Goal: Communication & Community: Answer question/provide support

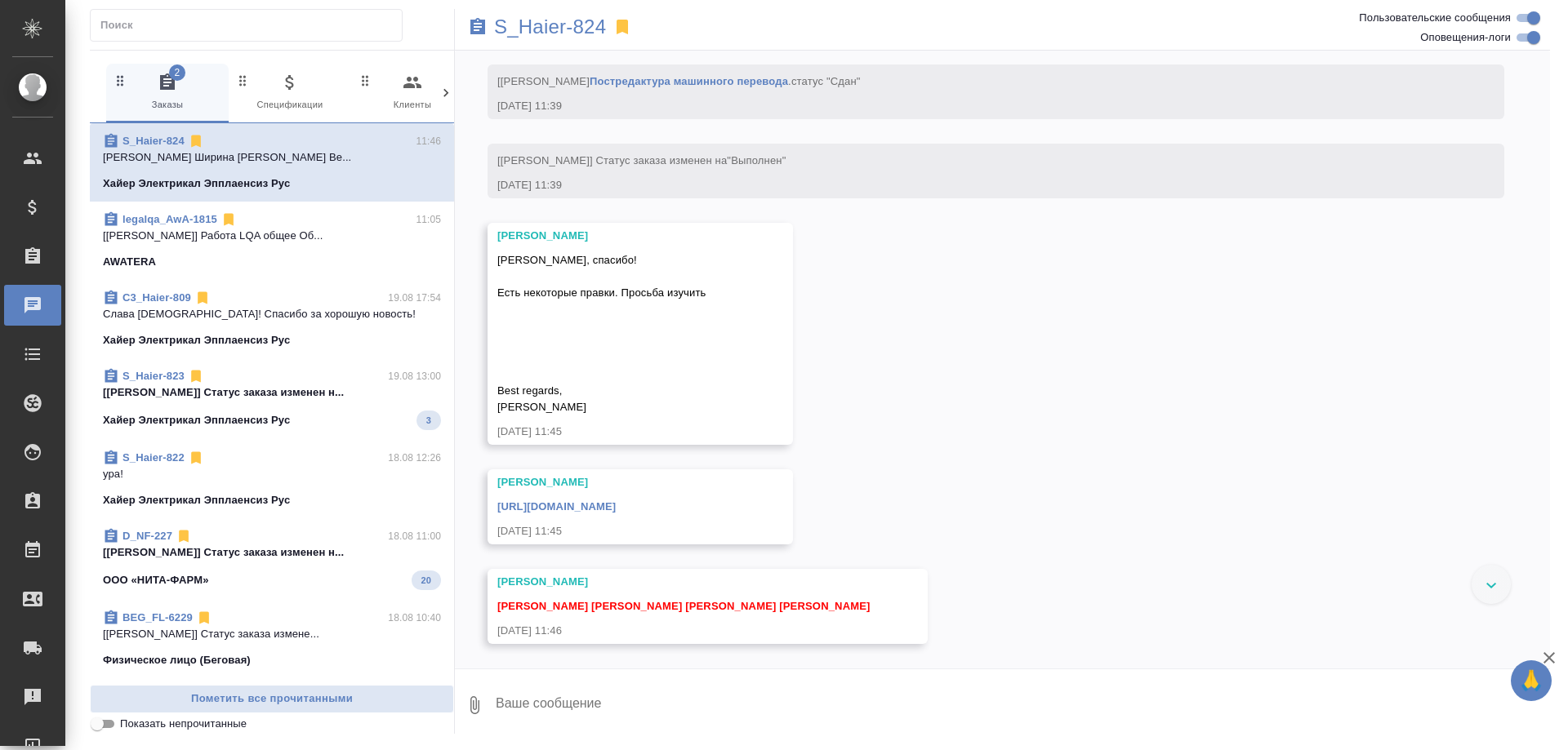
click at [160, 141] on link "S_Haier-824" at bounding box center [154, 141] width 62 height 12
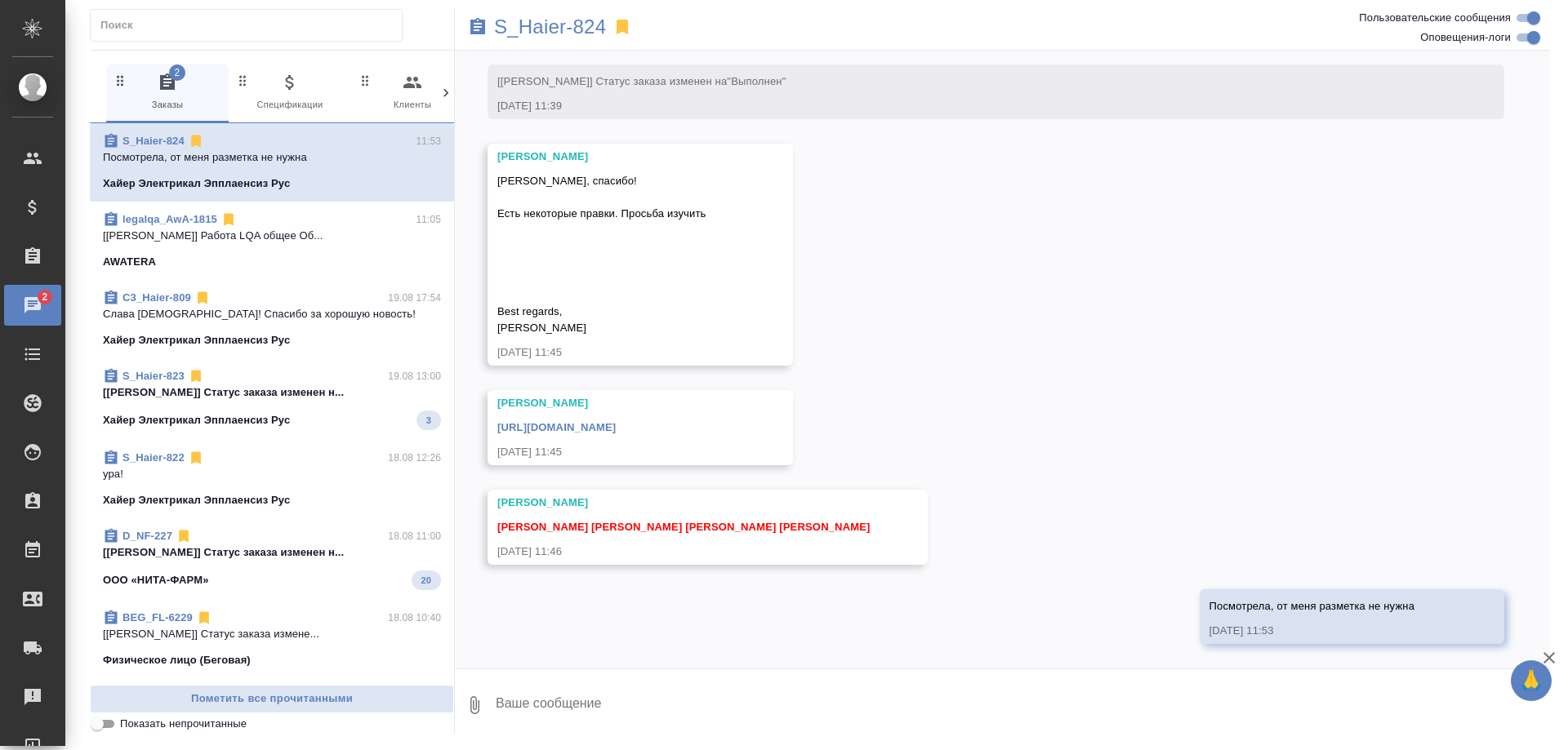
scroll to position [10830, 0]
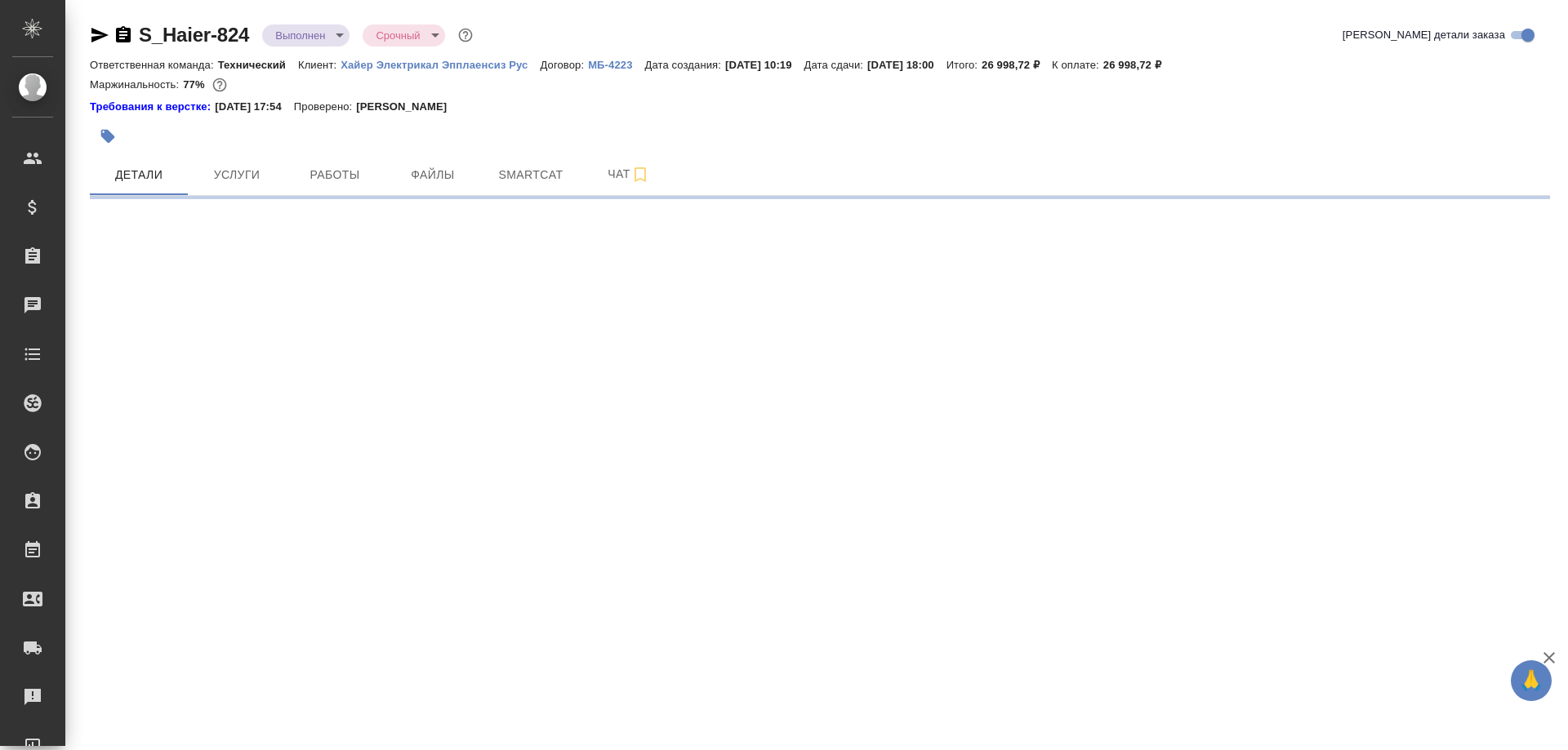
select select "RU"
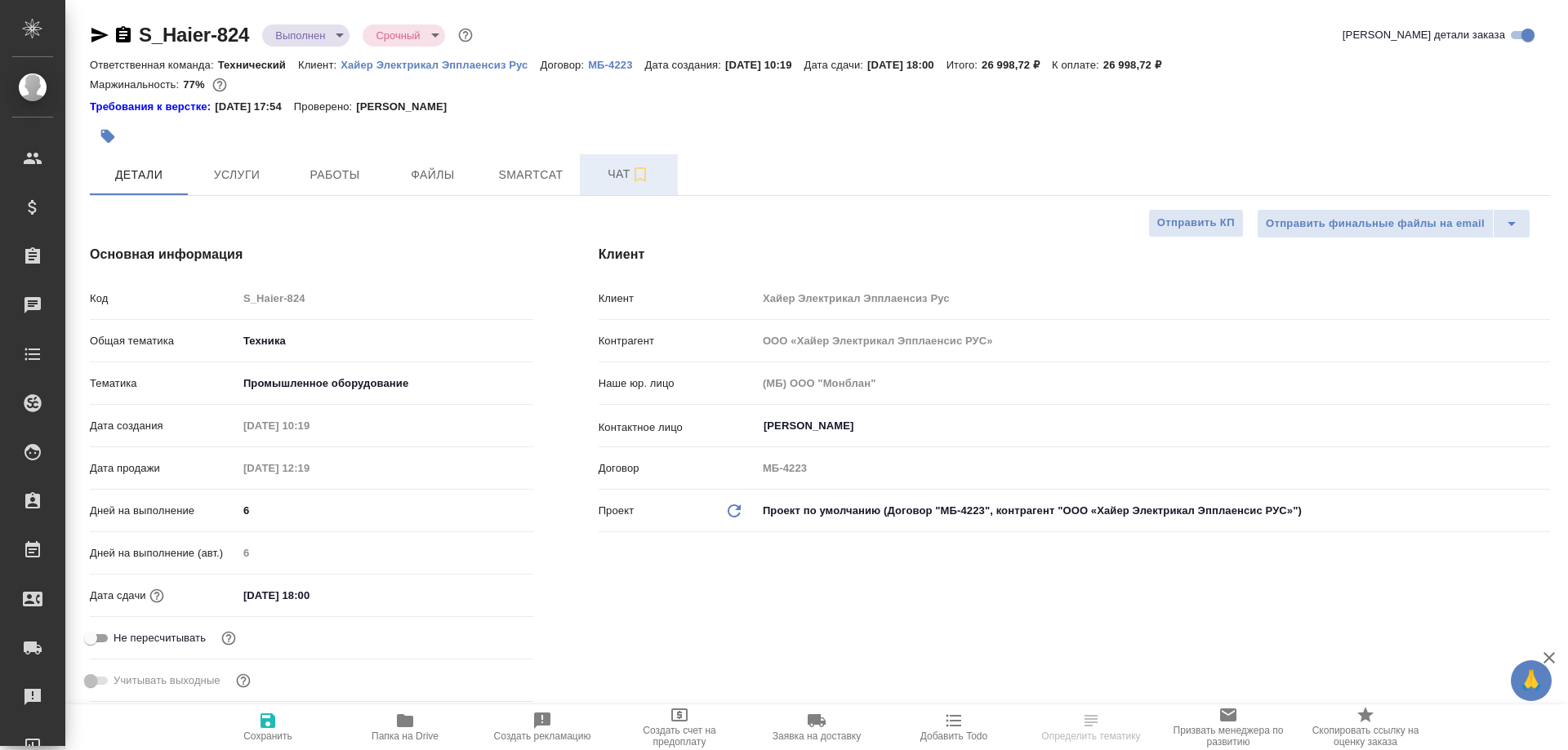
type textarea "x"
click at [613, 173] on span "Чат" at bounding box center [629, 174] width 79 height 20
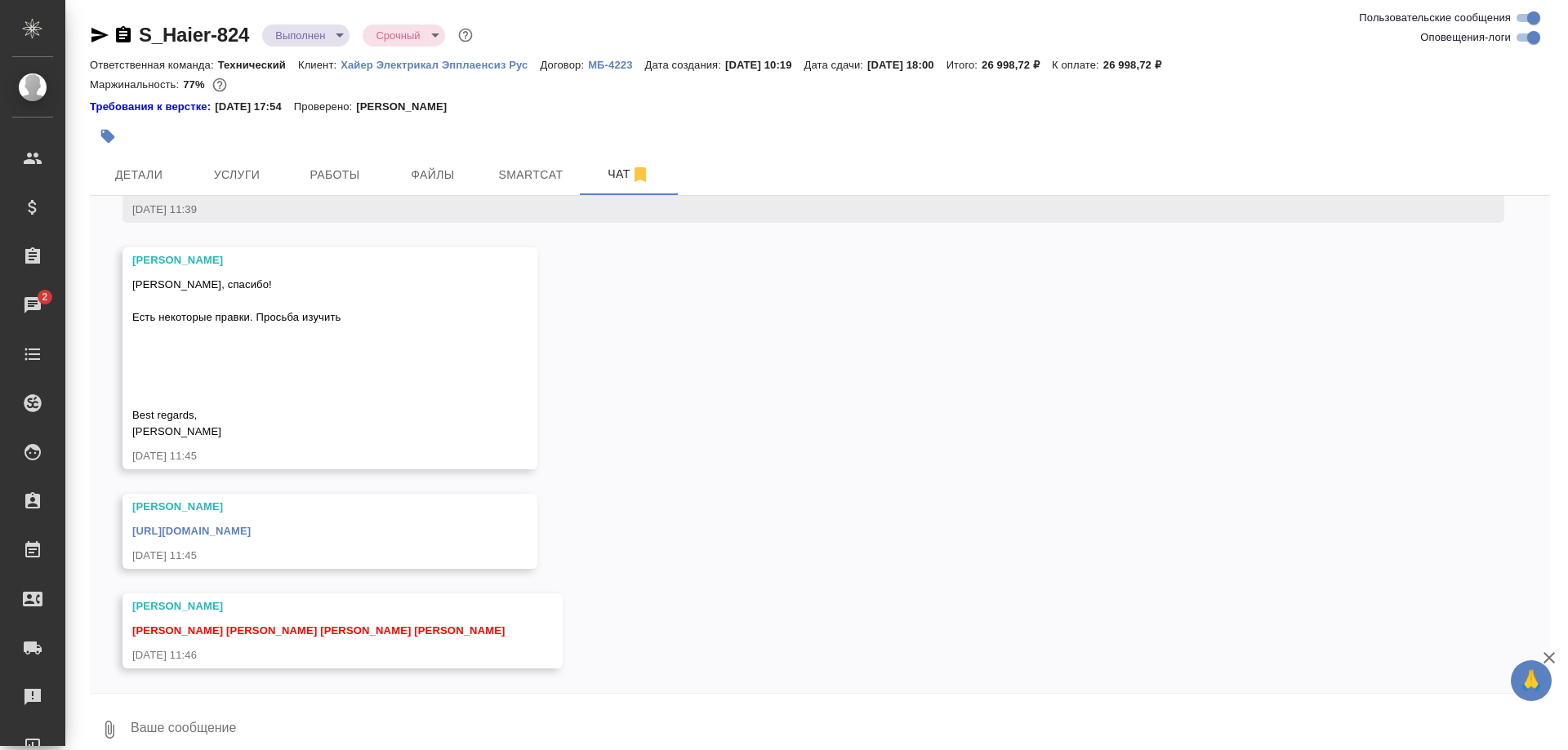
scroll to position [10724, 0]
click at [250, 529] on link "https://drive.awatera.com/s/kYjGKDJDLSq3moq" at bounding box center [191, 531] width 119 height 12
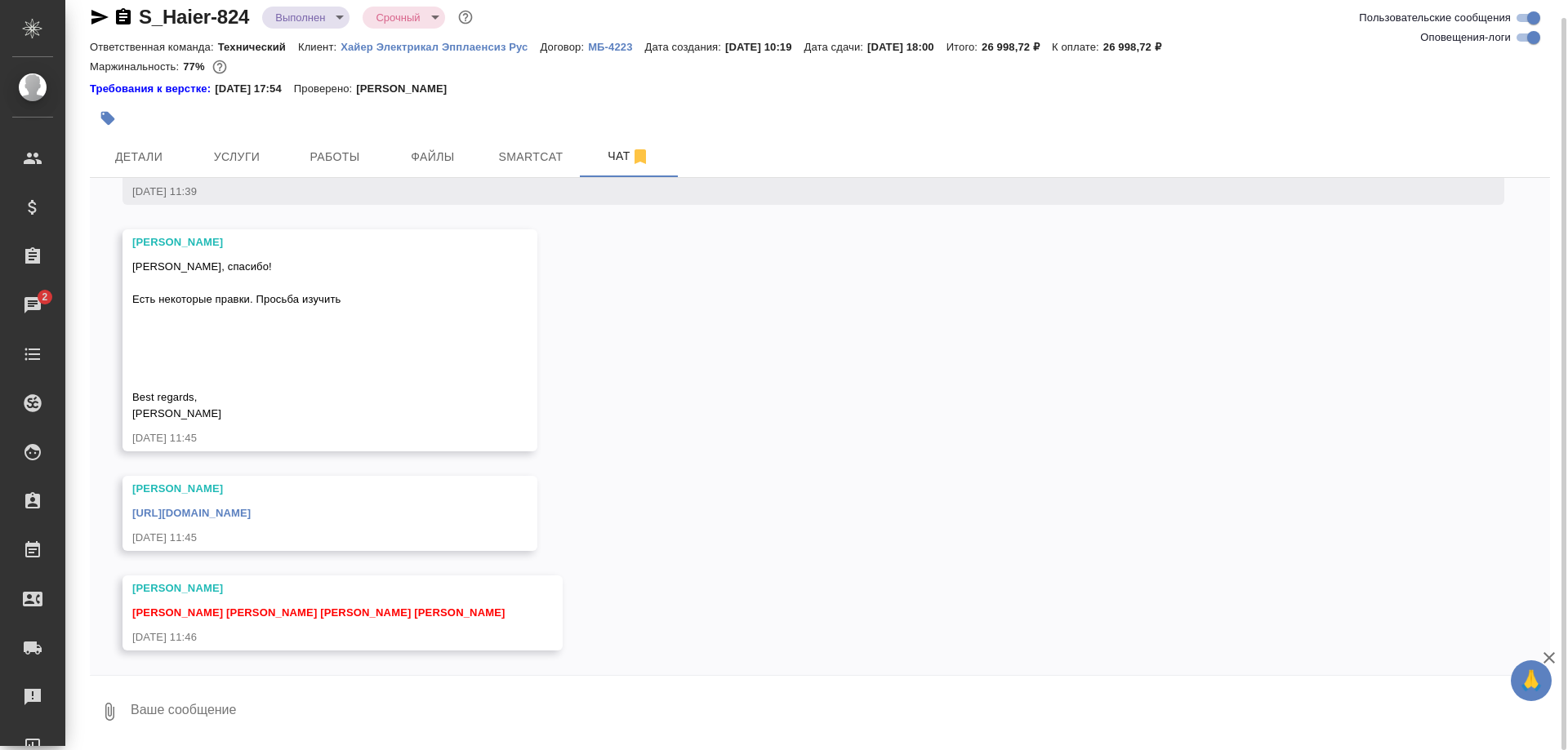
click at [507, 718] on textarea at bounding box center [840, 712] width 1421 height 56
type textarea "Посмотрела, от меня разметка не нужна"
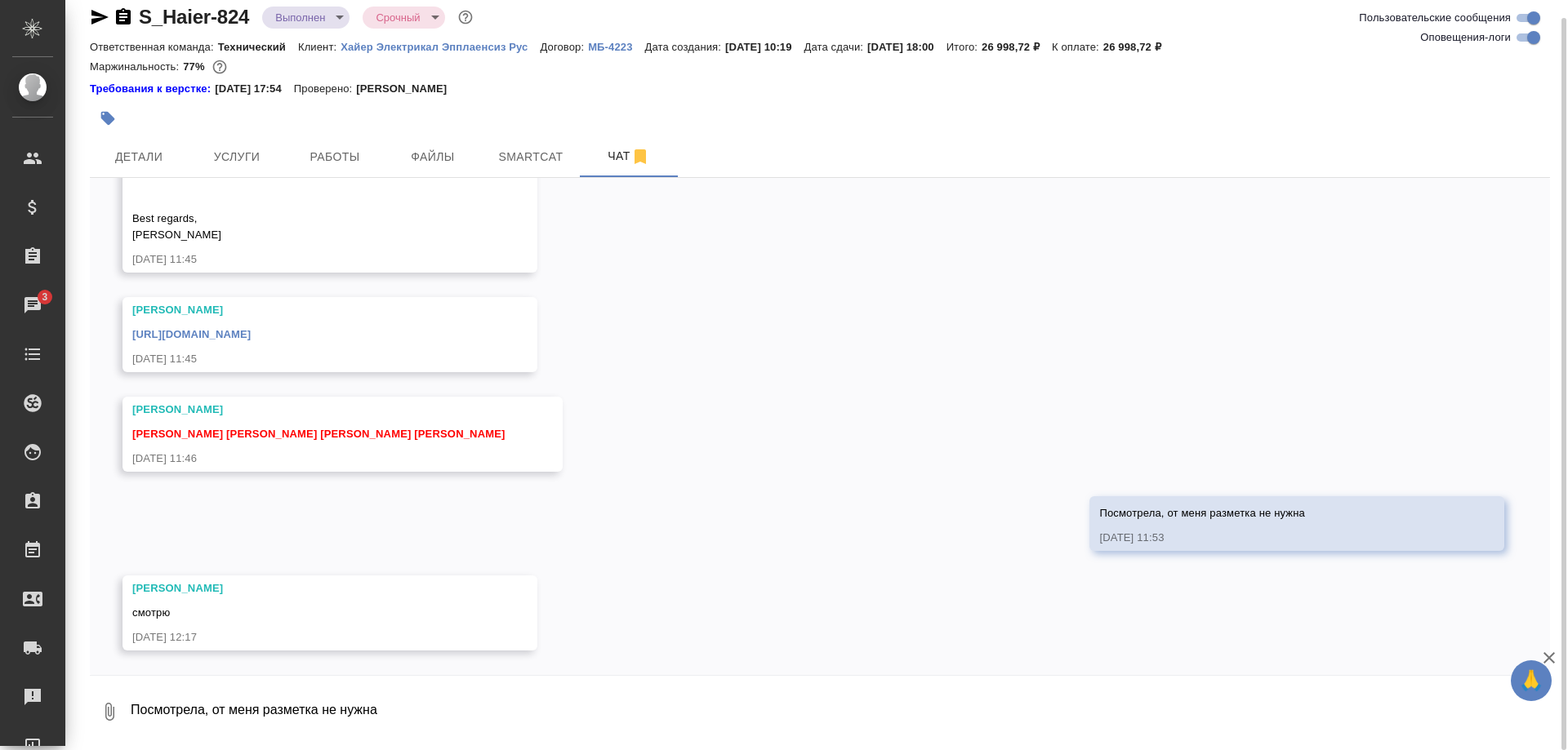
scroll to position [10903, 0]
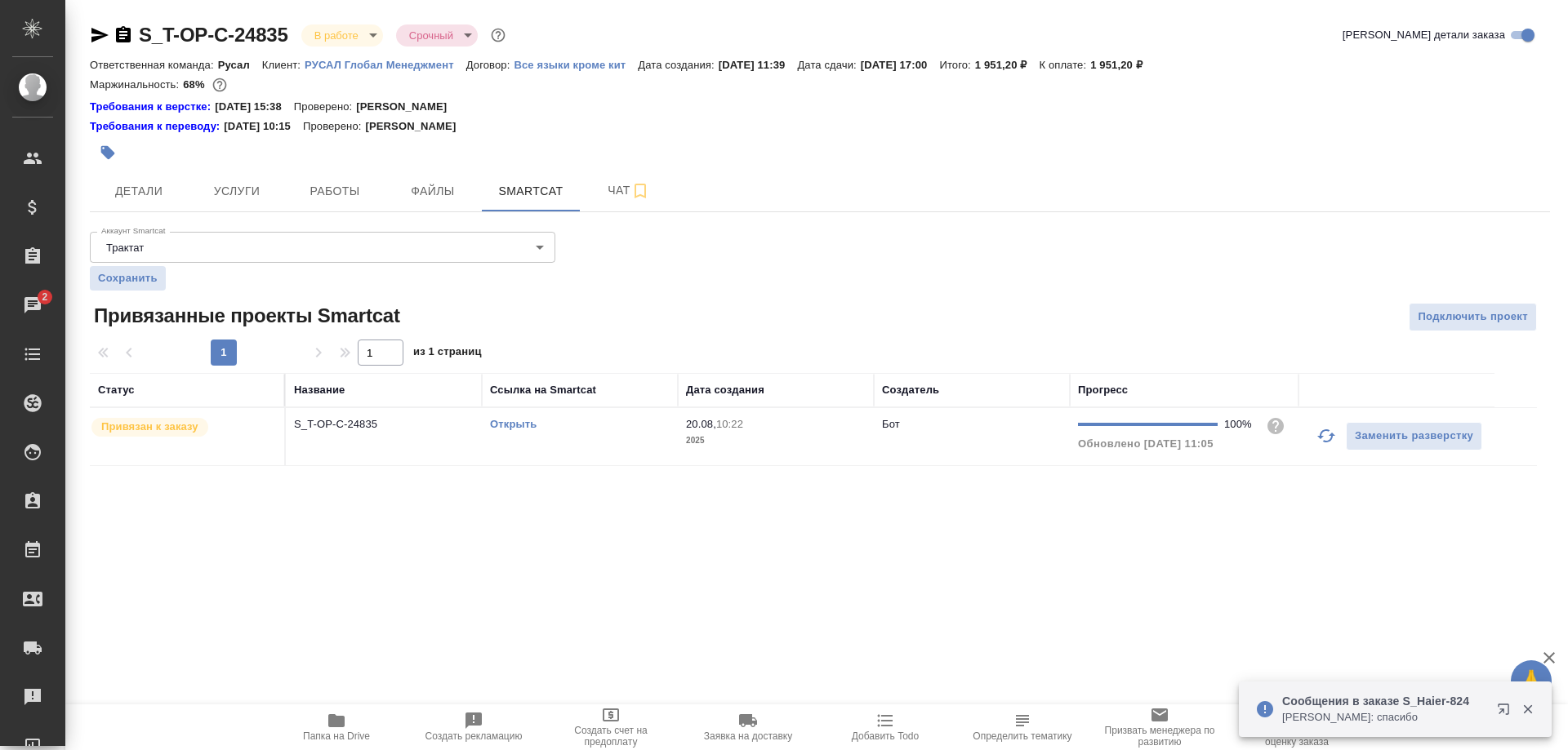
click at [331, 191] on span "Работы" at bounding box center [335, 191] width 79 height 20
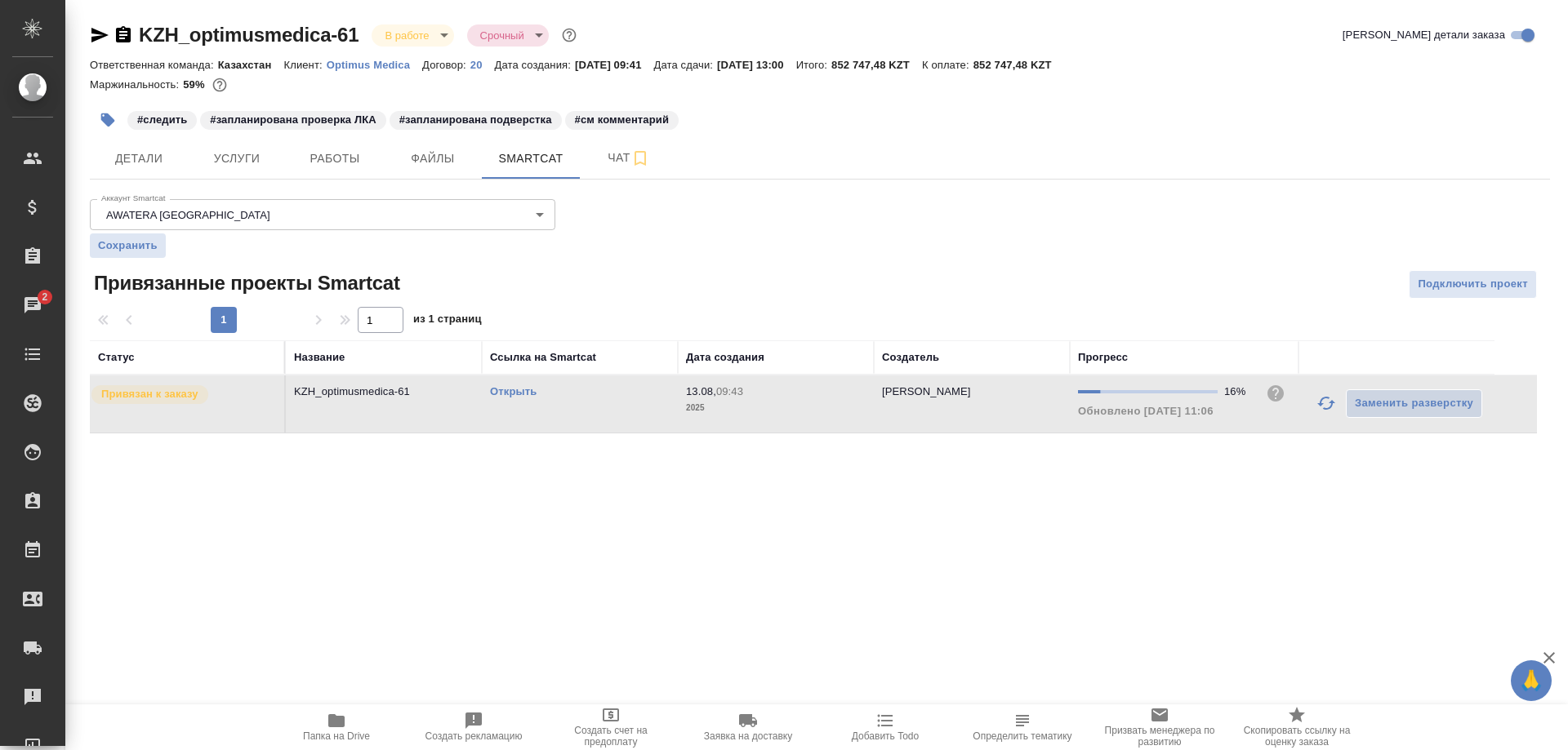
click at [506, 392] on link "Открыть" at bounding box center [513, 391] width 47 height 12
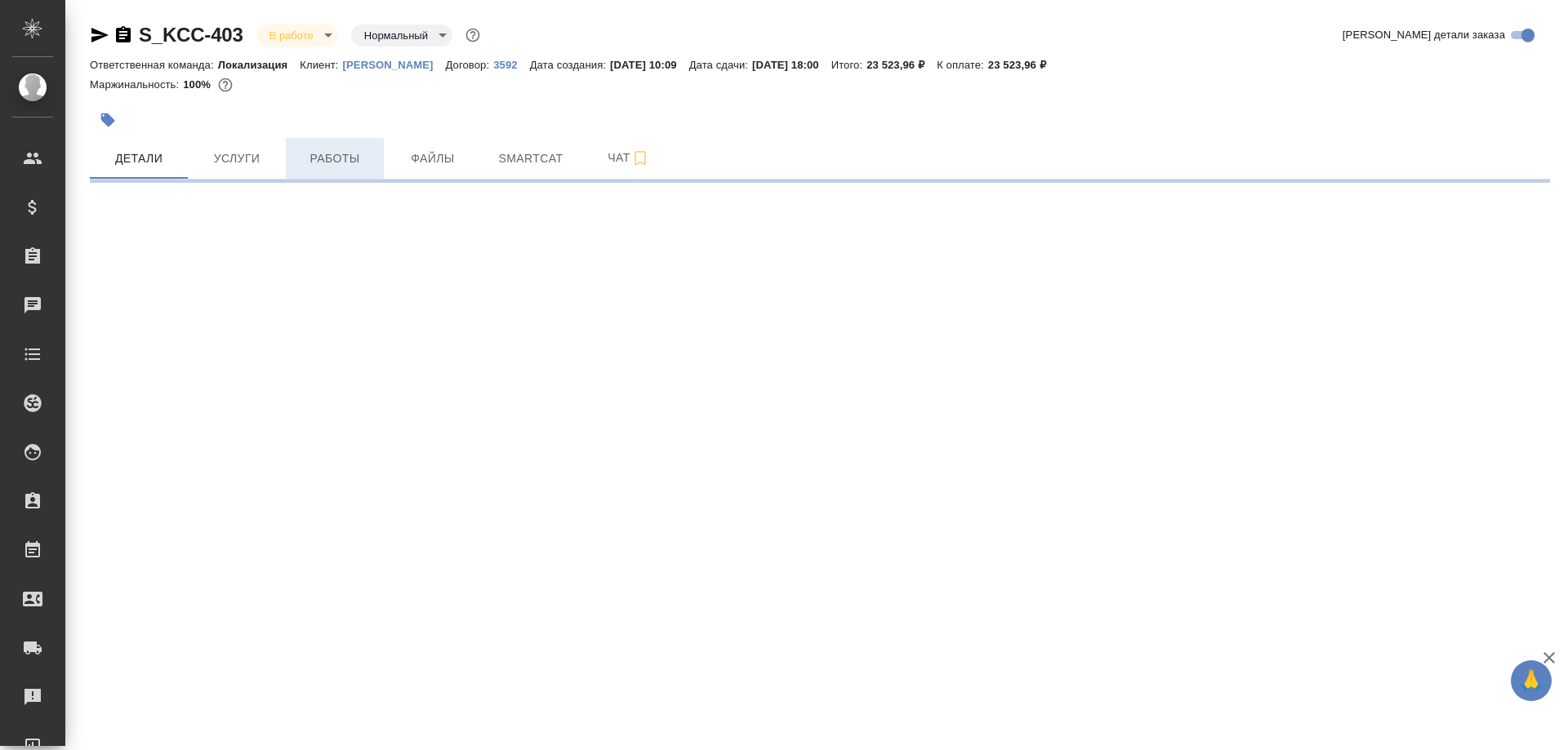
select select "RU"
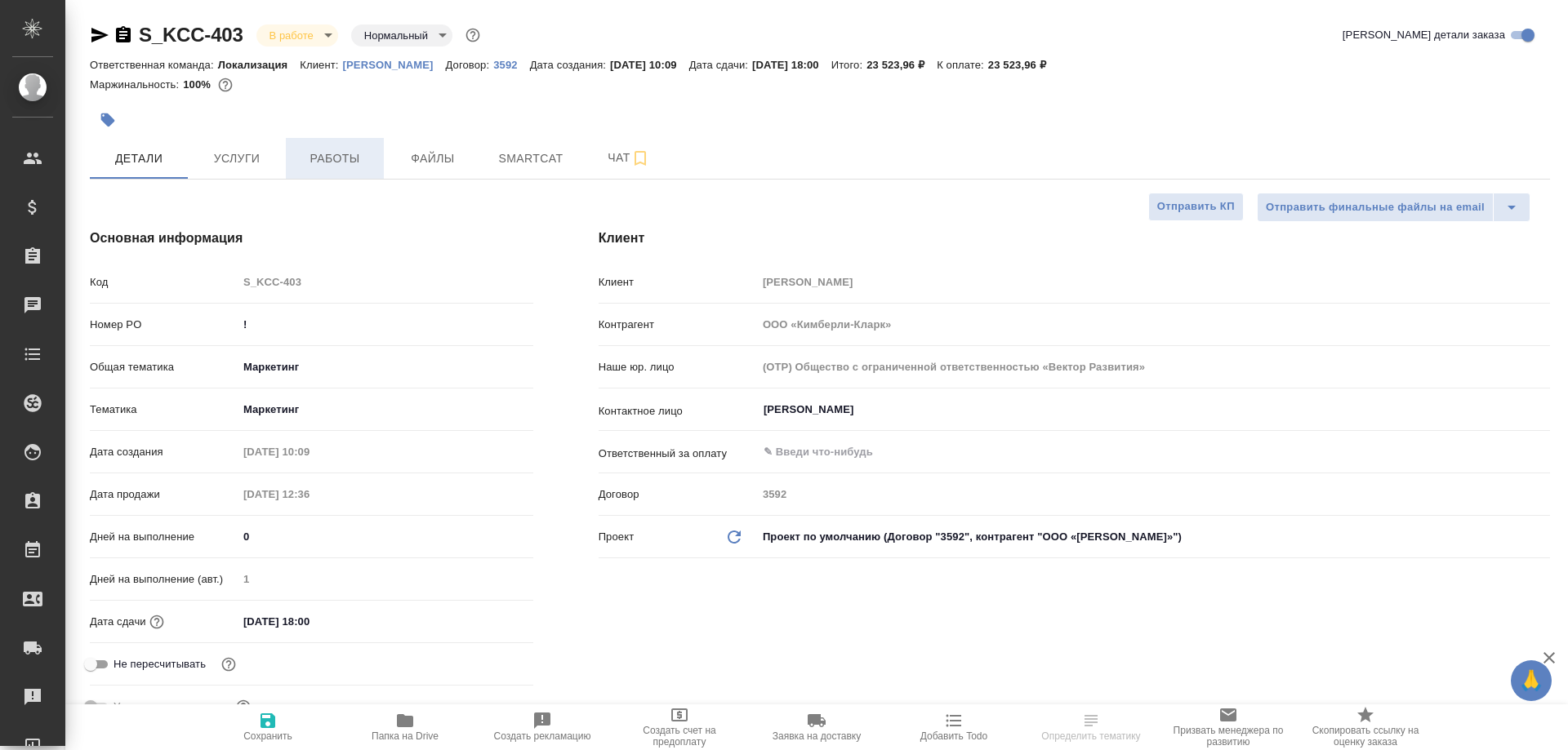
type textarea "x"
click at [340, 157] on span "Работы" at bounding box center [335, 159] width 79 height 20
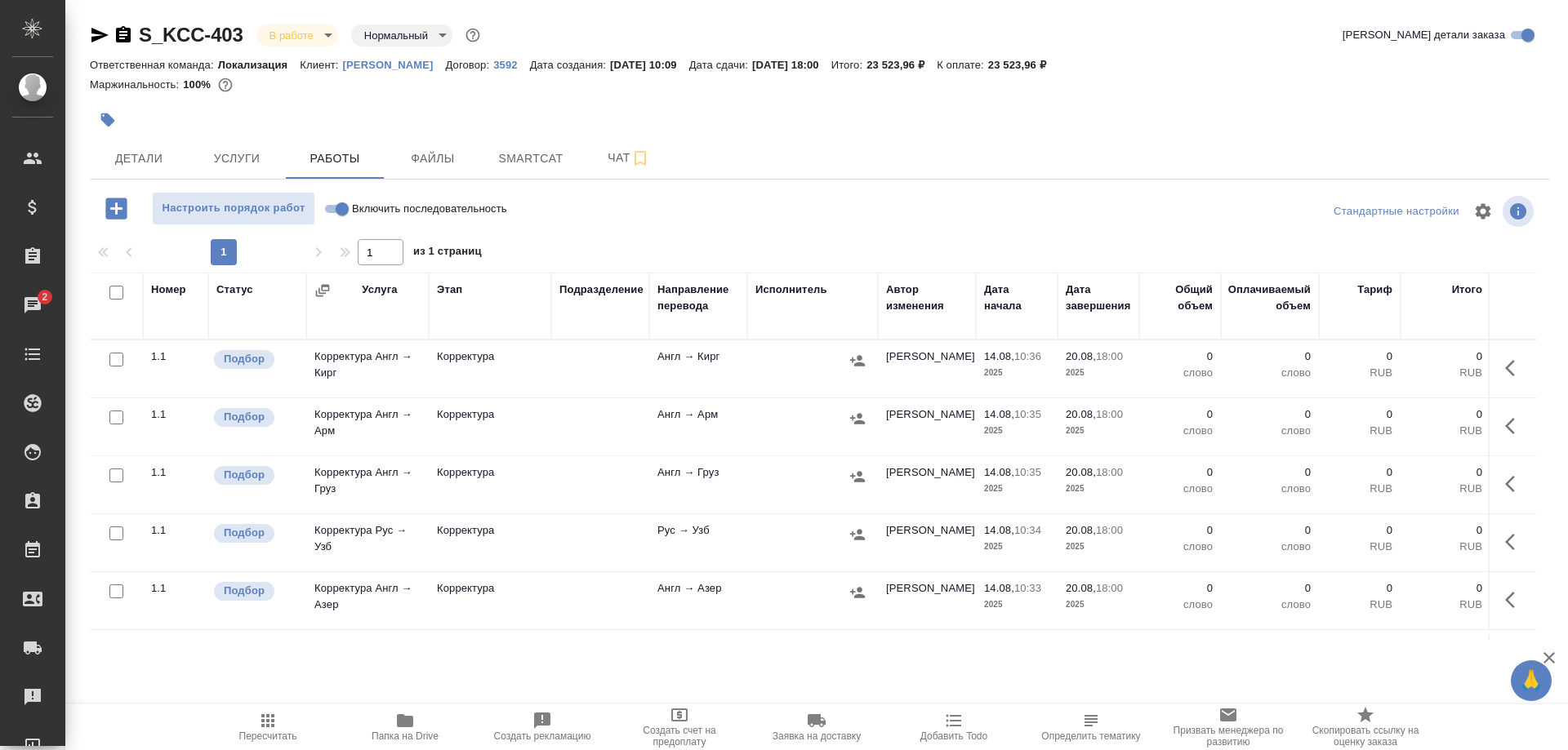
scroll to position [115, 0]
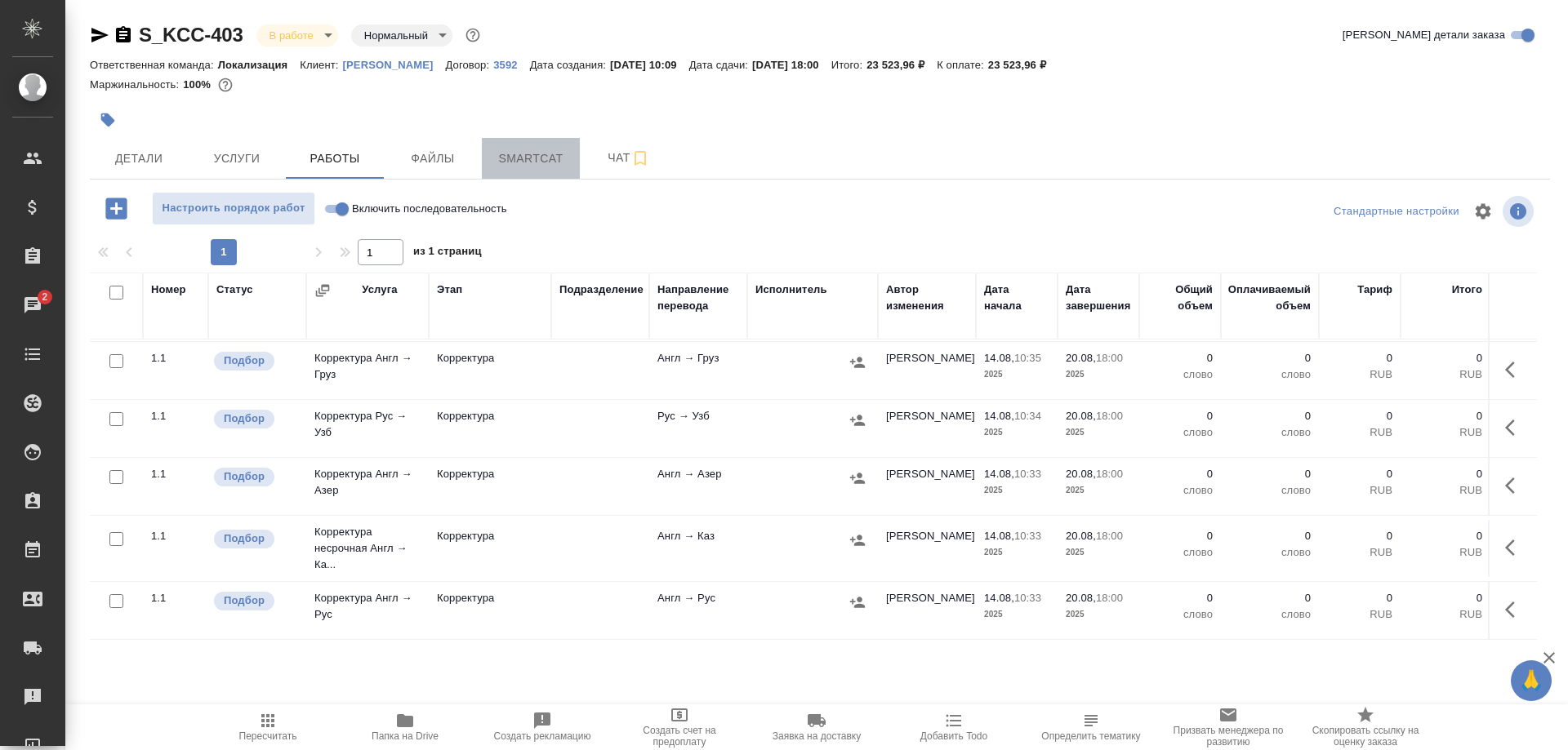
click at [526, 159] on span "Smartcat" at bounding box center [531, 159] width 79 height 20
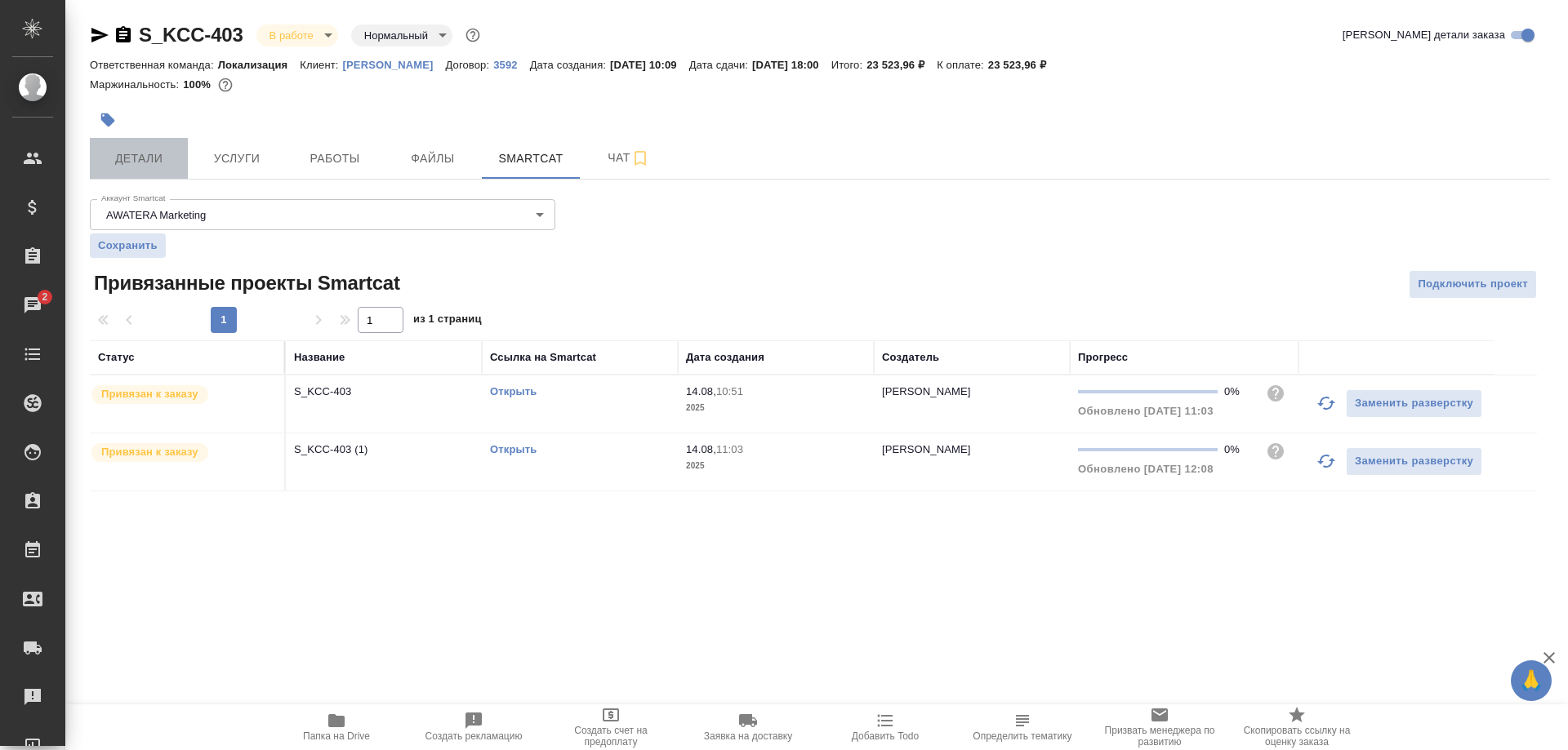
click at [142, 149] on button "Детали" at bounding box center [139, 159] width 98 height 41
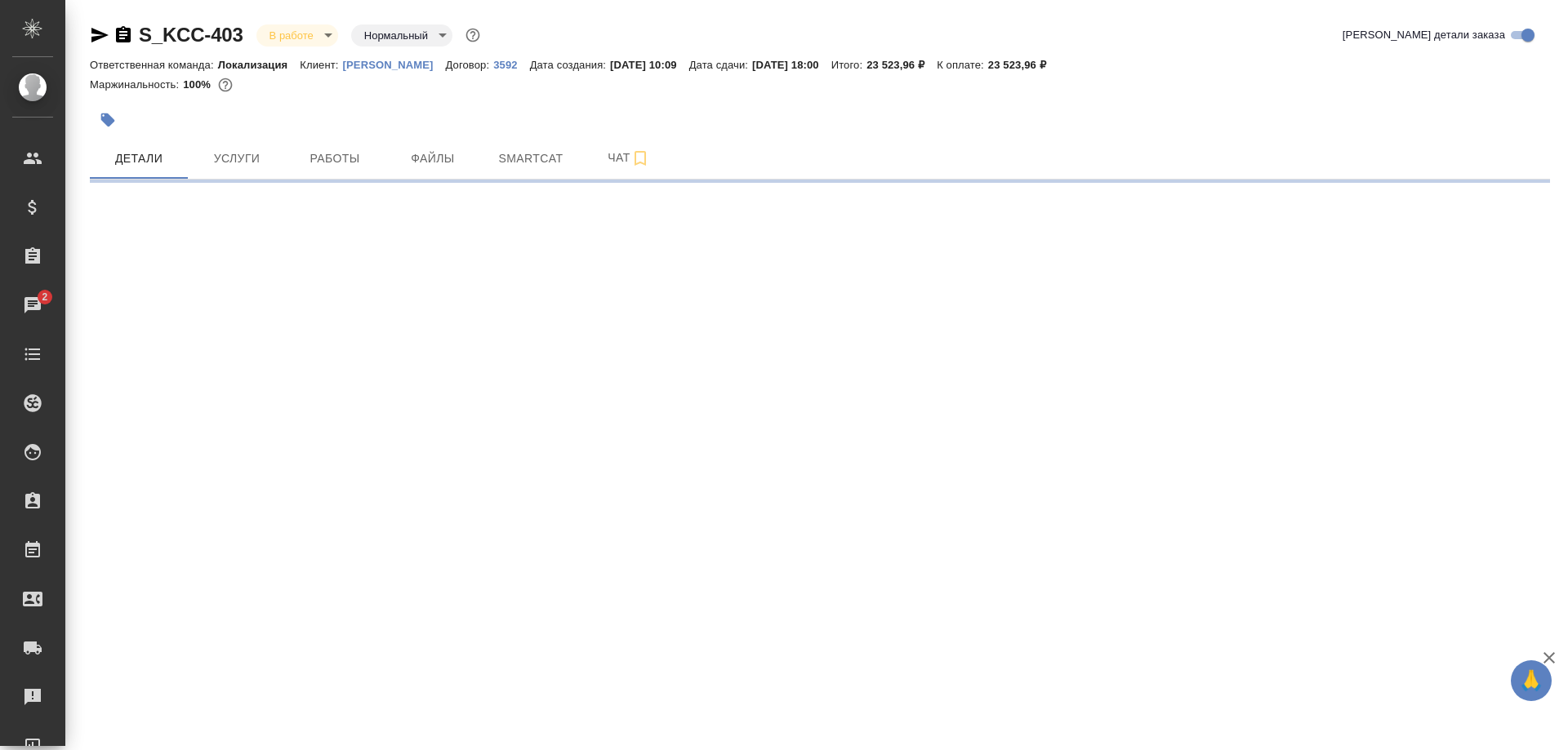
select select "RU"
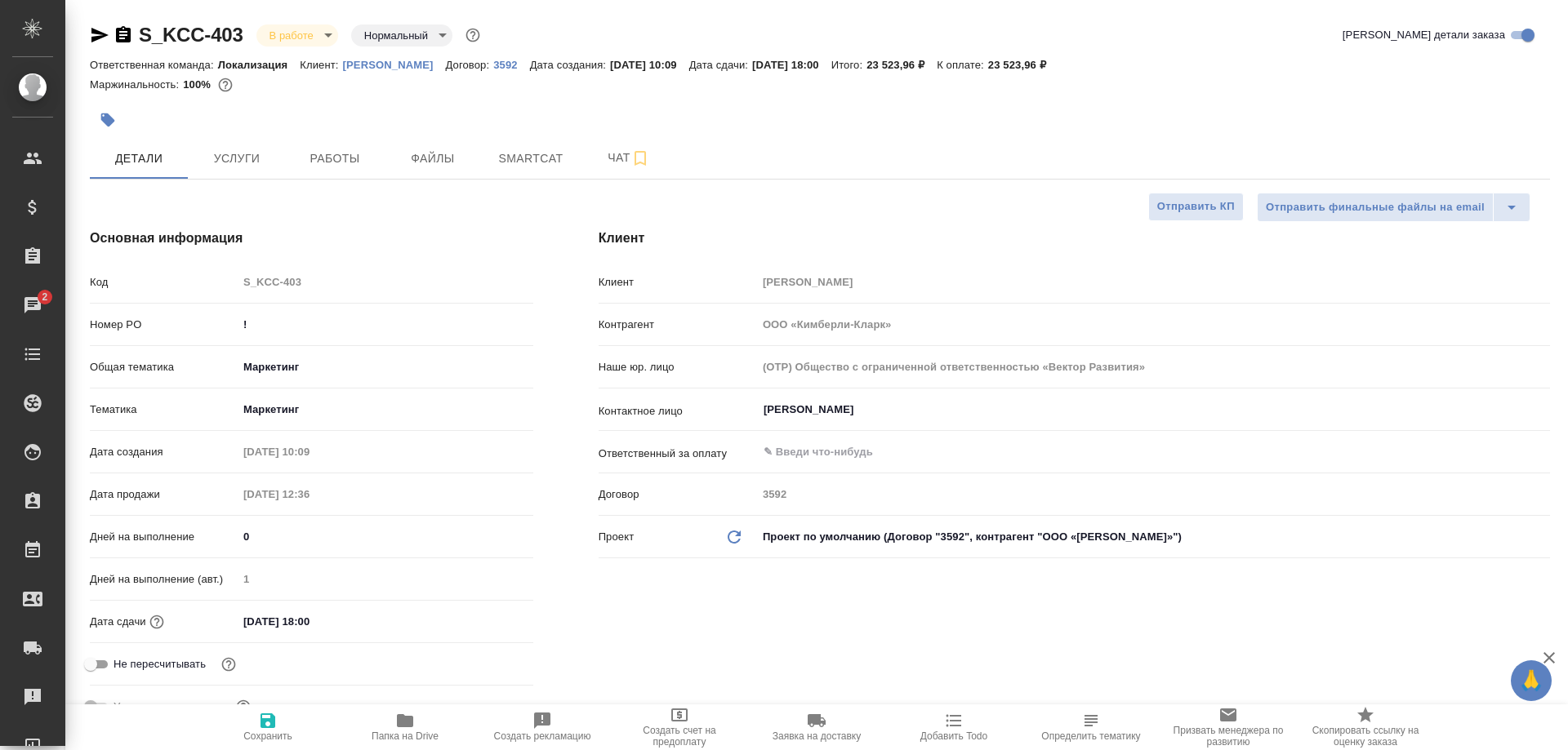
type textarea "x"
click at [330, 158] on span "Работы" at bounding box center [335, 159] width 79 height 20
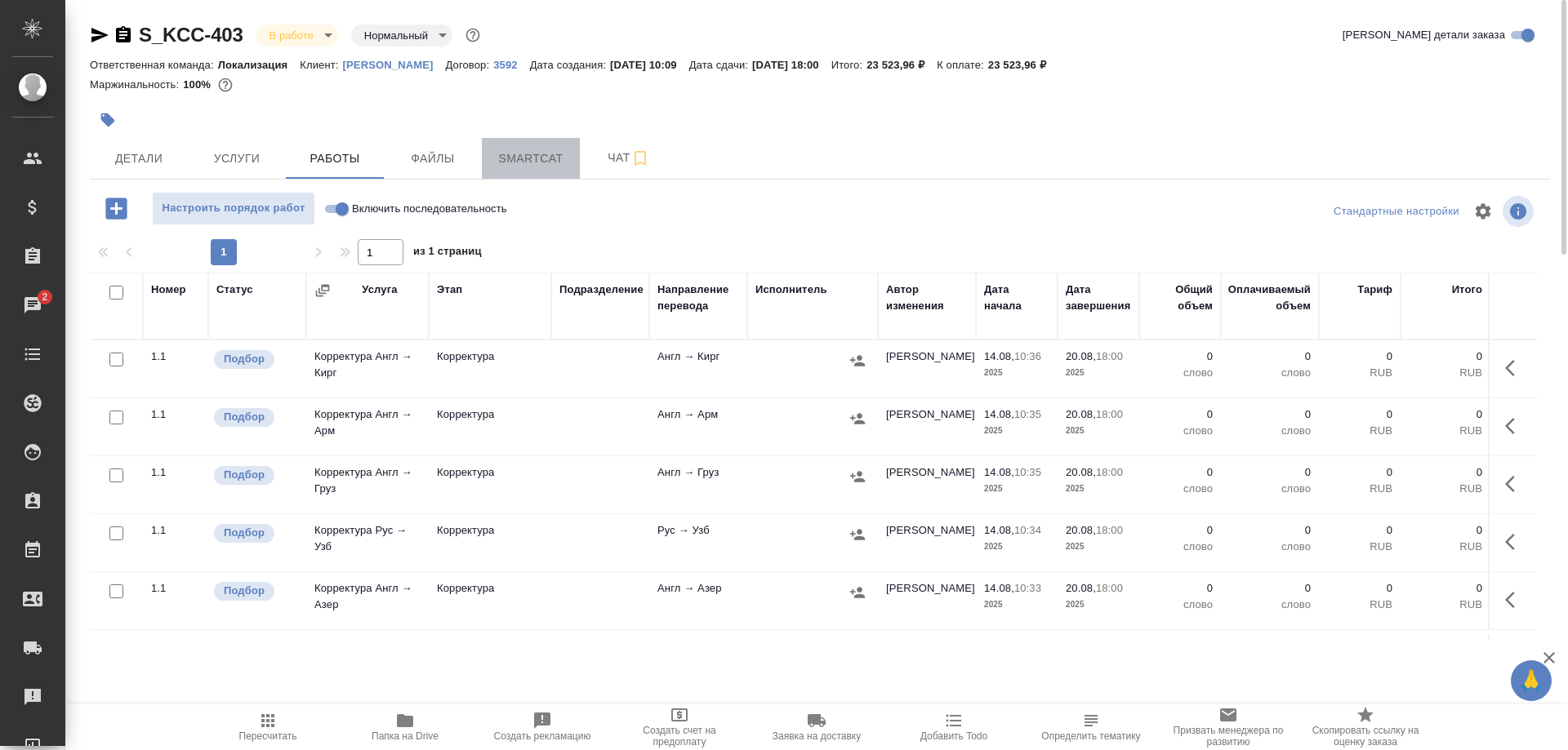
click at [566, 165] on span "Smartcat" at bounding box center [531, 159] width 79 height 20
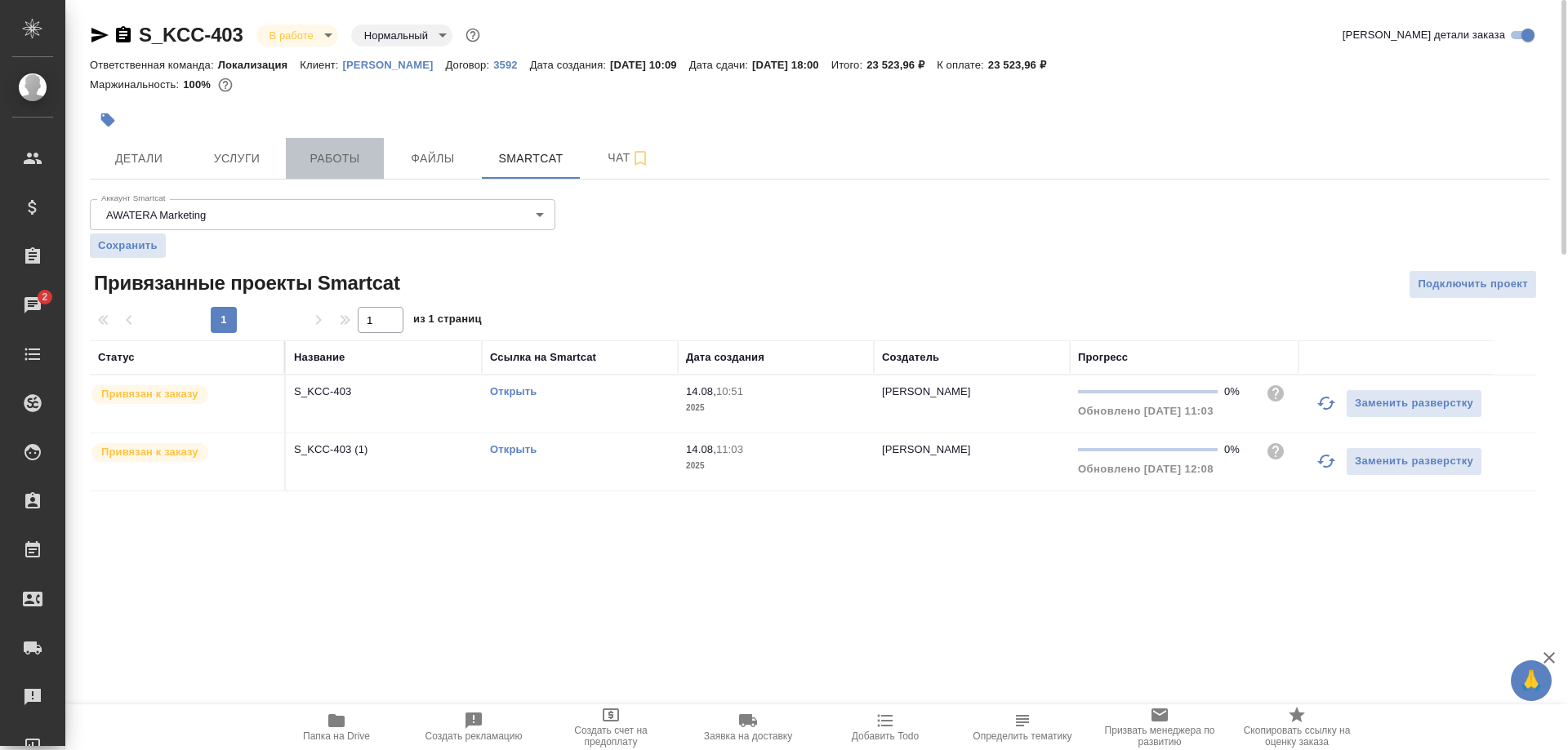
click at [337, 164] on span "Работы" at bounding box center [335, 159] width 79 height 20
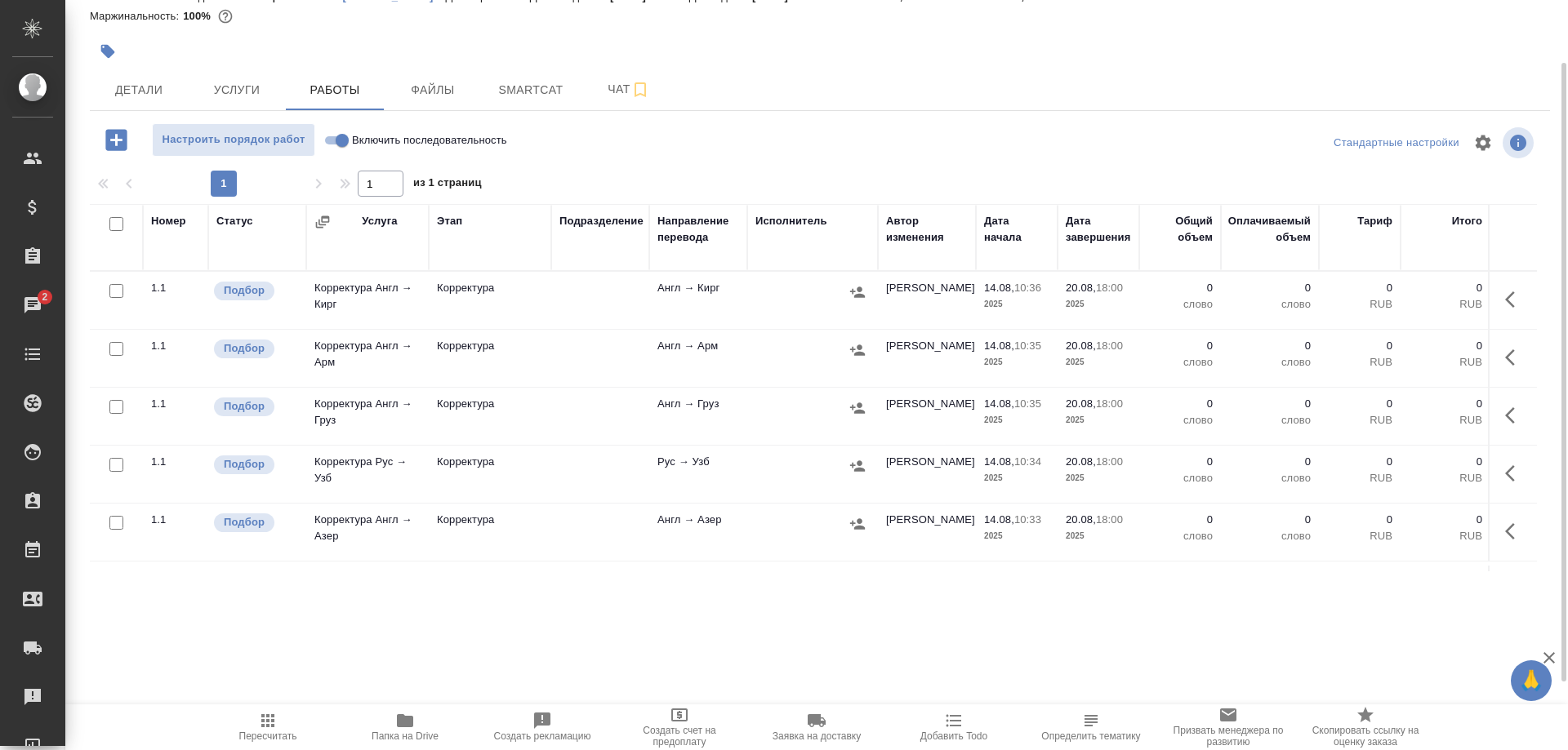
scroll to position [115, 0]
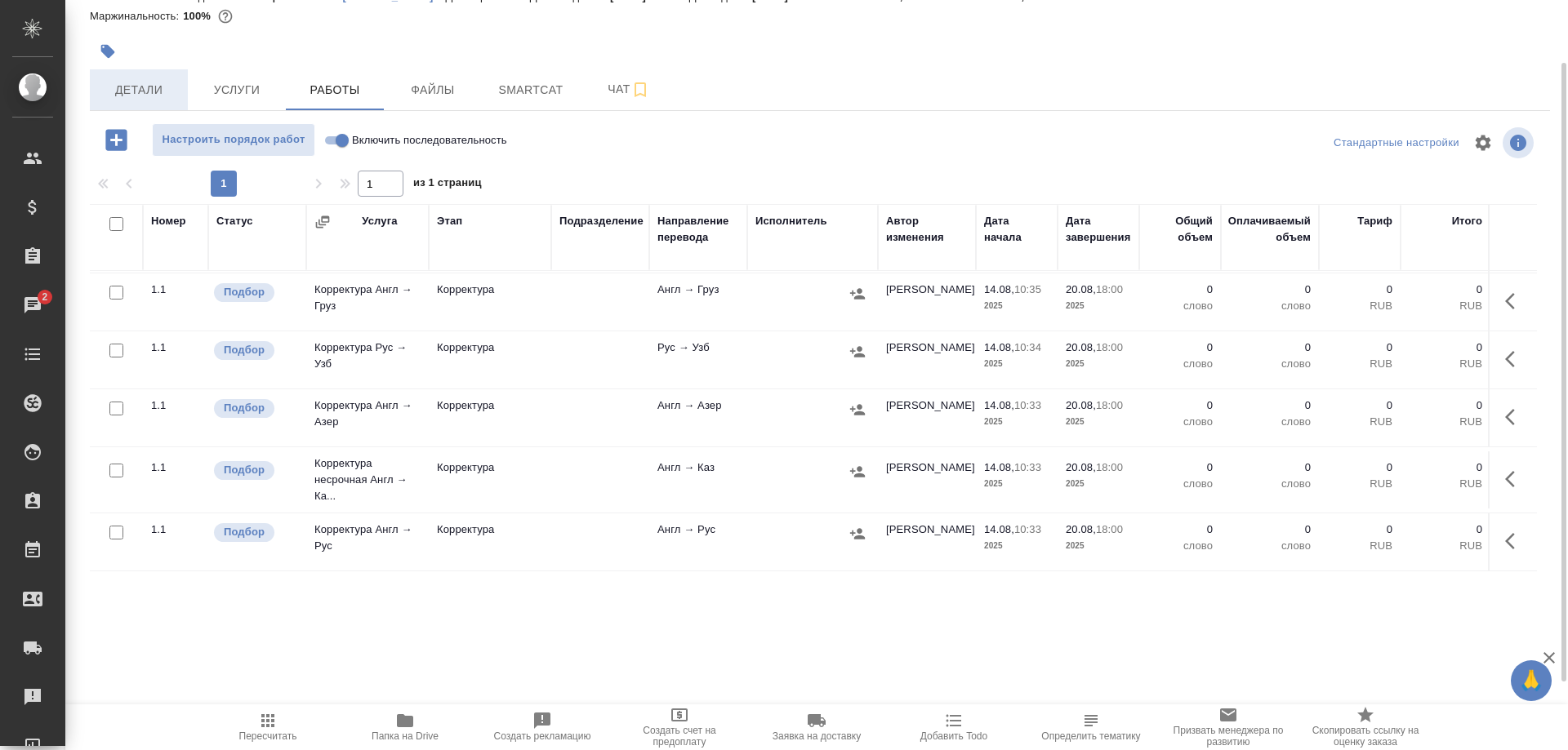
click at [128, 85] on span "Детали" at bounding box center [139, 90] width 79 height 20
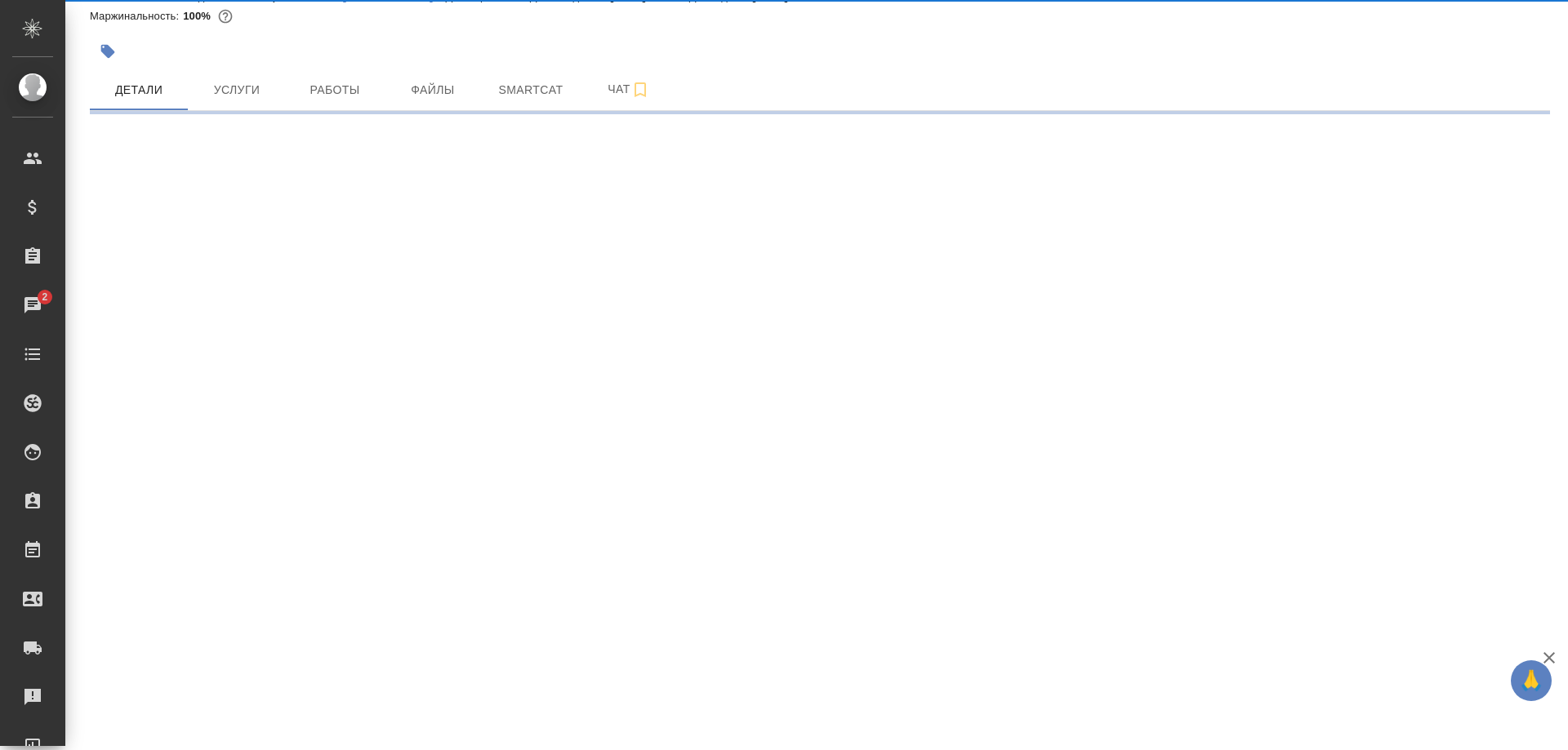
select select "RU"
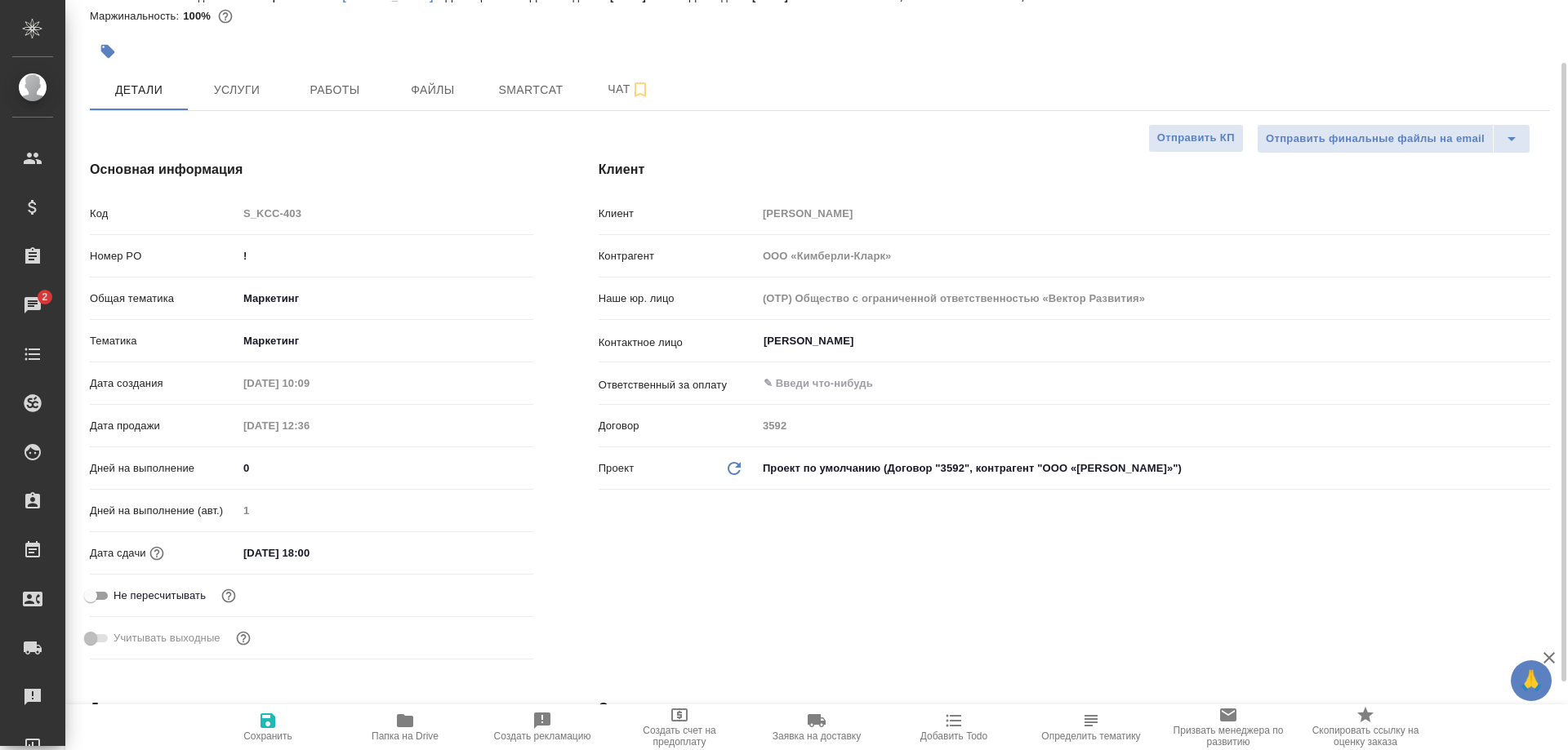
type textarea "x"
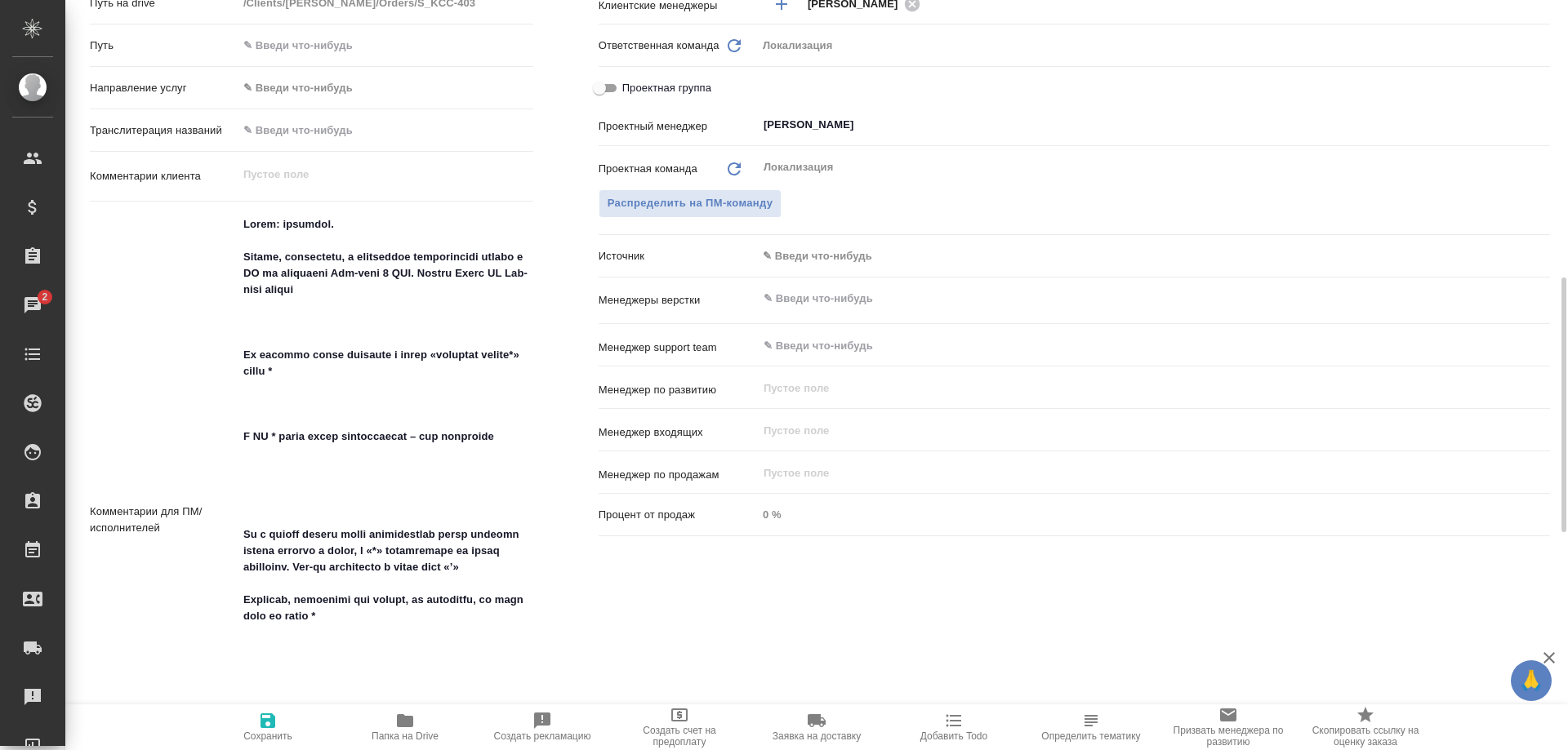
scroll to position [1067, 0]
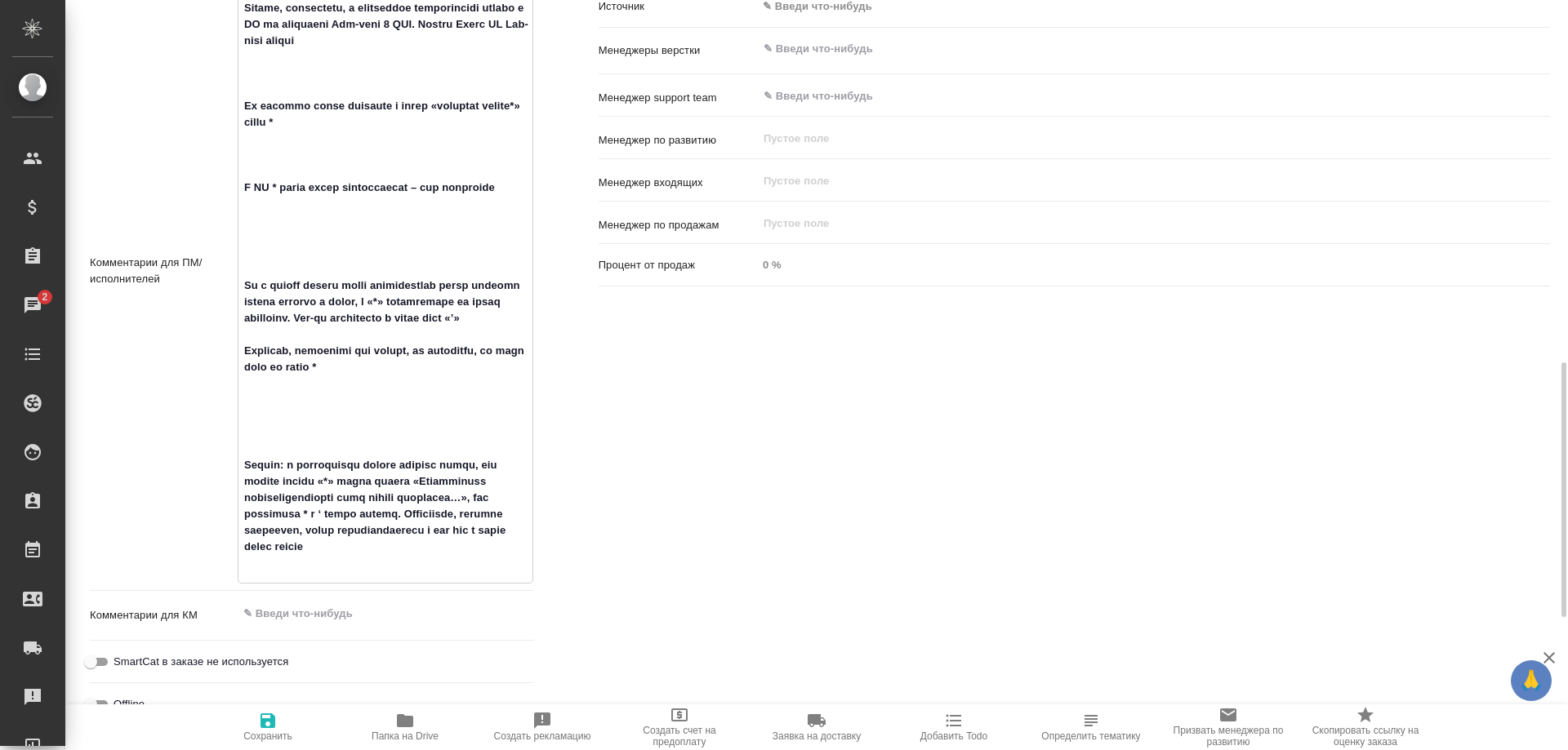
drag, startPoint x: 294, startPoint y: 541, endPoint x: 358, endPoint y: 565, distance: 68.4
click at [358, 565] on textarea at bounding box center [385, 269] width 294 height 615
type textarea "x"
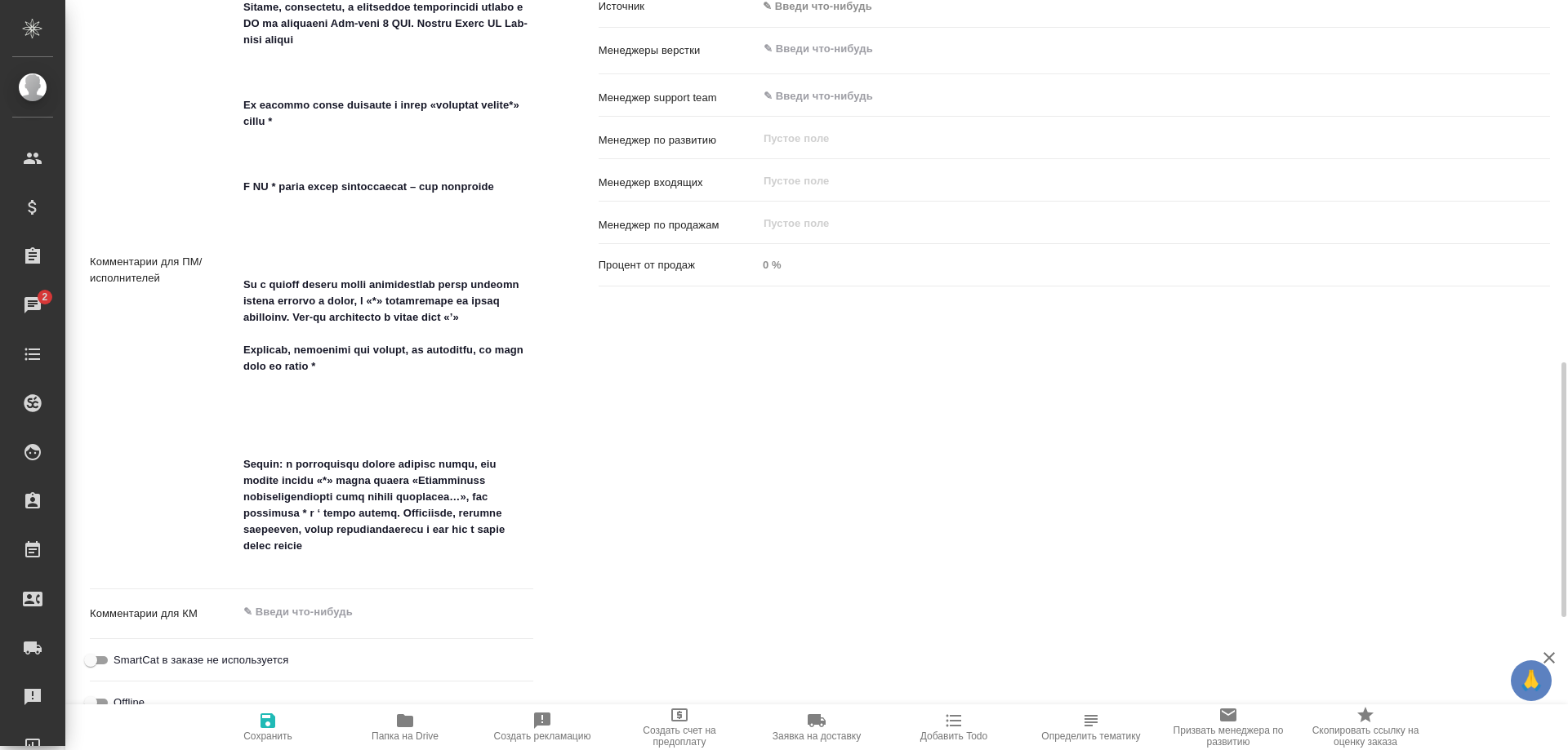
type textarea "x"
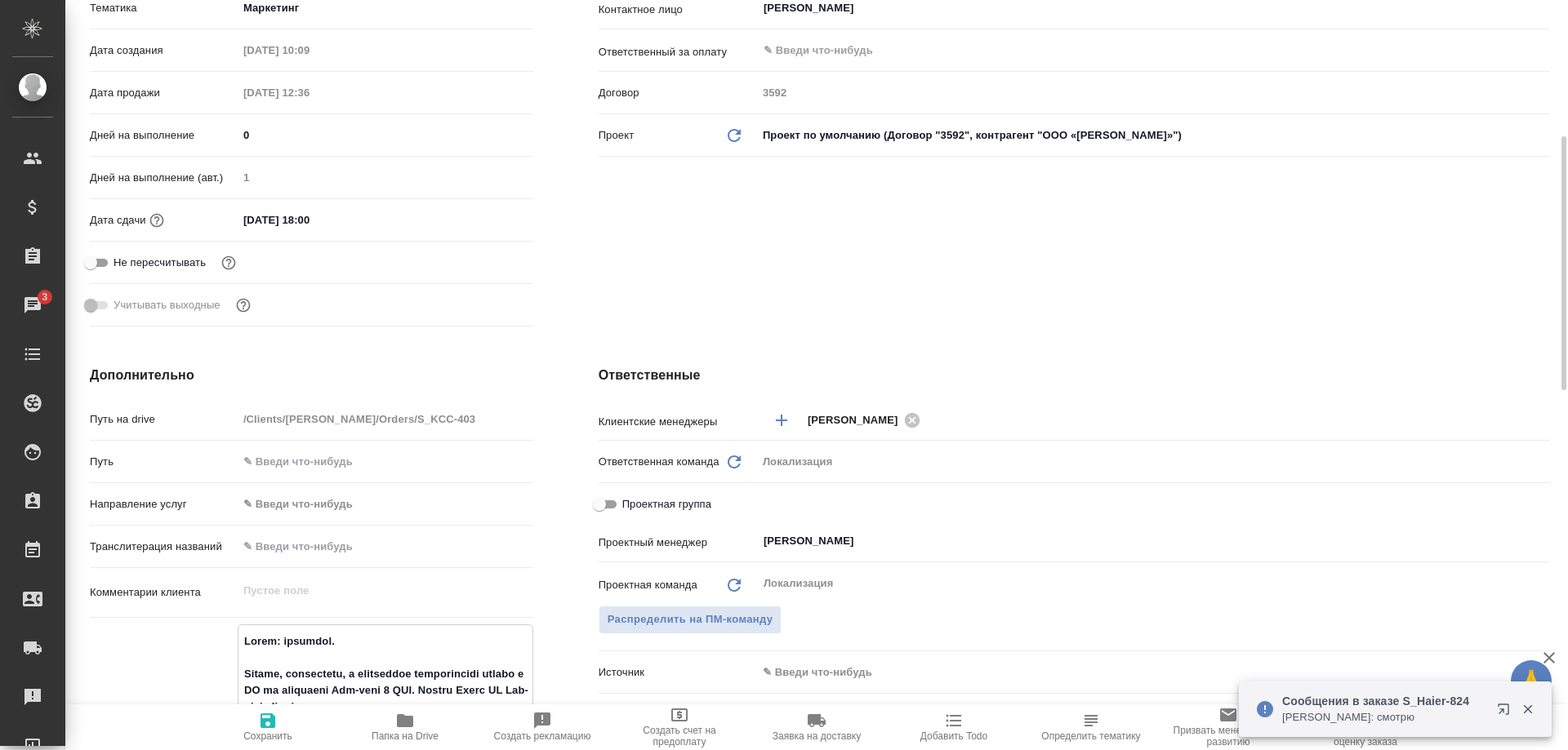
scroll to position [0, 0]
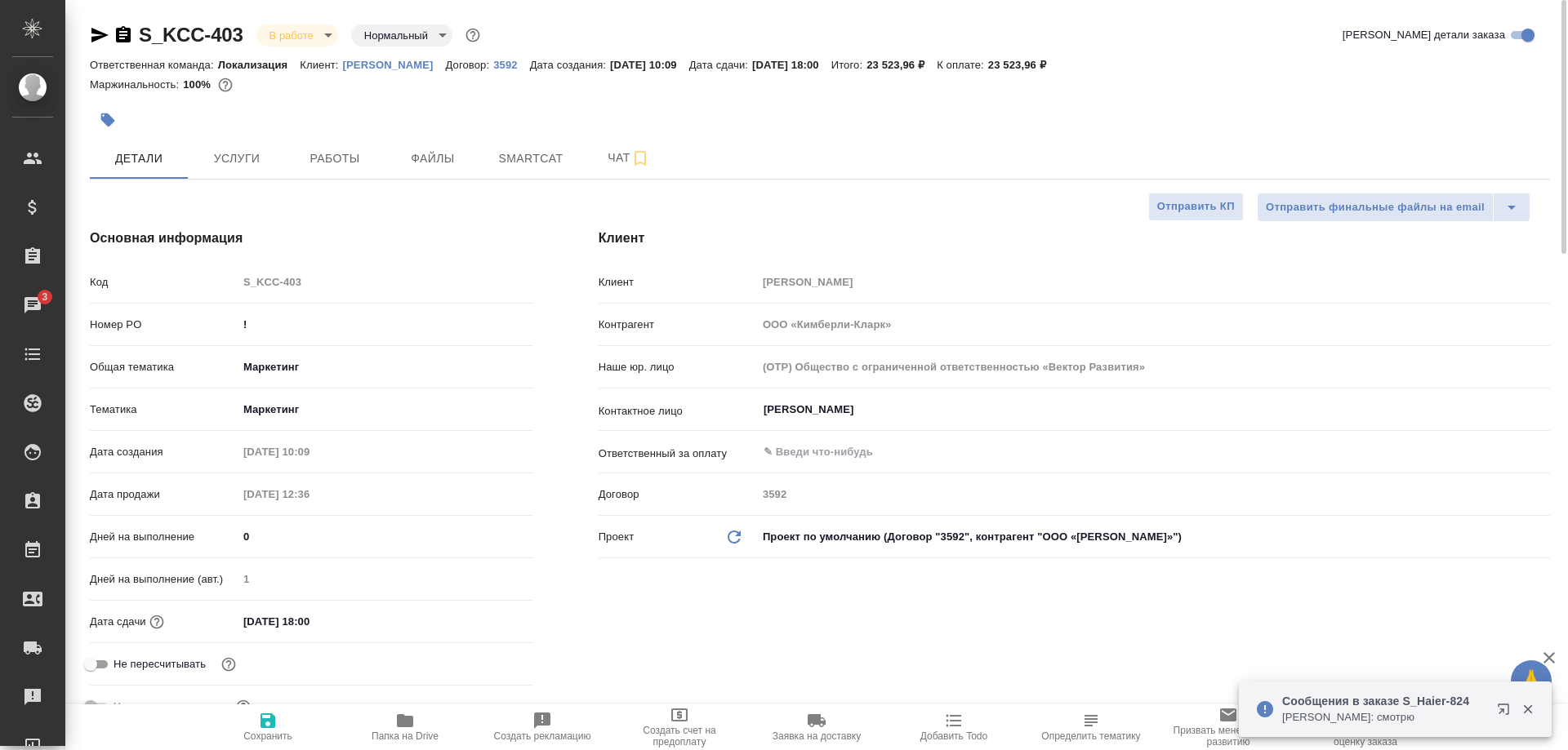
type textarea "x"
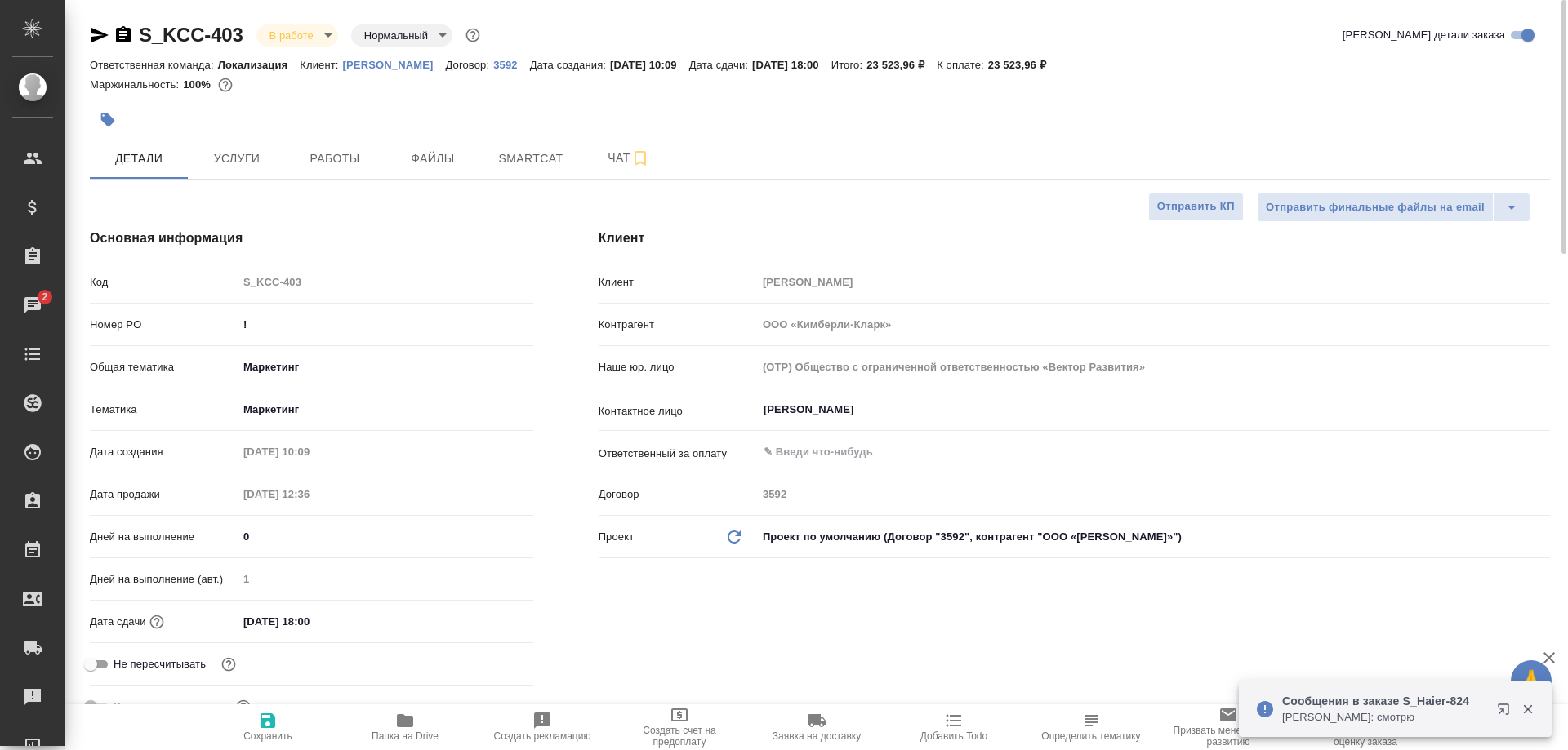
type textarea "x"
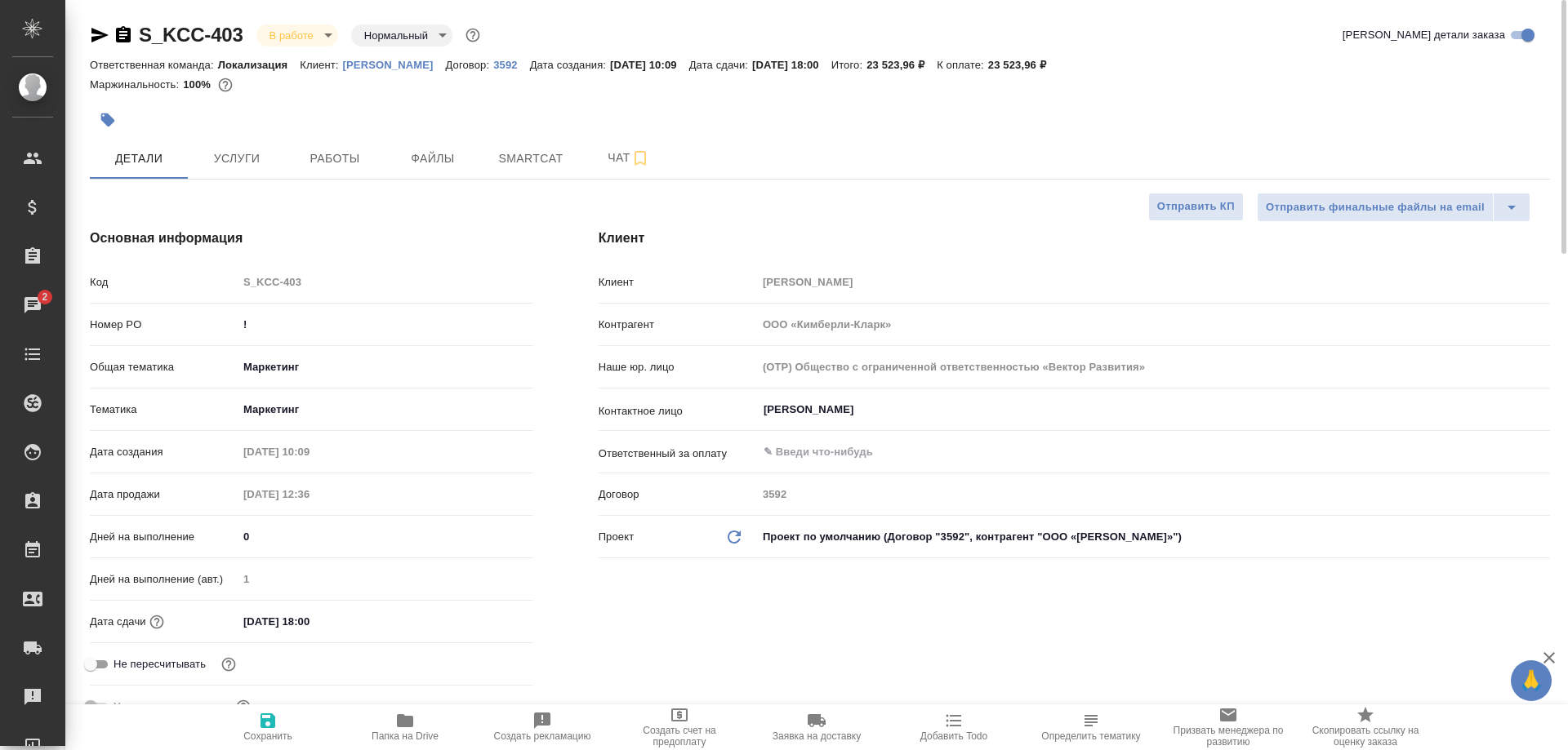
type textarea "x"
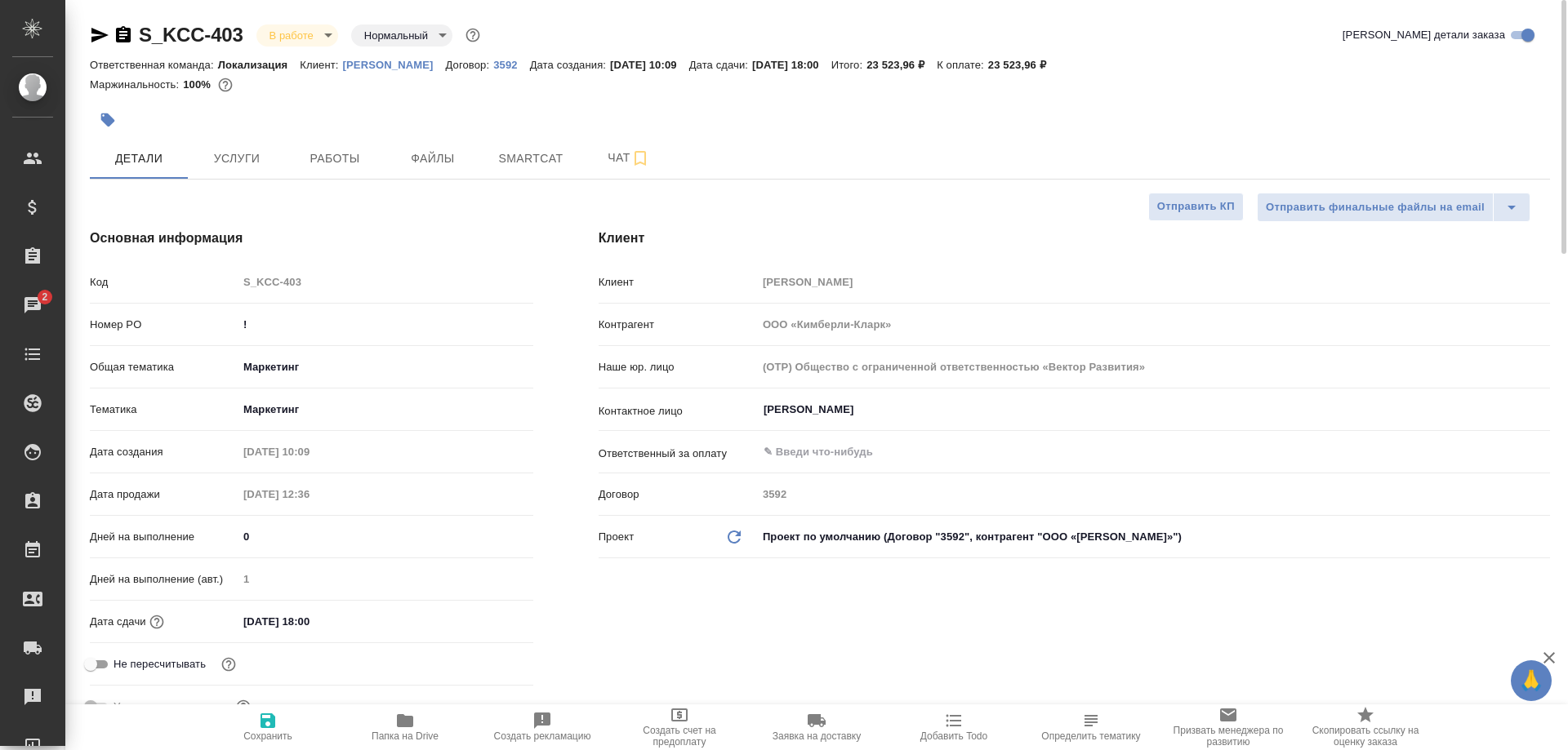
type textarea "x"
select select "RU"
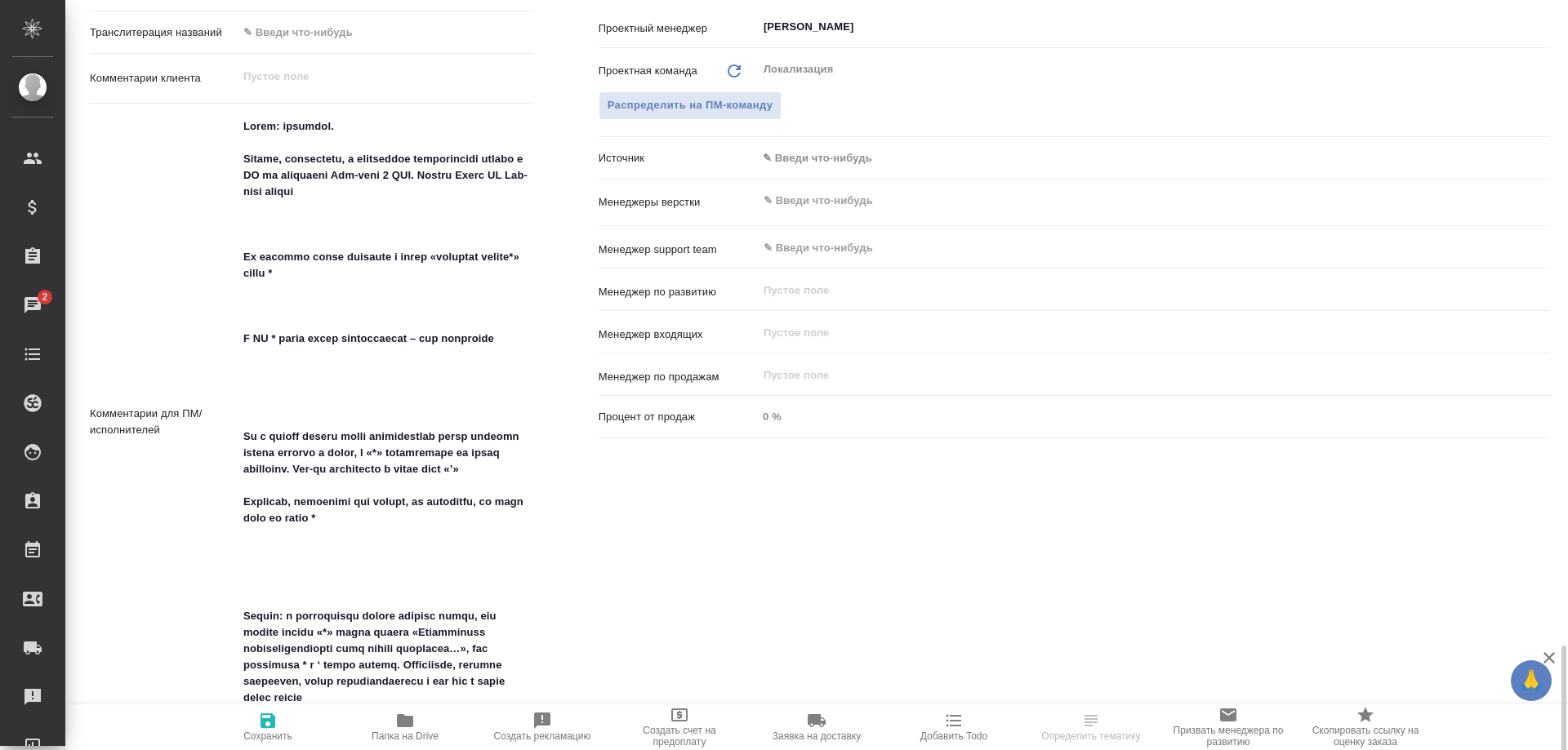
scroll to position [1165, 0]
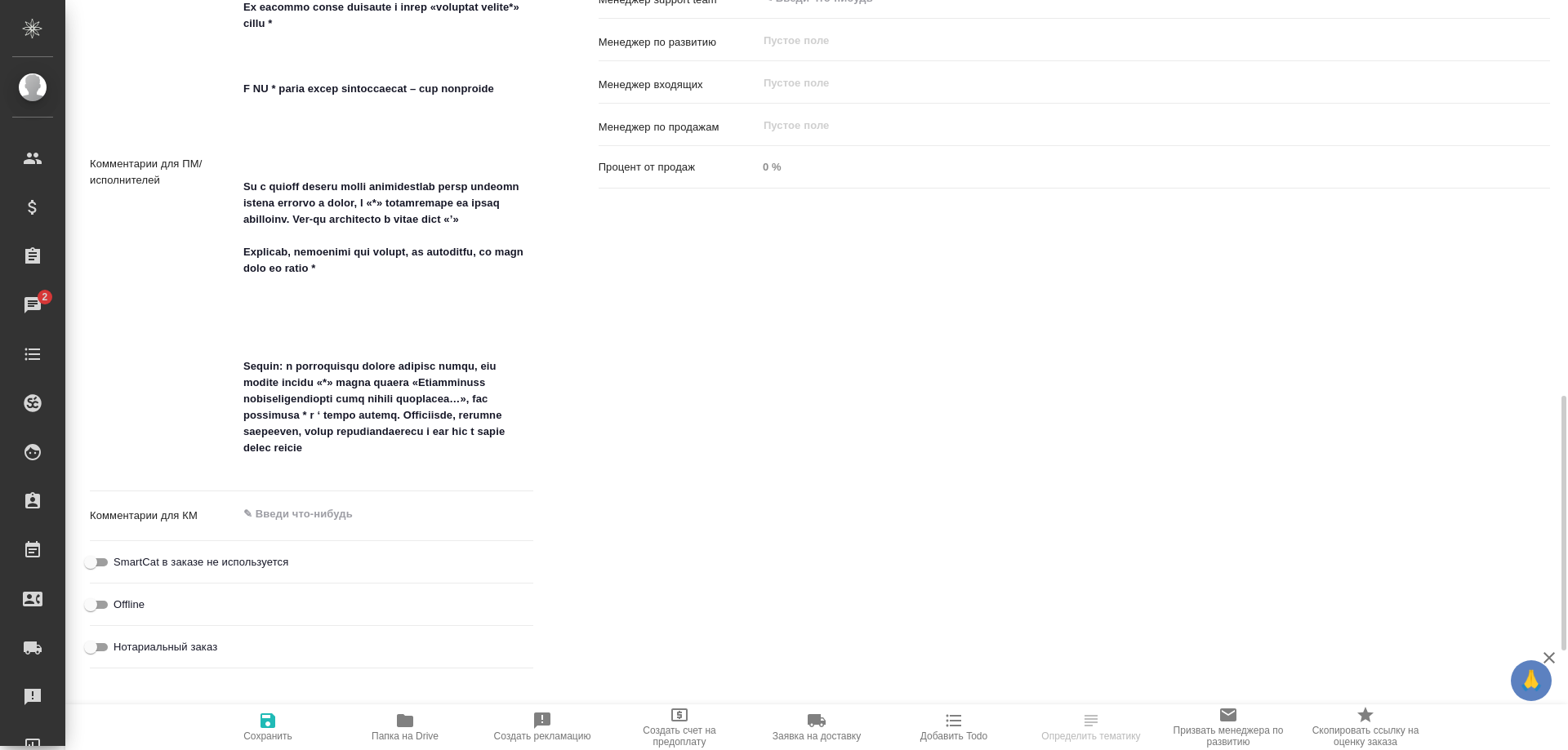
click at [403, 719] on icon "button" at bounding box center [405, 721] width 16 height 13
click at [408, 725] on icon "button" at bounding box center [405, 721] width 16 height 13
click at [422, 736] on span "Папка на Drive" at bounding box center [405, 736] width 67 height 11
click at [407, 723] on icon "button" at bounding box center [405, 721] width 16 height 13
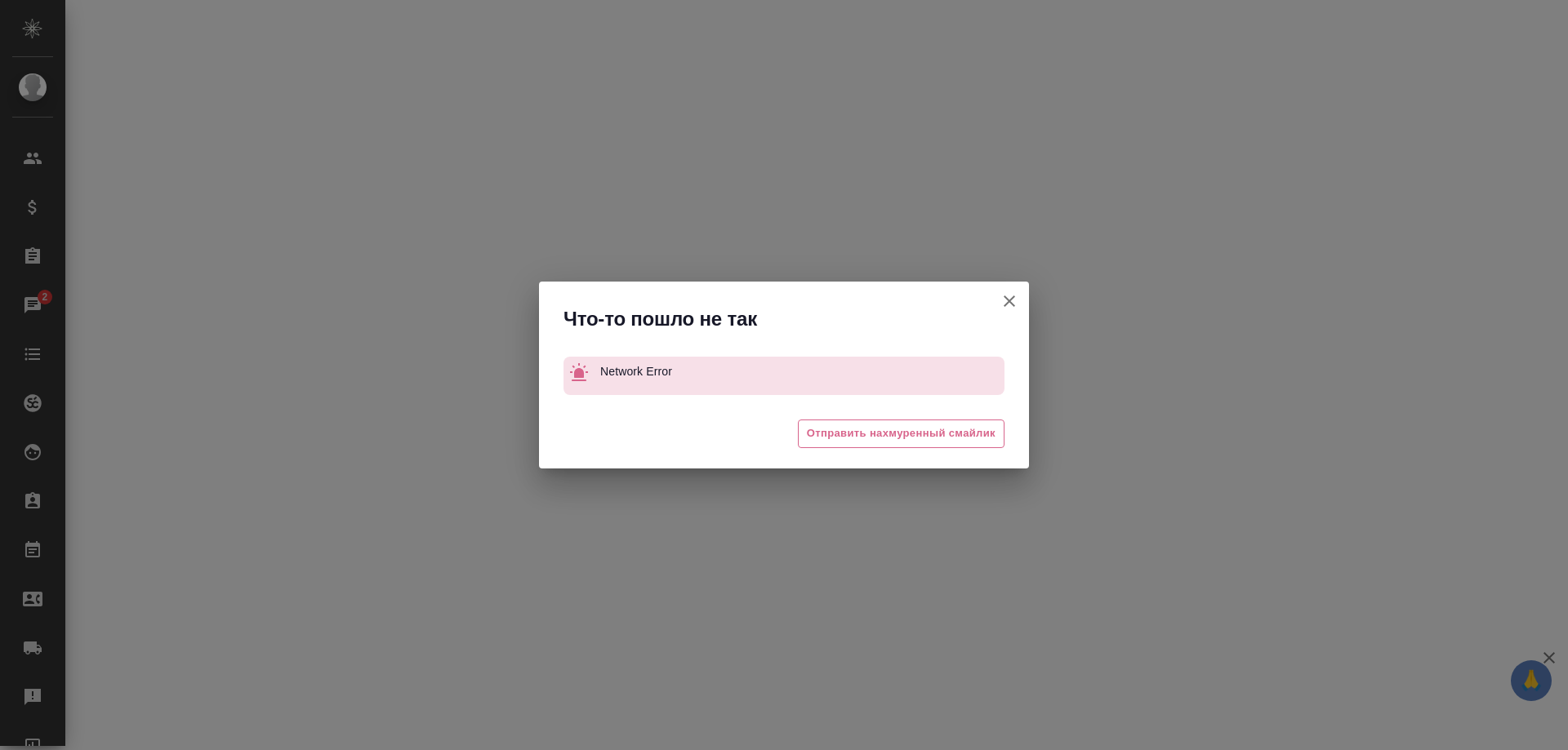
click at [998, 294] on button "[PERSON_NAME] детали заказа" at bounding box center [1009, 301] width 39 height 39
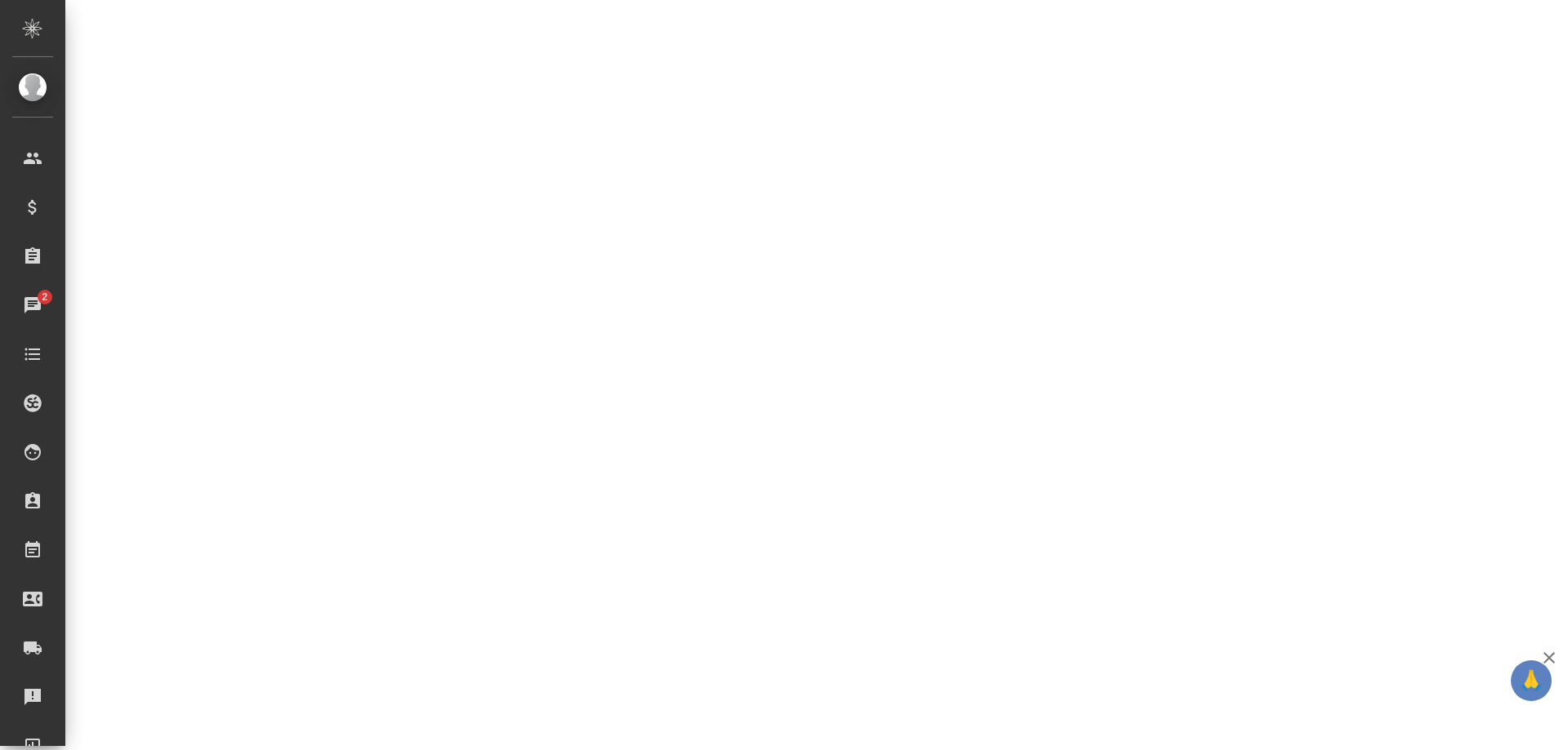
select select "RU"
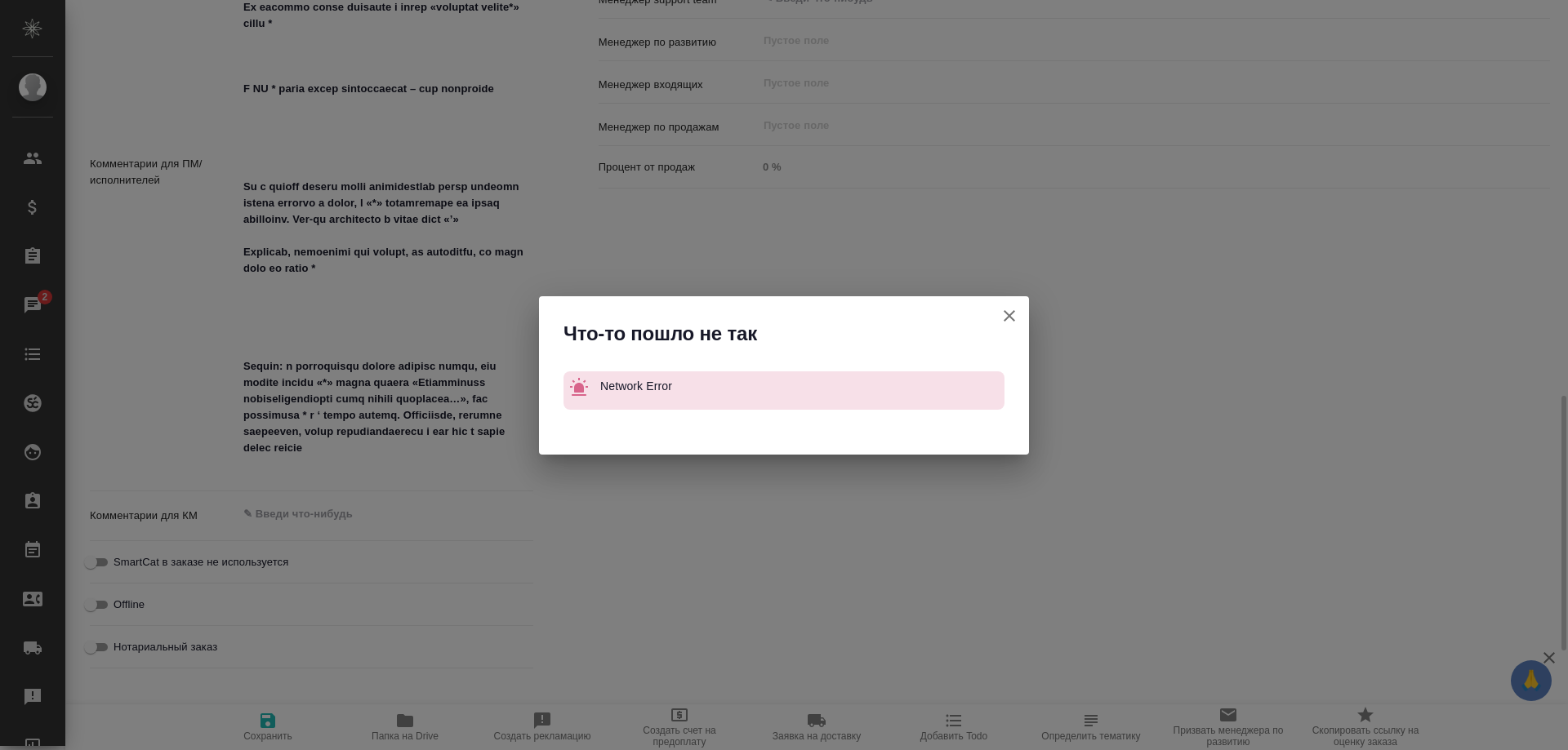
type textarea "x"
click at [998, 317] on button "Клиент не указал номер" at bounding box center [1009, 316] width 39 height 39
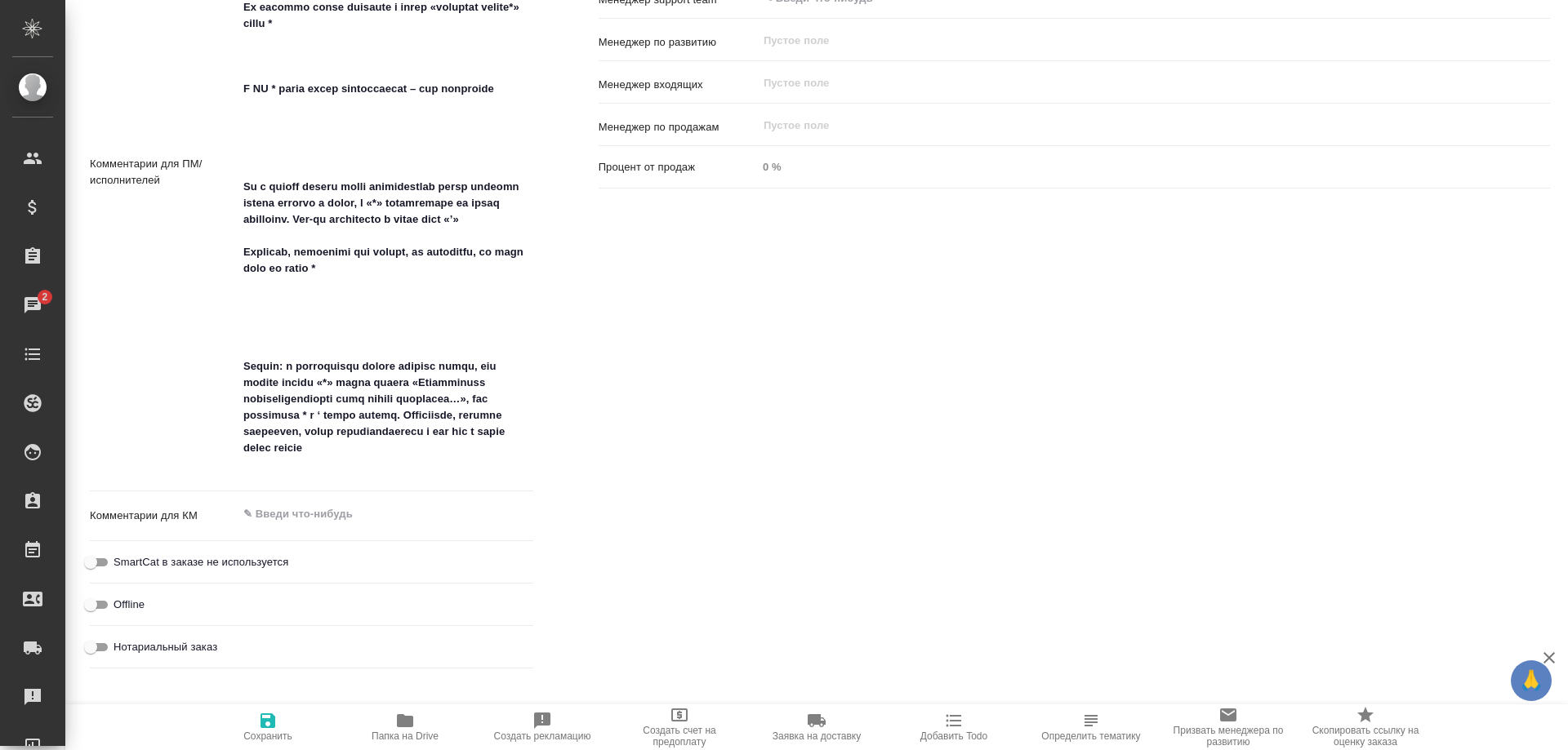
type textarea "x"
click at [399, 724] on icon "button" at bounding box center [405, 721] width 16 height 13
click at [412, 734] on span "Папка на Drive" at bounding box center [405, 736] width 67 height 11
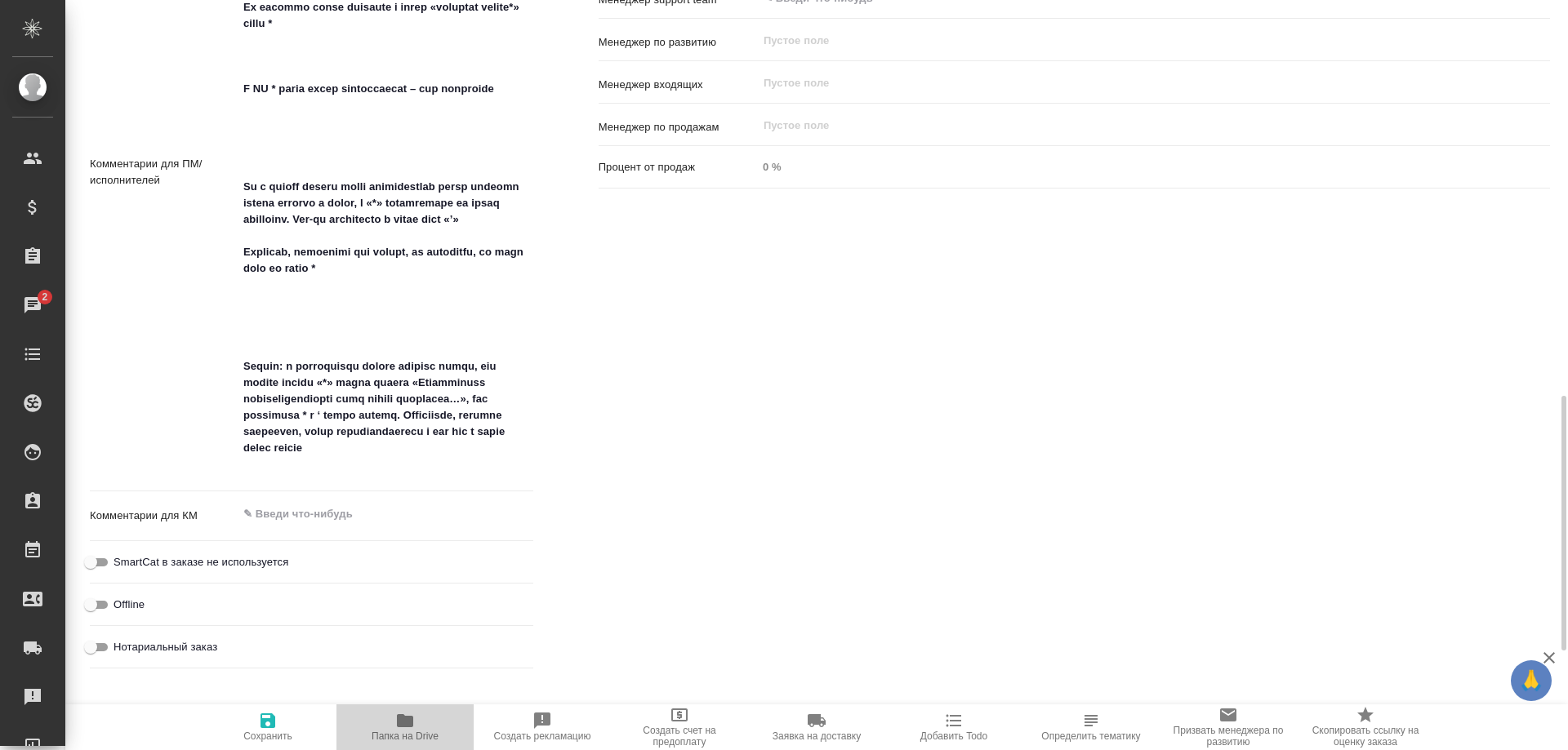
click at [412, 734] on span "Папка на Drive" at bounding box center [405, 736] width 67 height 11
click at [393, 721] on span "Папка на Drive" at bounding box center [405, 726] width 118 height 31
type textarea "x"
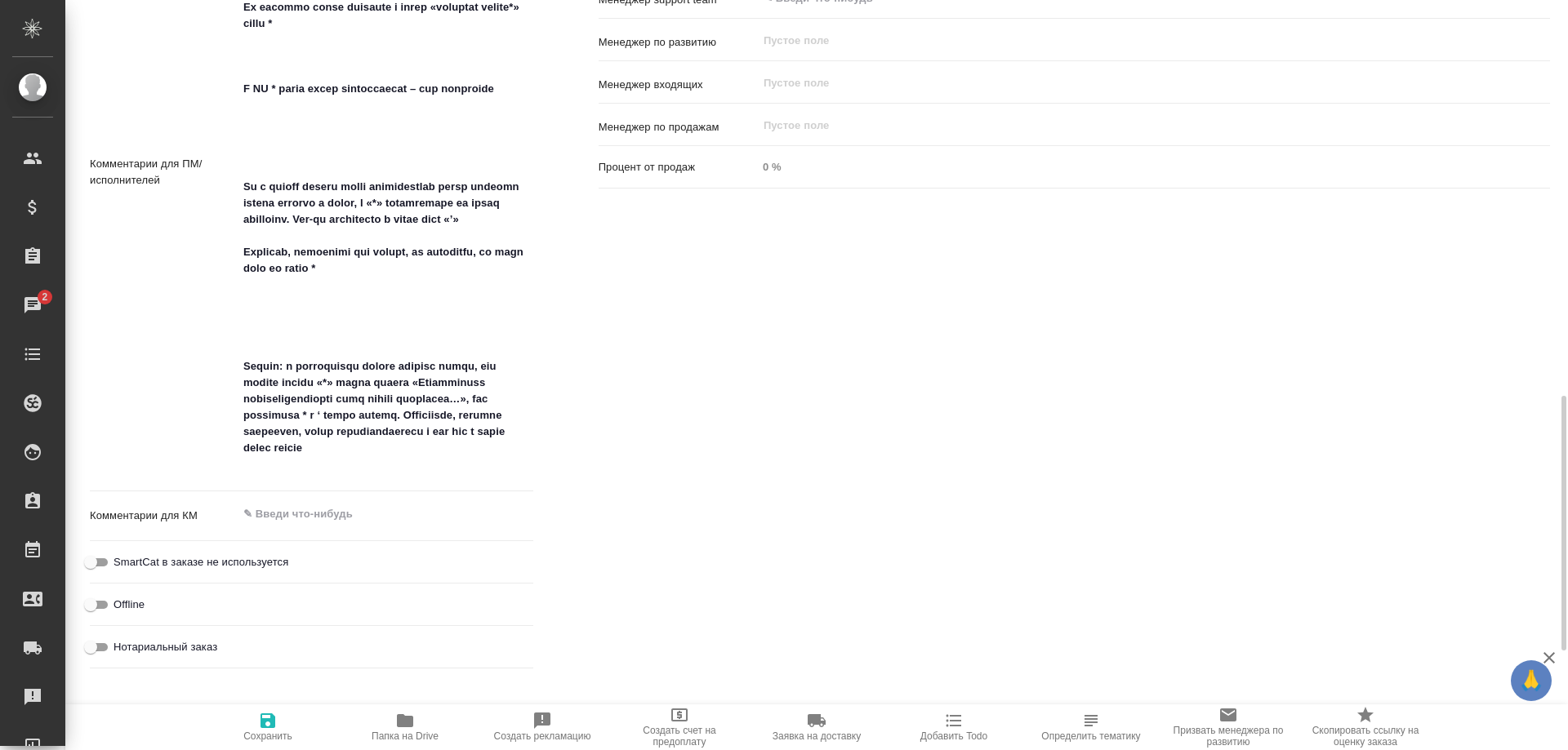
type textarea "x"
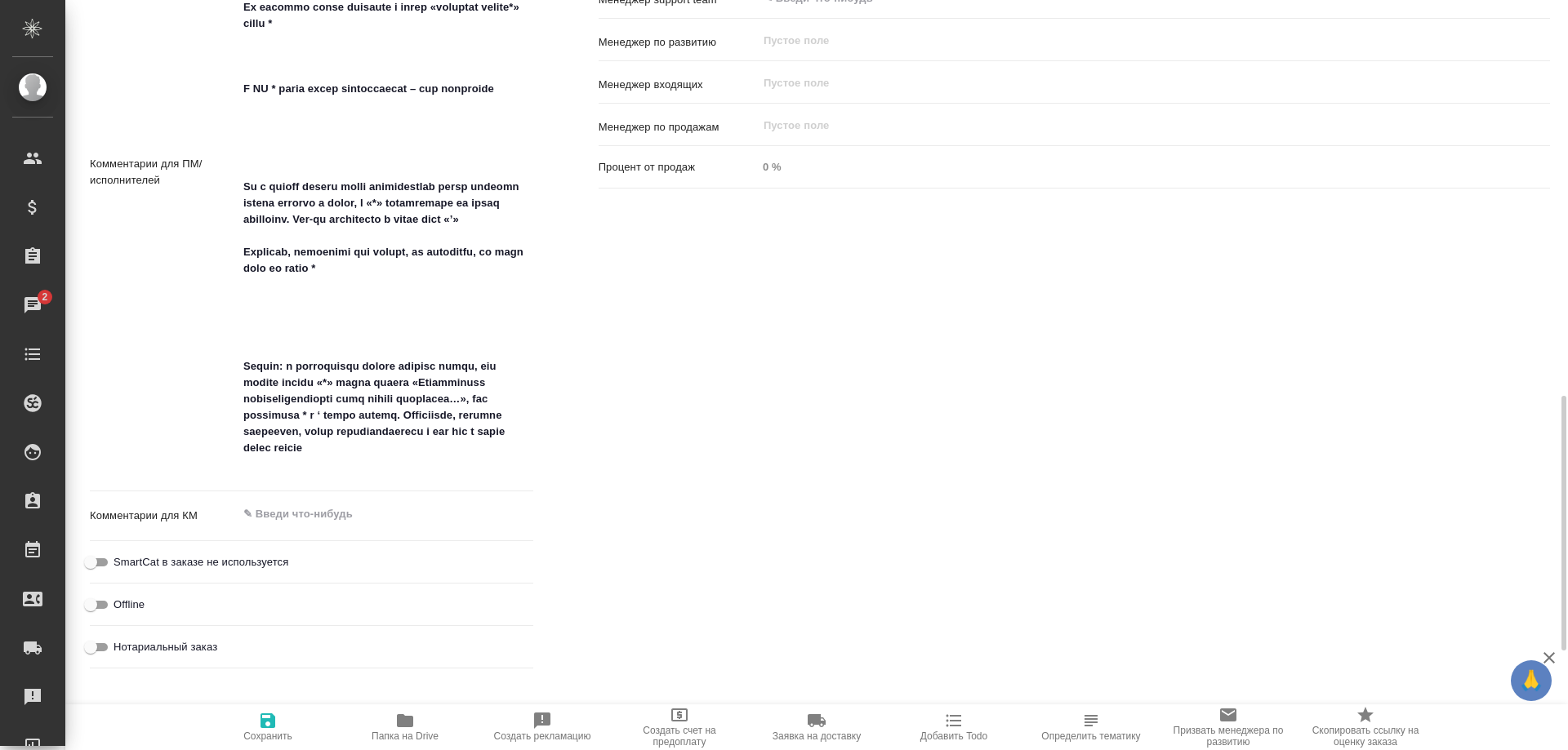
type textarea "x"
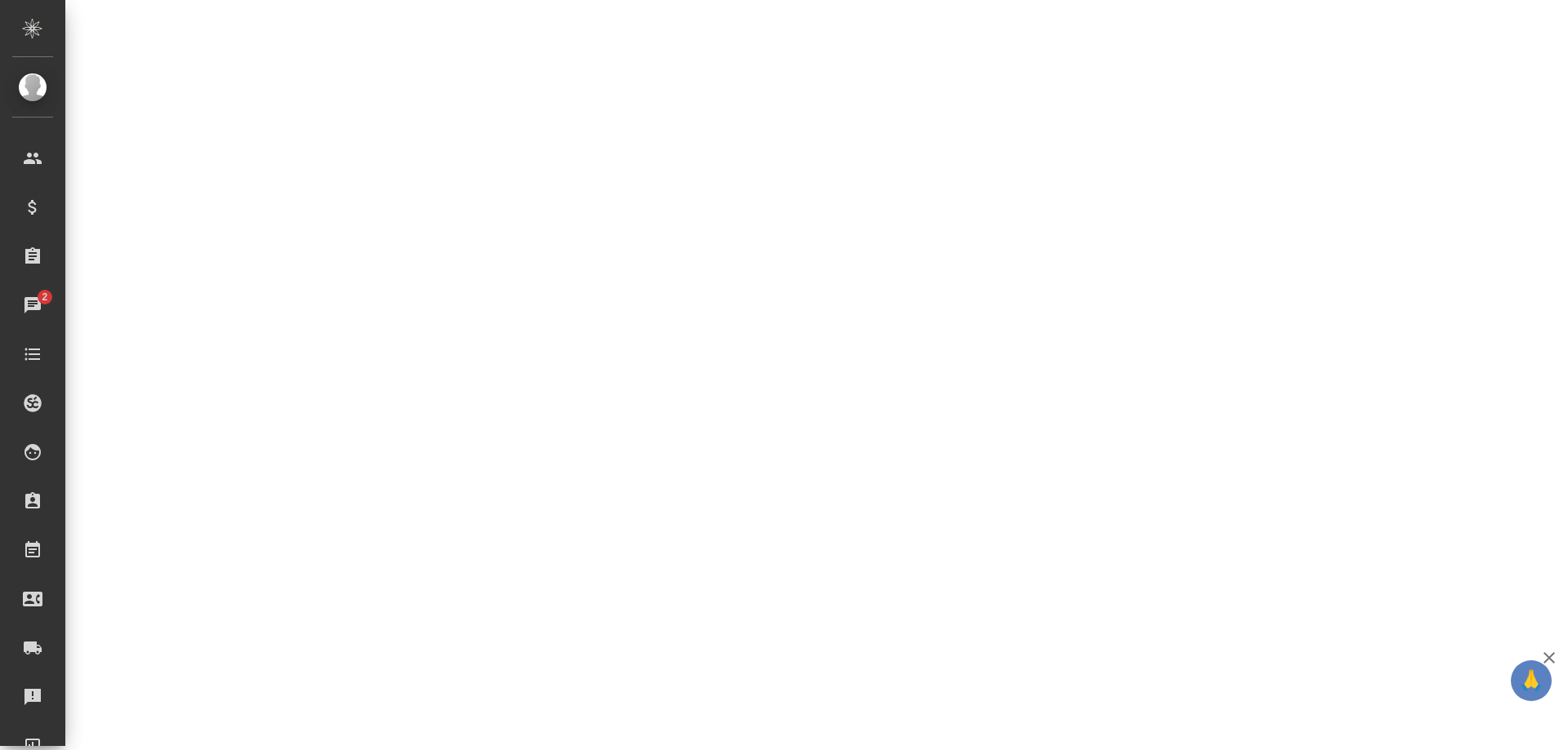
select select "RU"
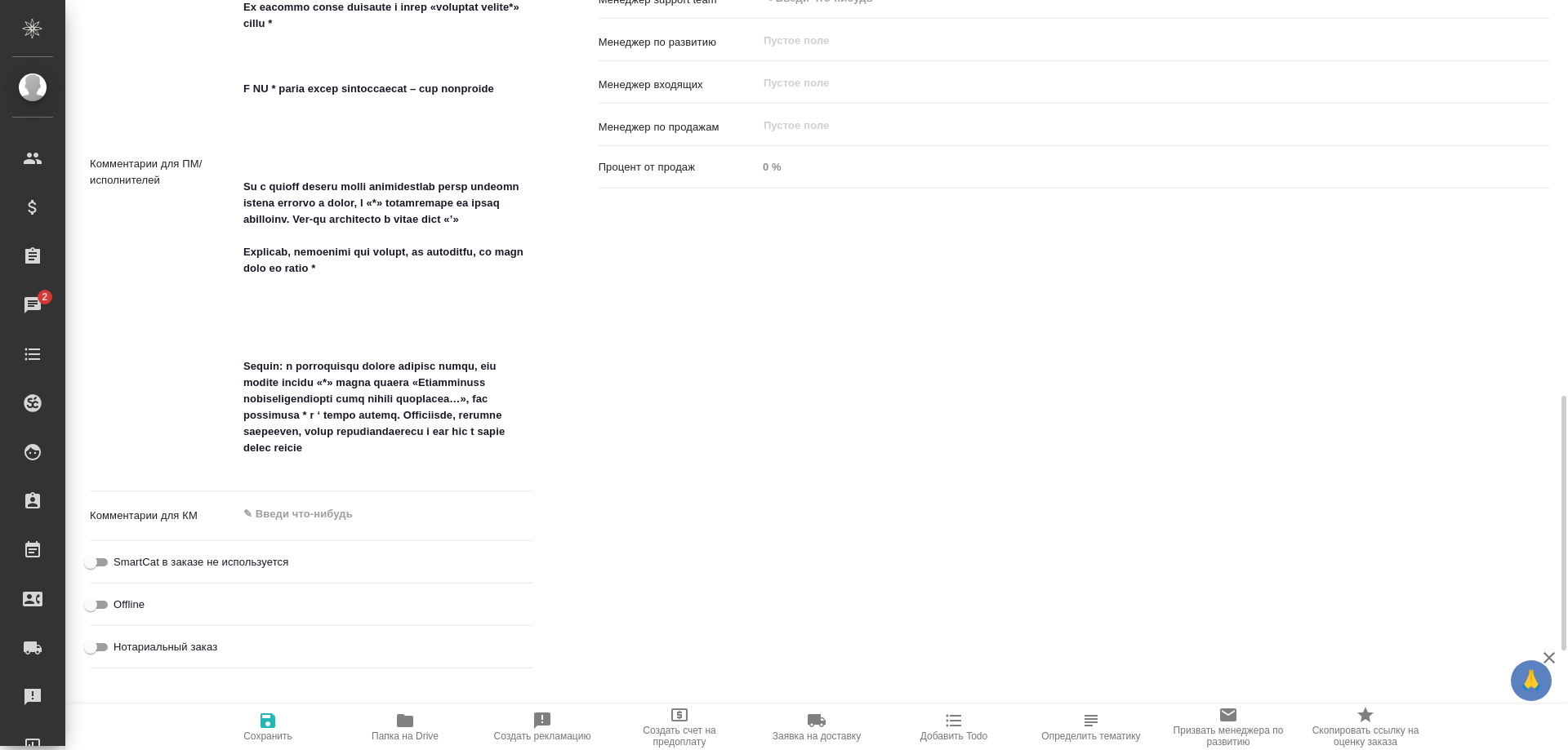
type textarea "x"
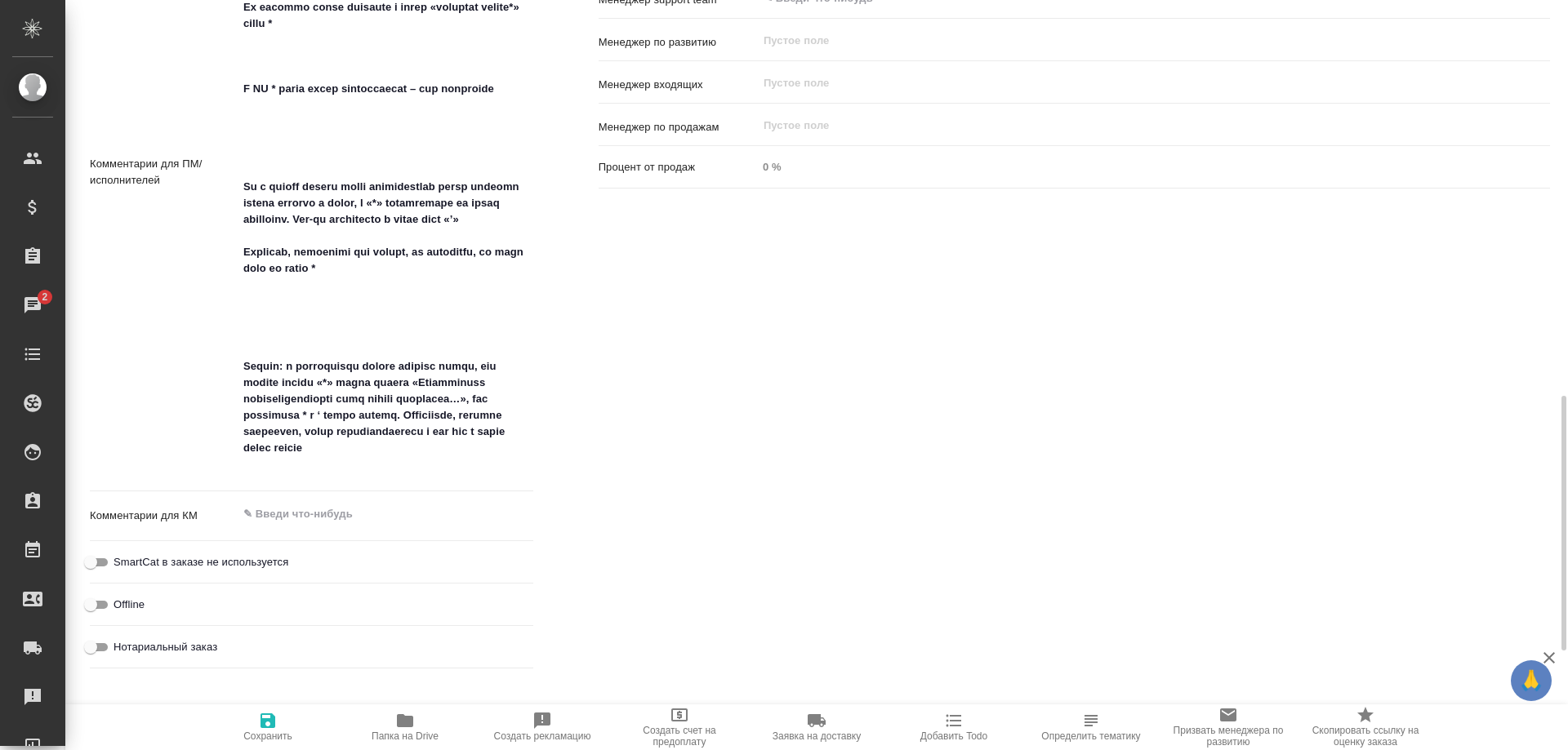
type textarea "x"
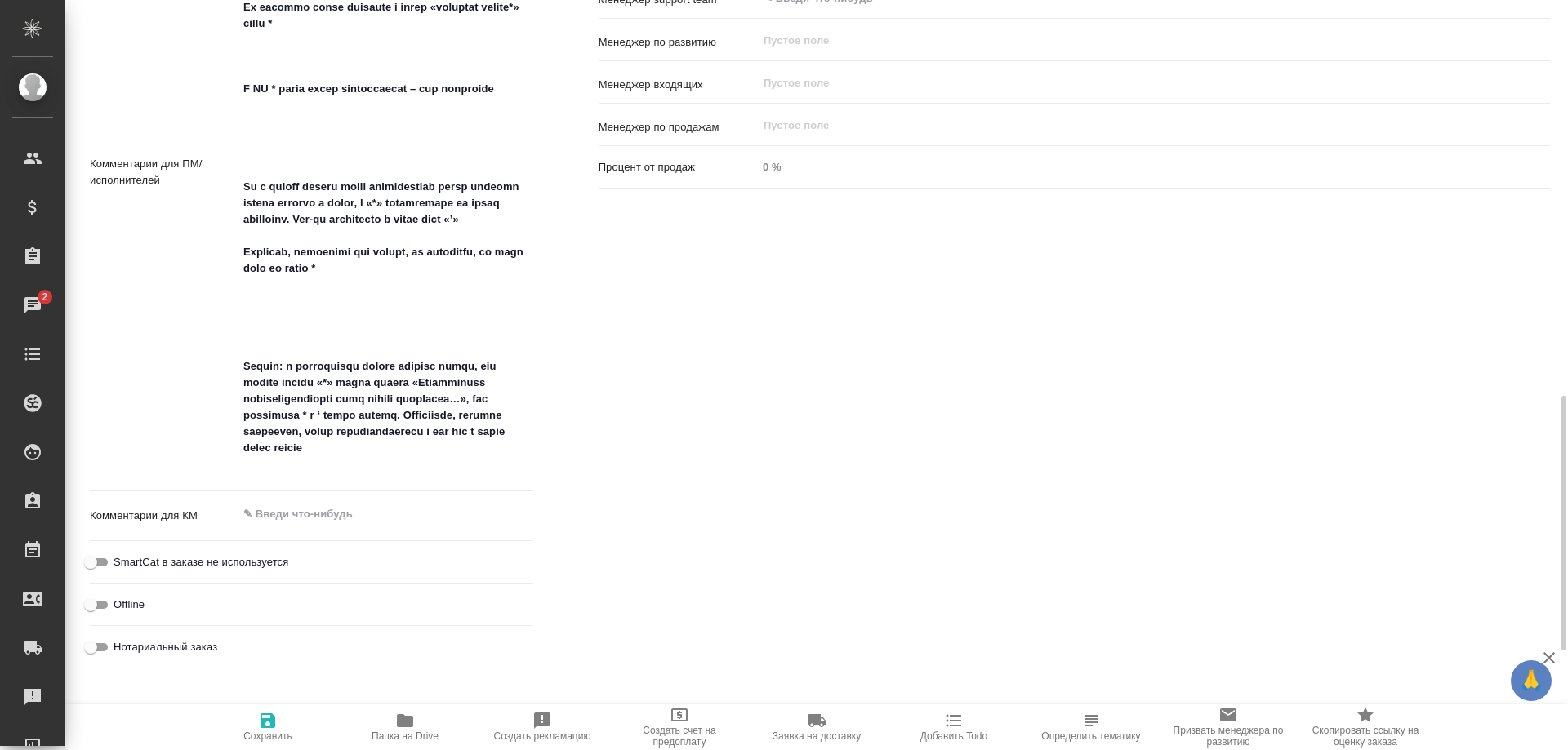
type textarea "x"
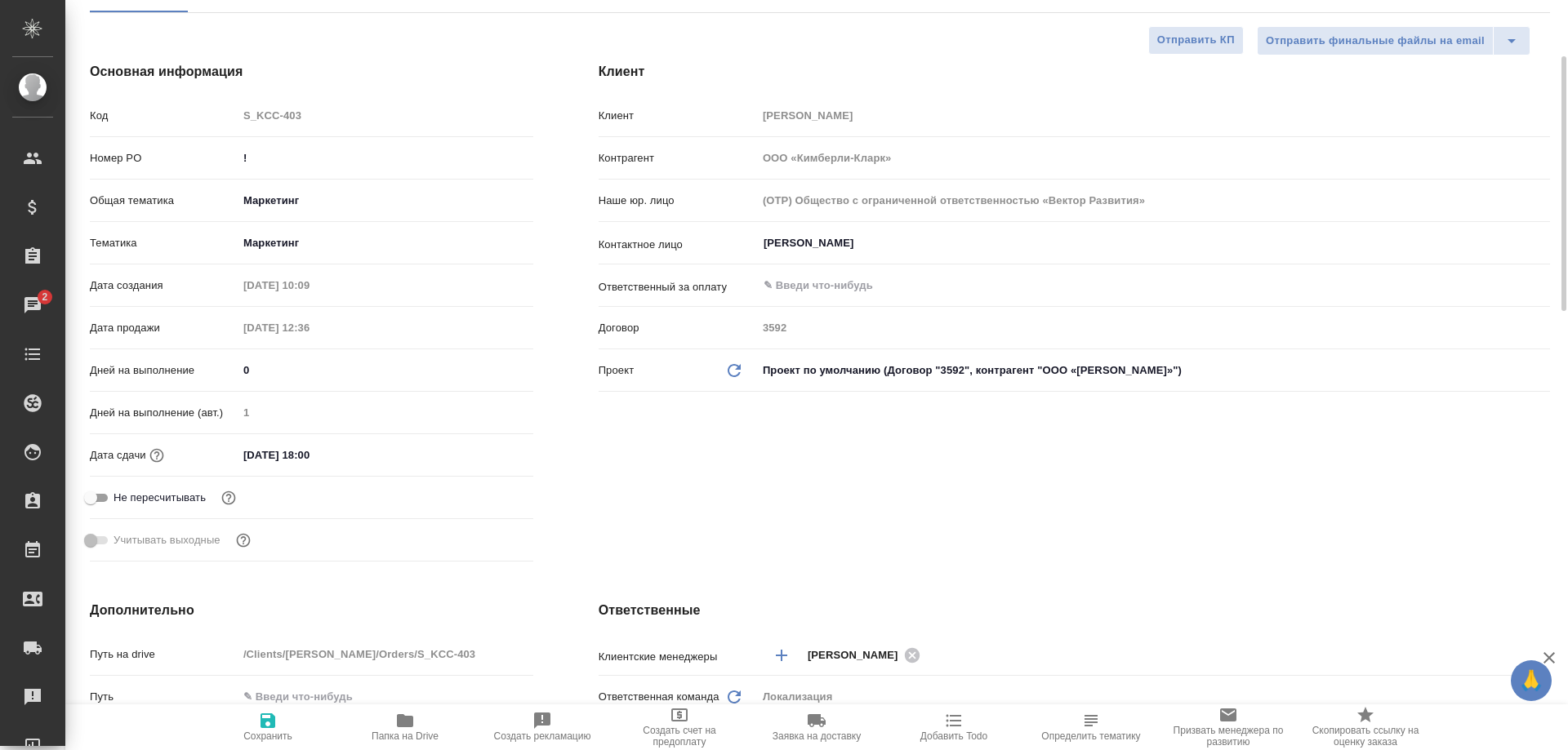
scroll to position [0, 0]
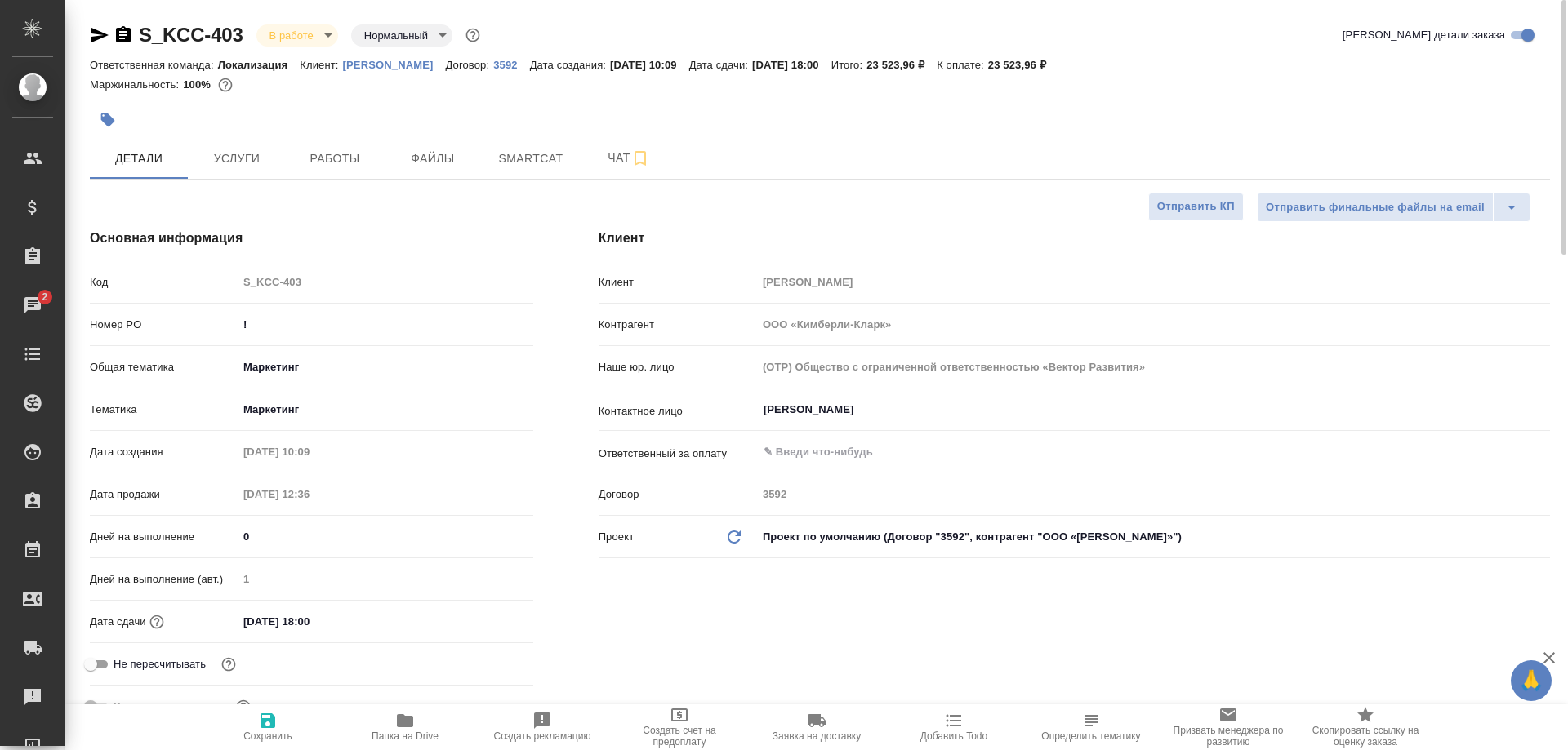
type textarea "x"
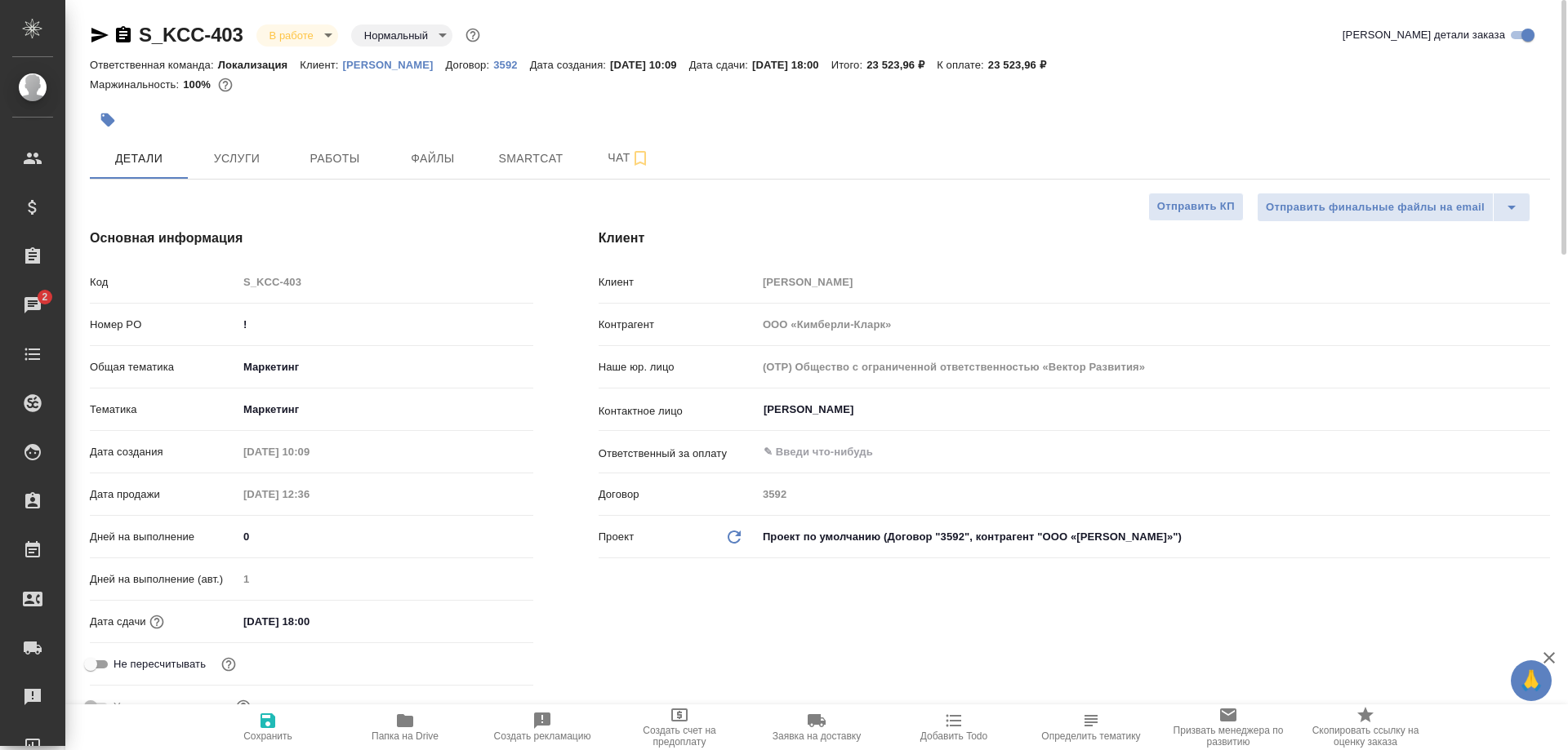
type textarea "x"
click at [498, 167] on span "Smartcat" at bounding box center [531, 159] width 79 height 20
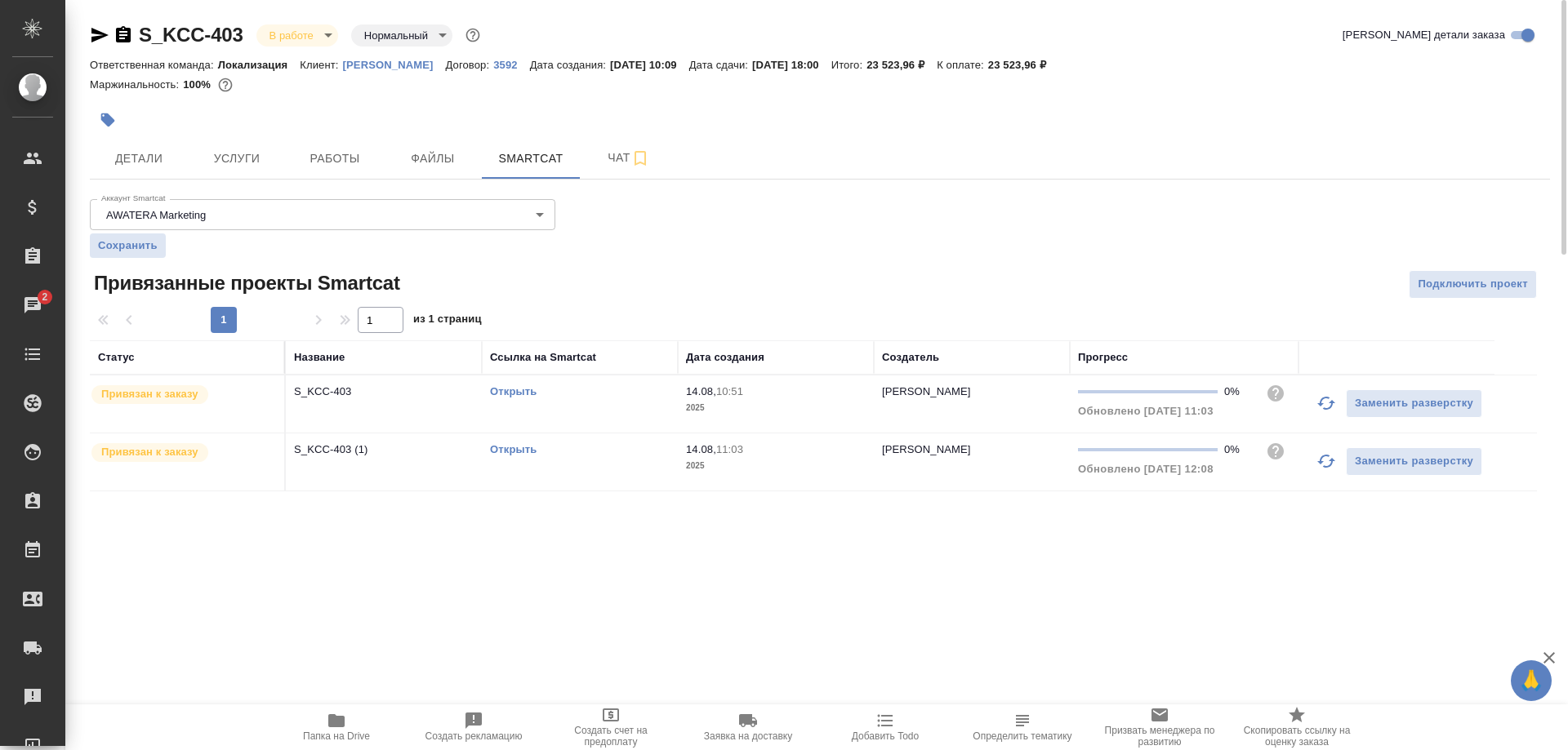
click at [513, 392] on link "Открыть" at bounding box center [513, 391] width 47 height 12
click at [523, 451] on link "Открыть" at bounding box center [513, 449] width 47 height 12
click at [345, 162] on span "Работы" at bounding box center [335, 159] width 79 height 20
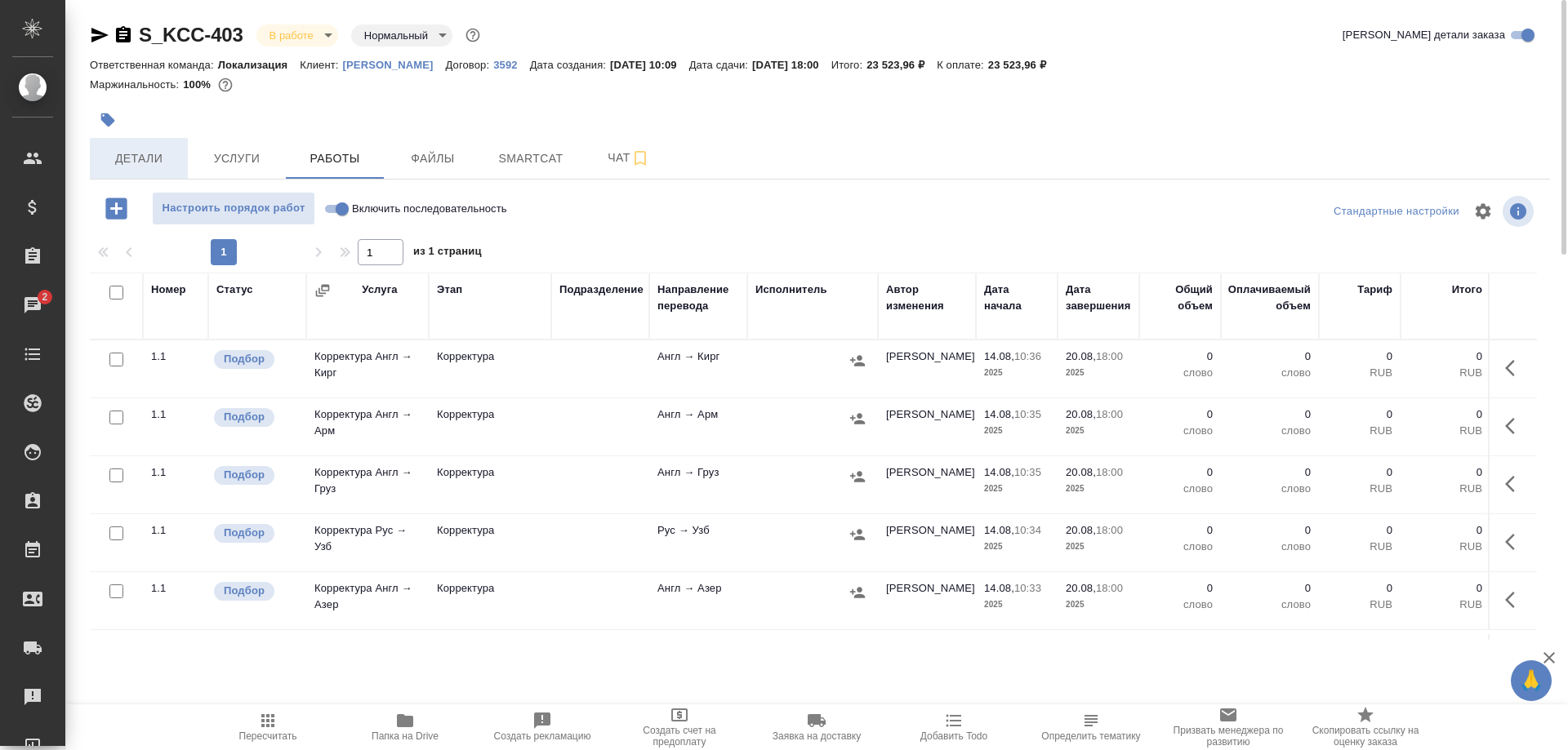
click at [130, 173] on button "Детали" at bounding box center [139, 159] width 98 height 41
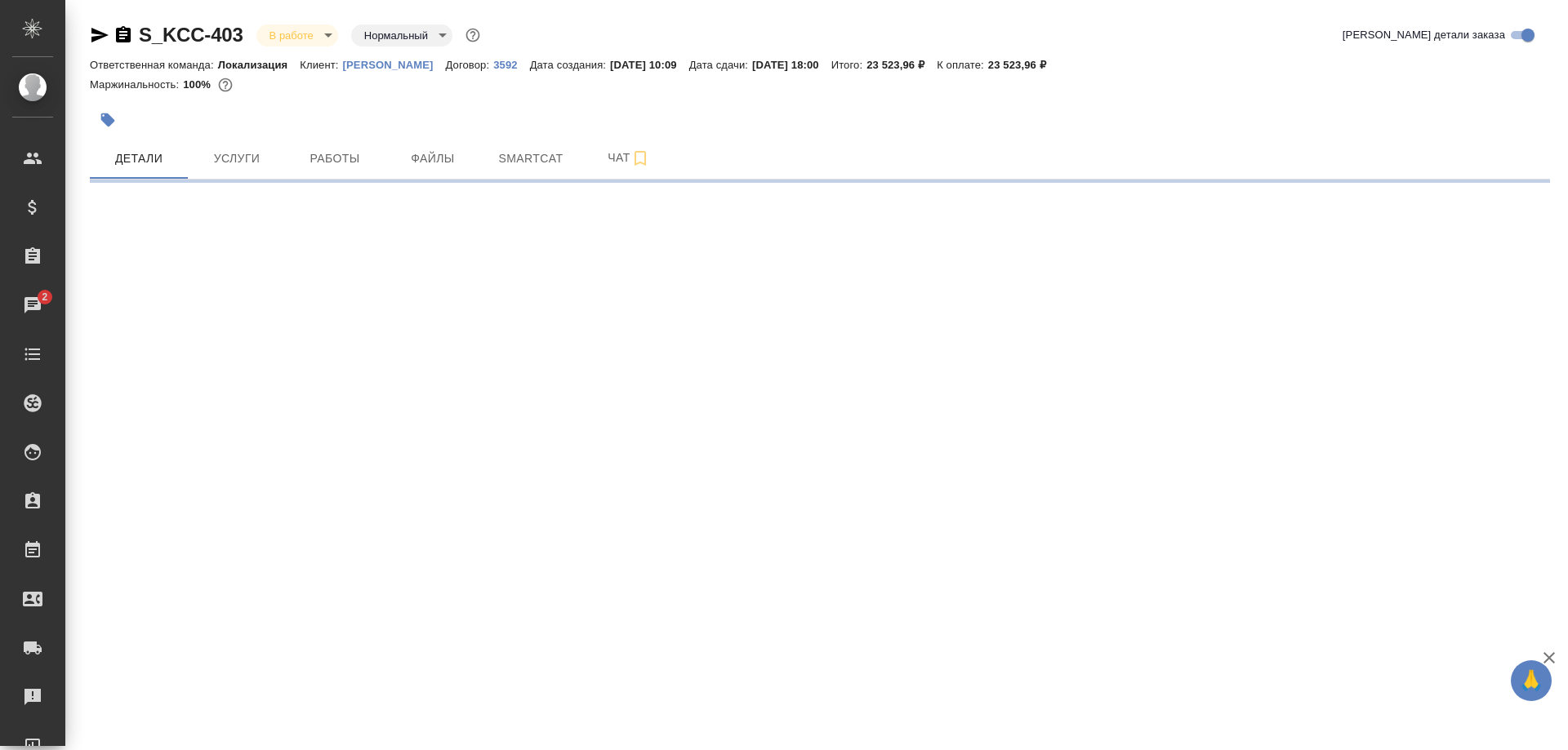
select select "RU"
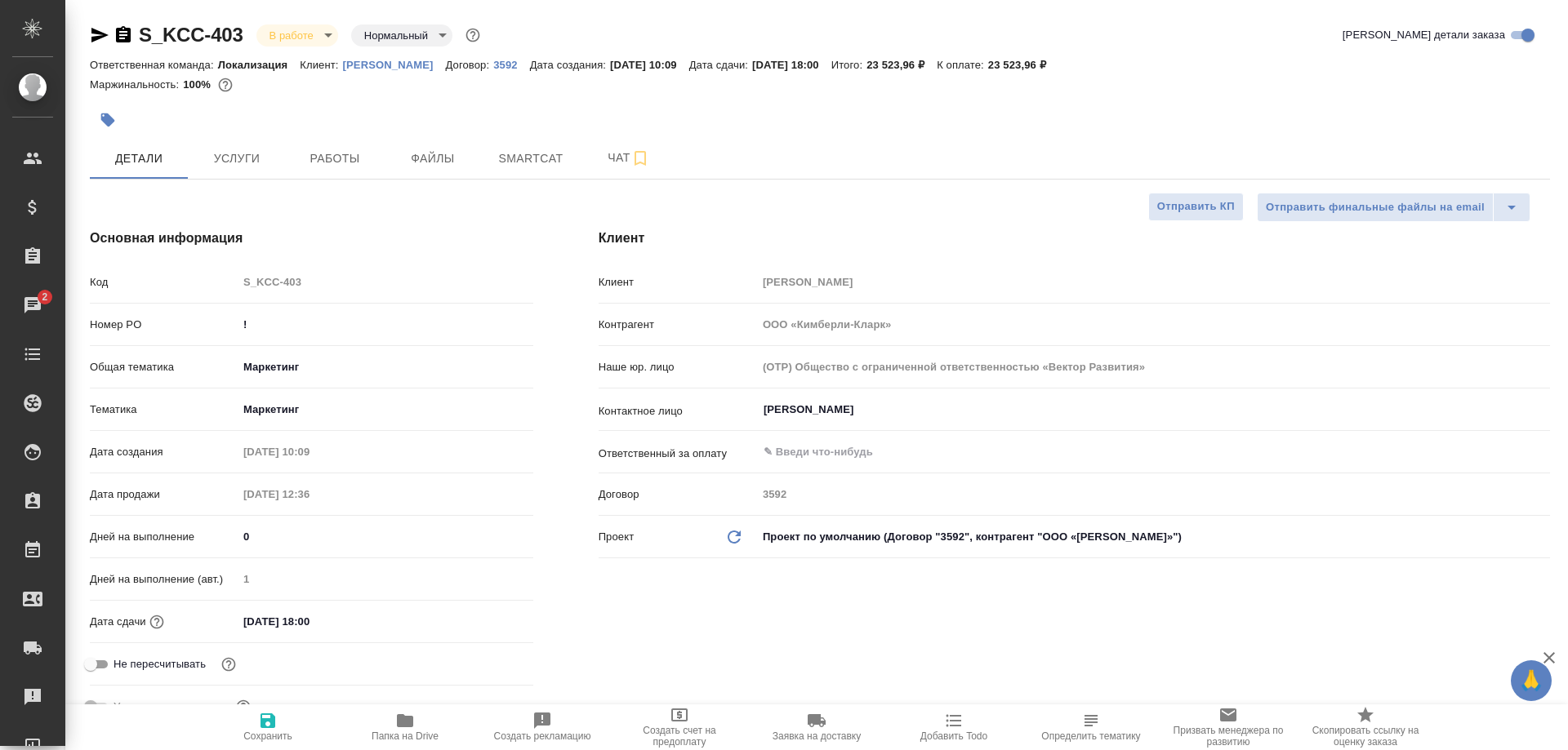
type textarea "x"
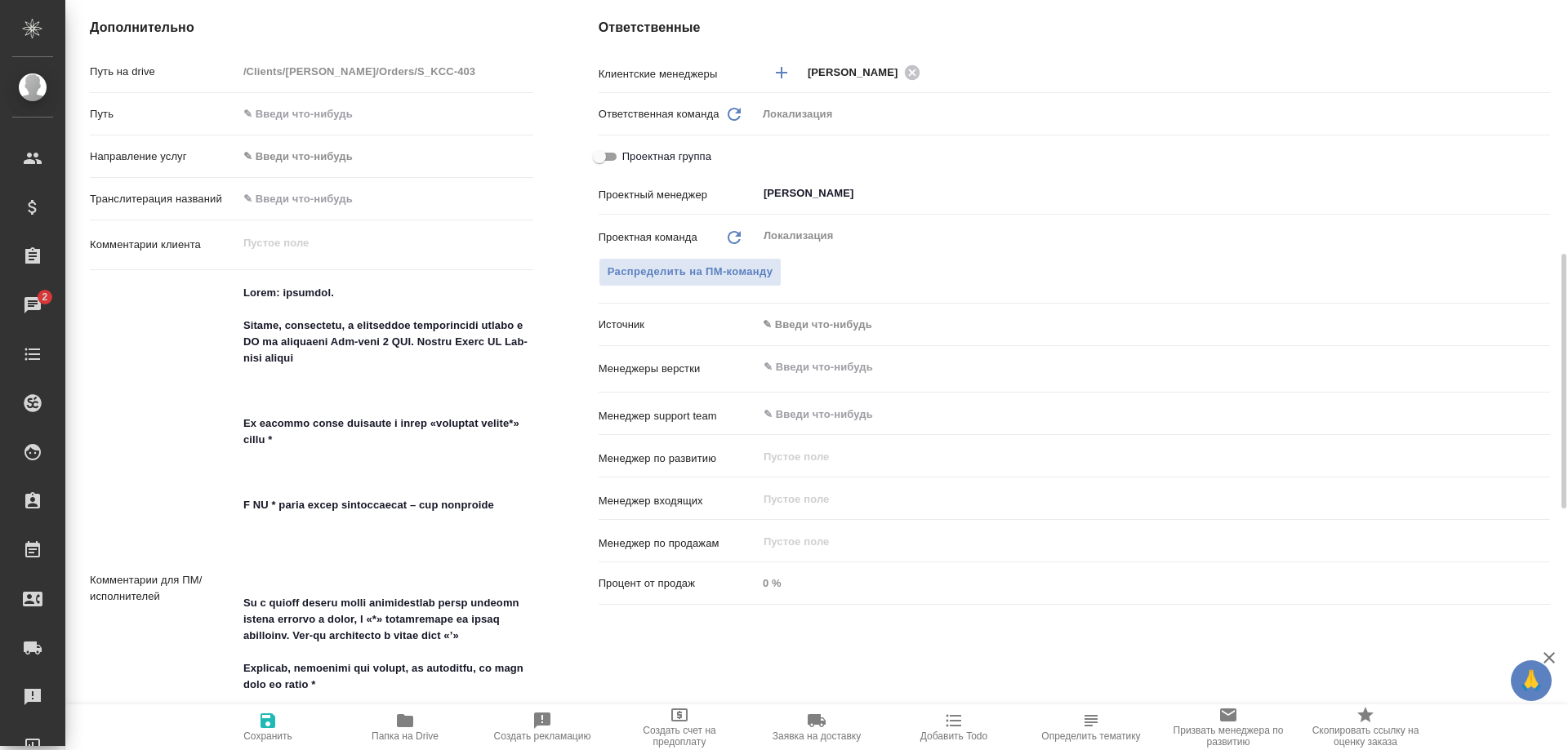
scroll to position [999, 0]
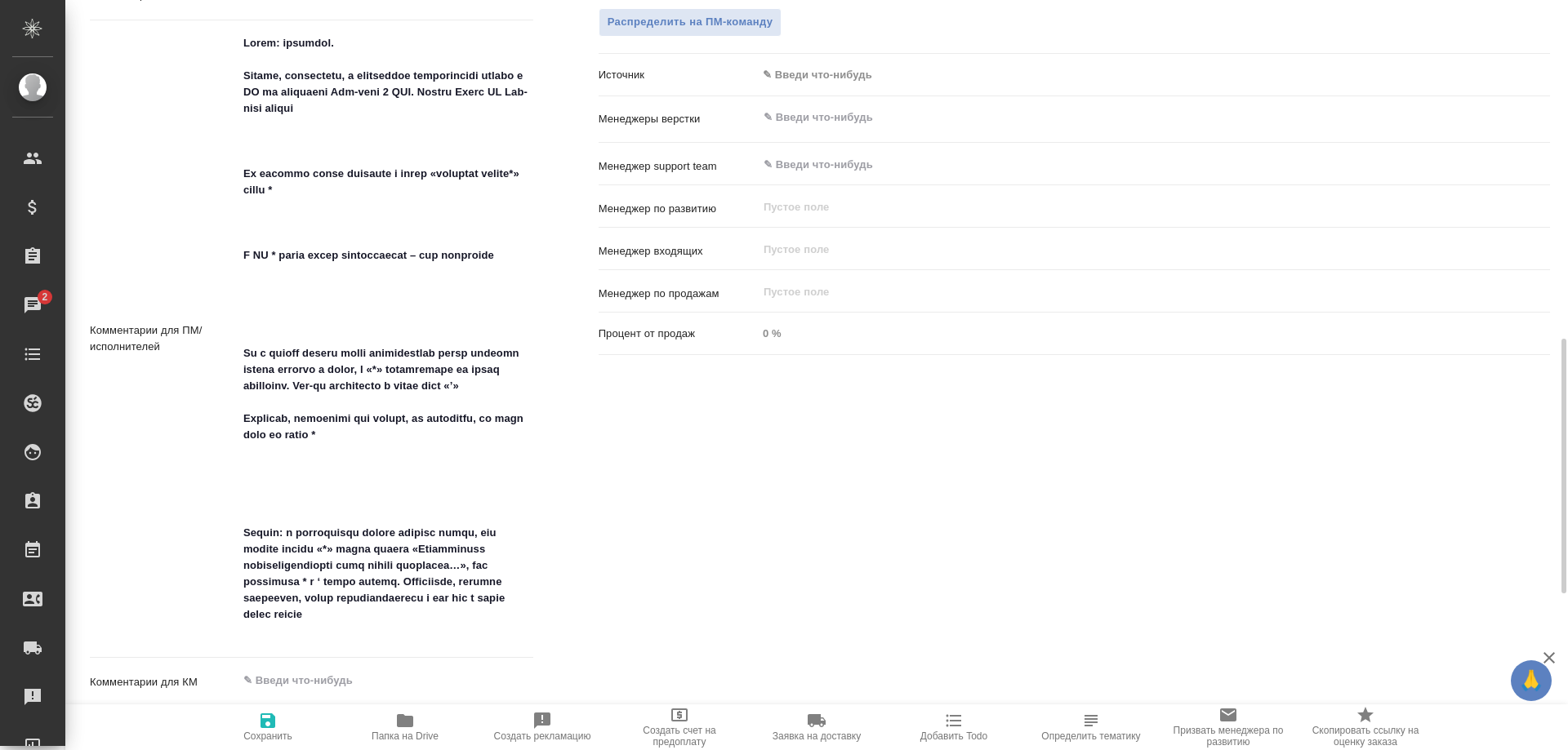
type textarea "x"
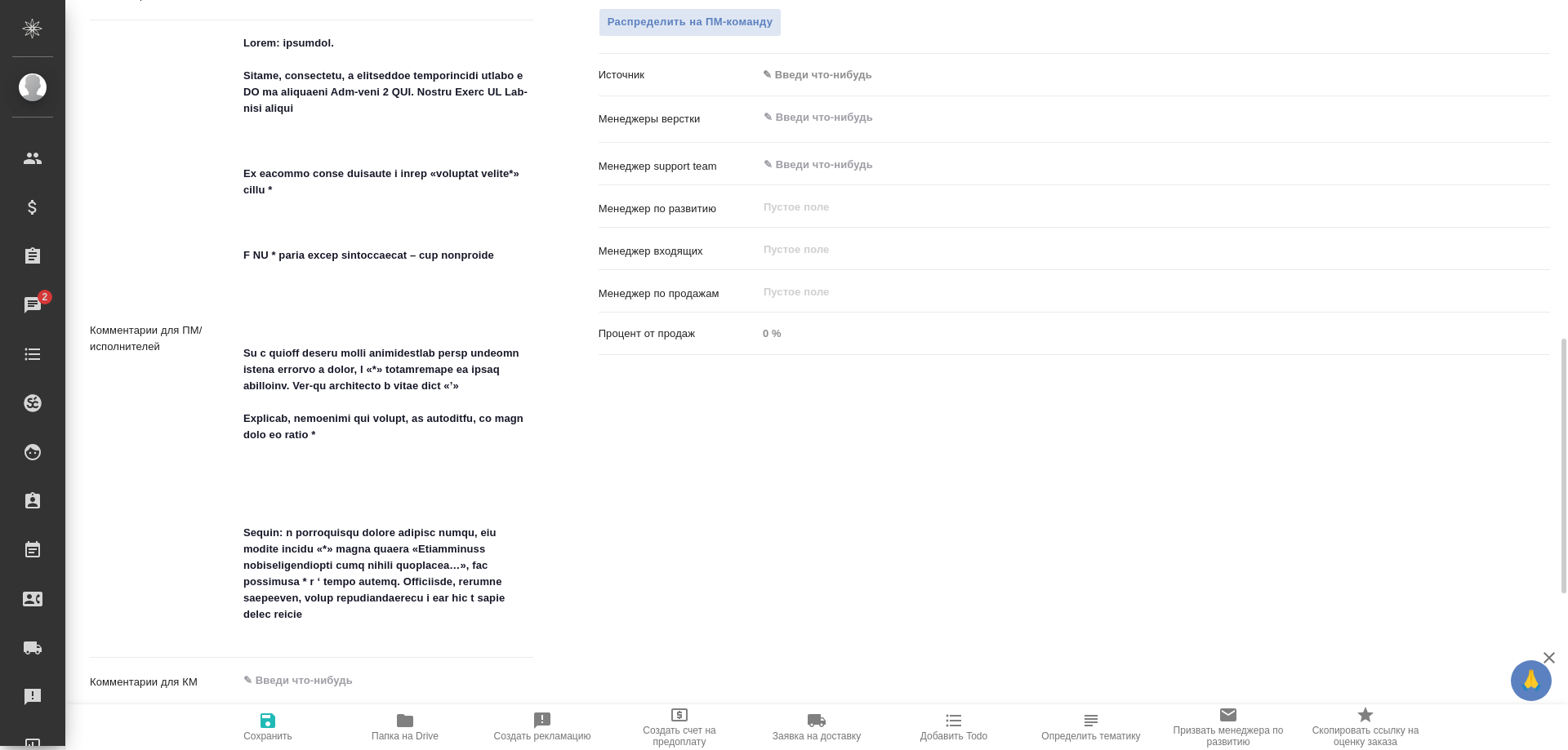
type textarea "x"
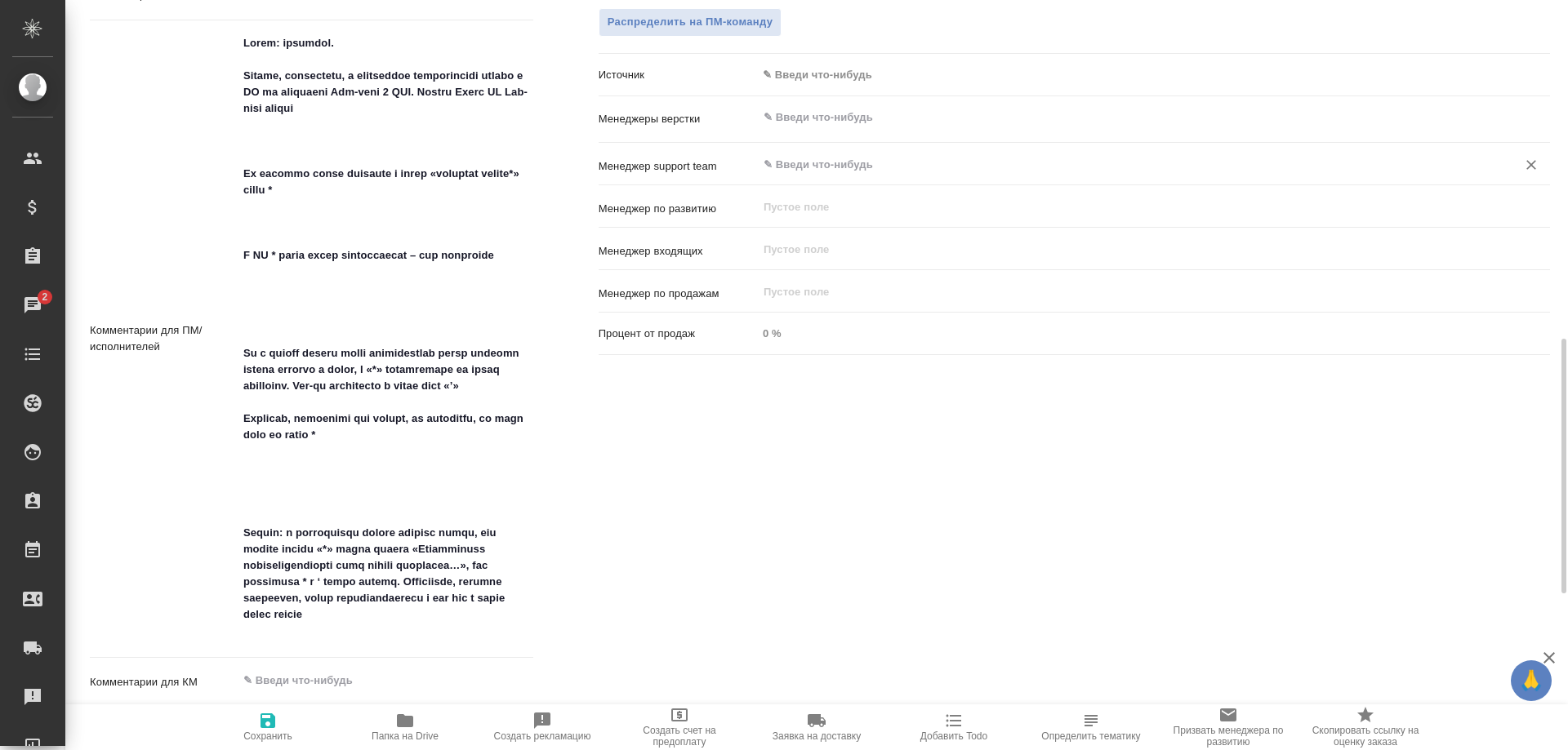
type textarea "x"
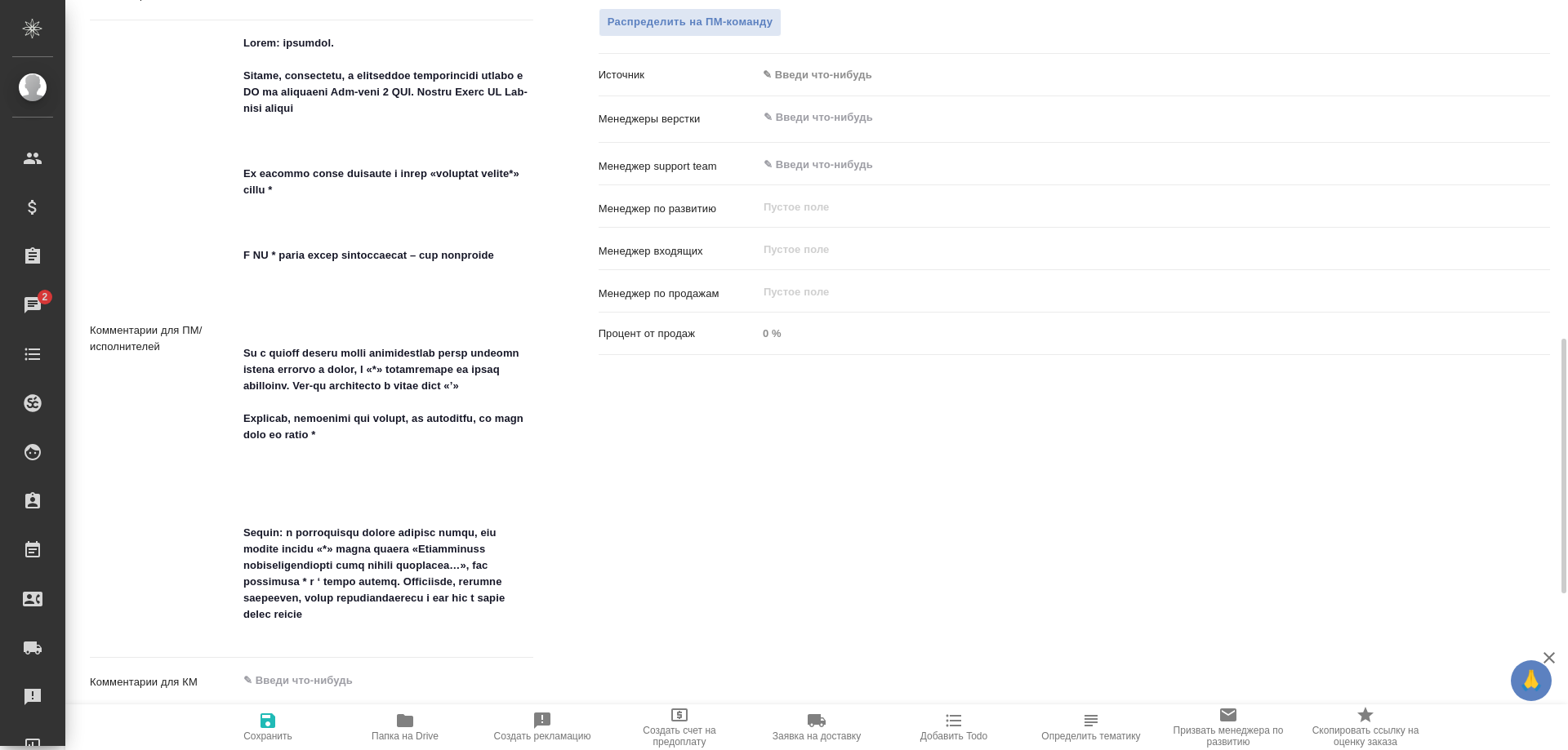
type textarea "x"
drag, startPoint x: 248, startPoint y: 403, endPoint x: 226, endPoint y: 406, distance: 22.2
click at [238, 406] on textarea at bounding box center [385, 338] width 294 height 615
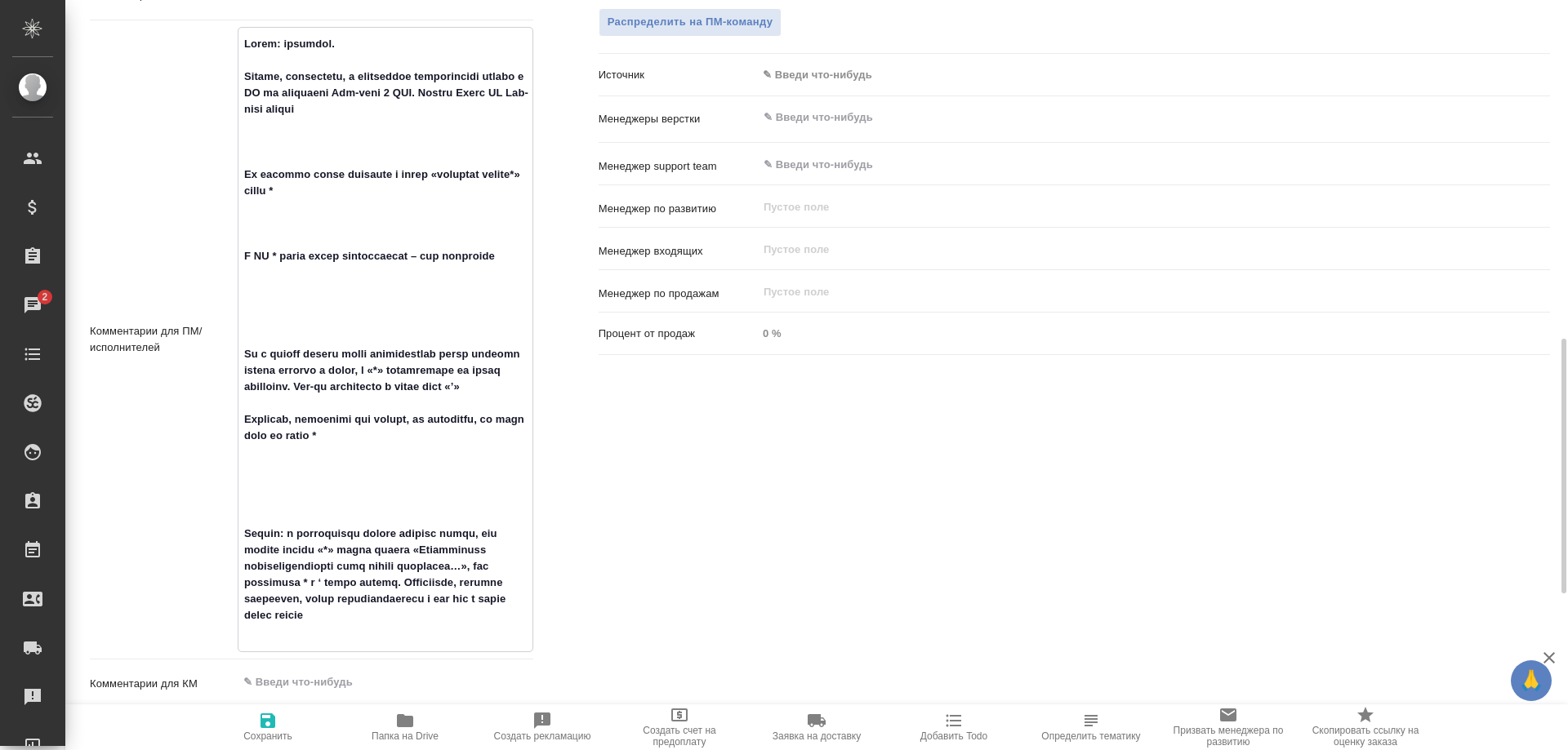
type textarea "x"
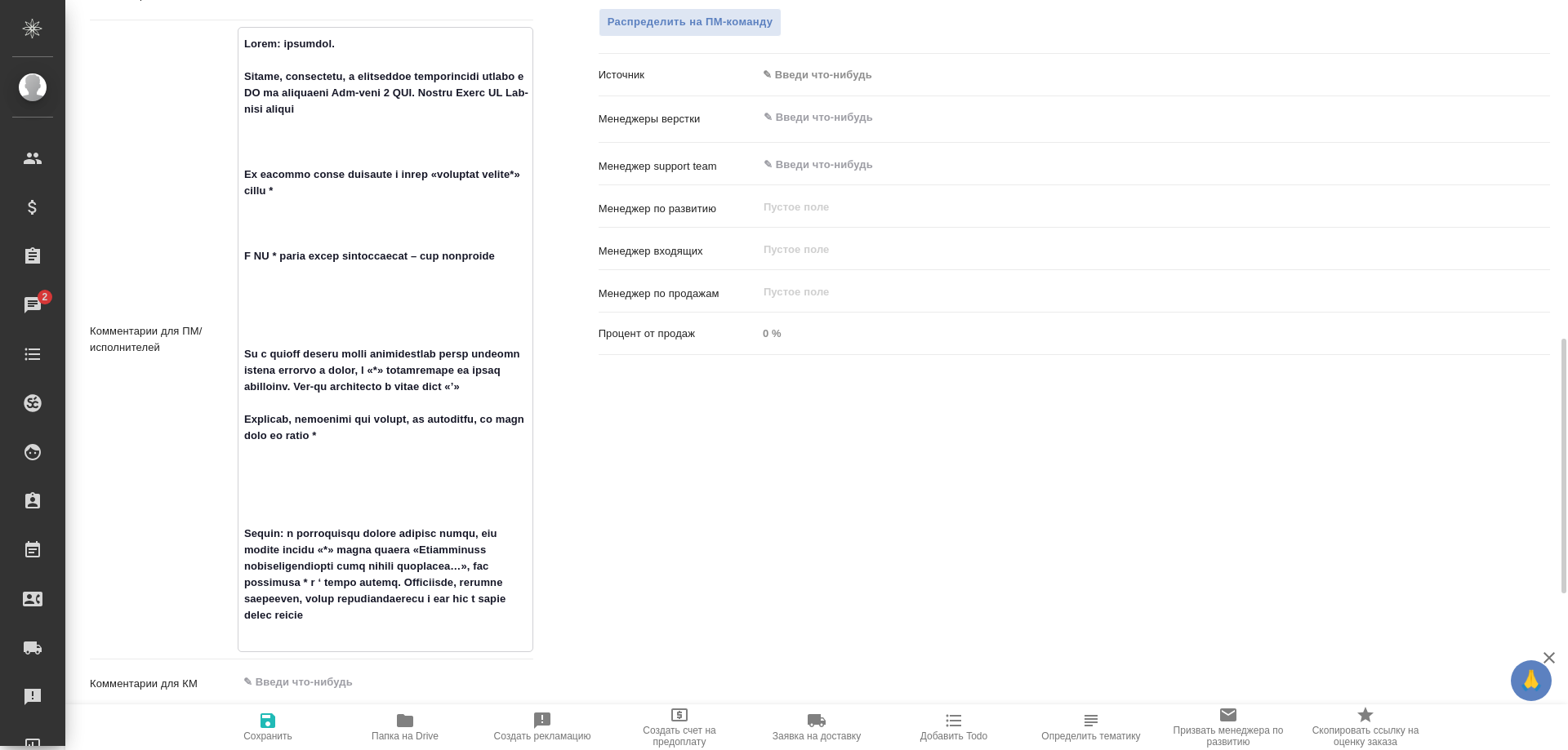
type textarea "x"
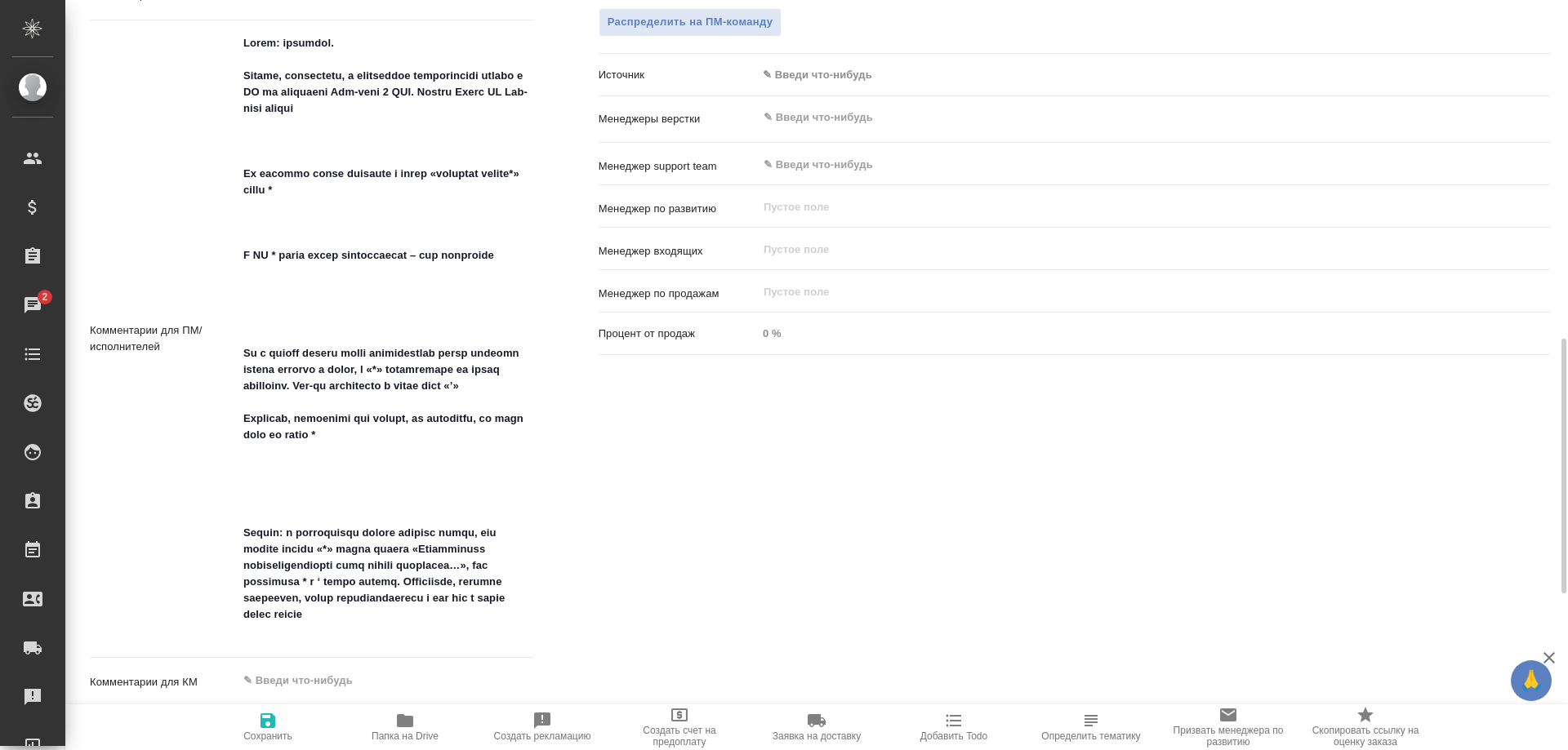
type textarea "x"
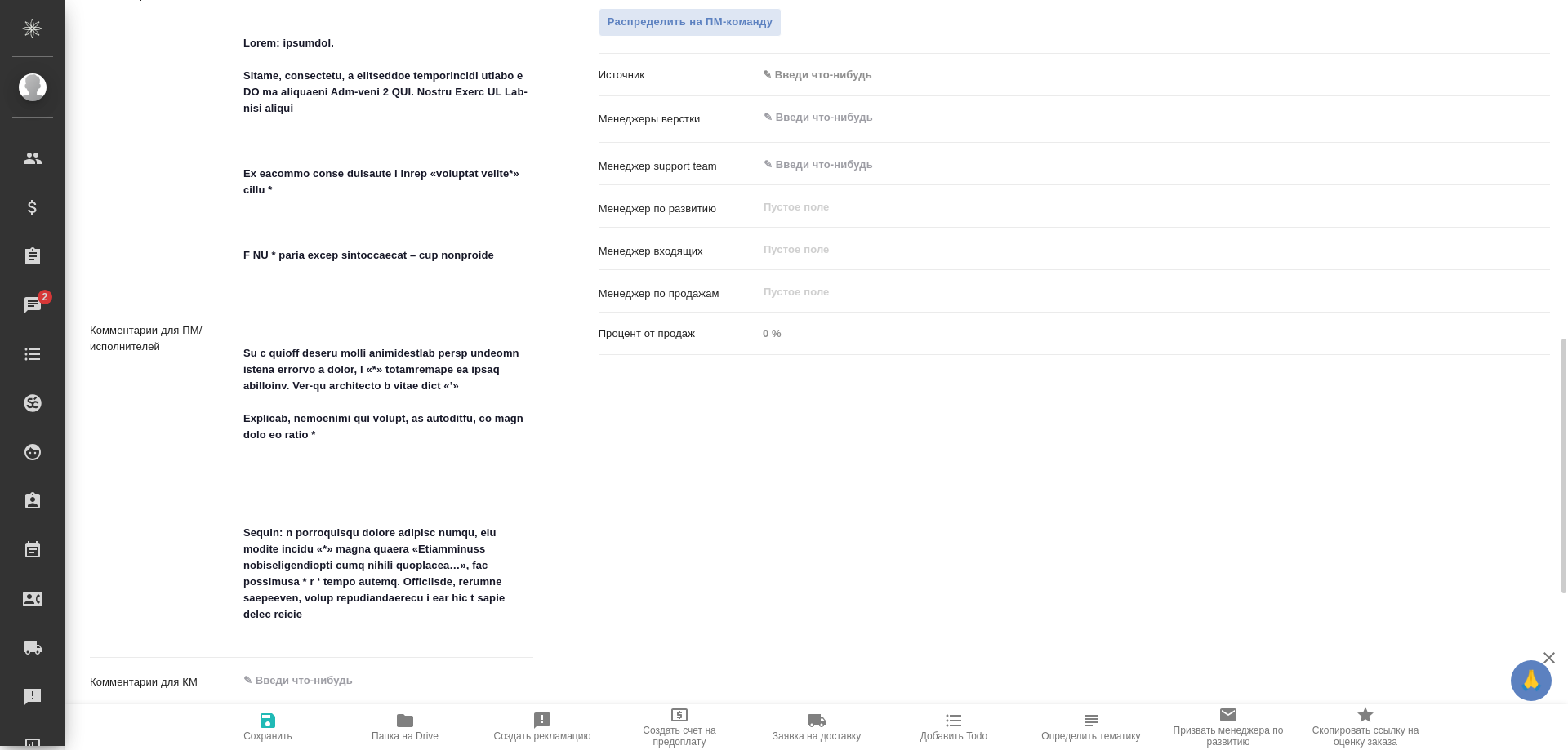
type textarea "x"
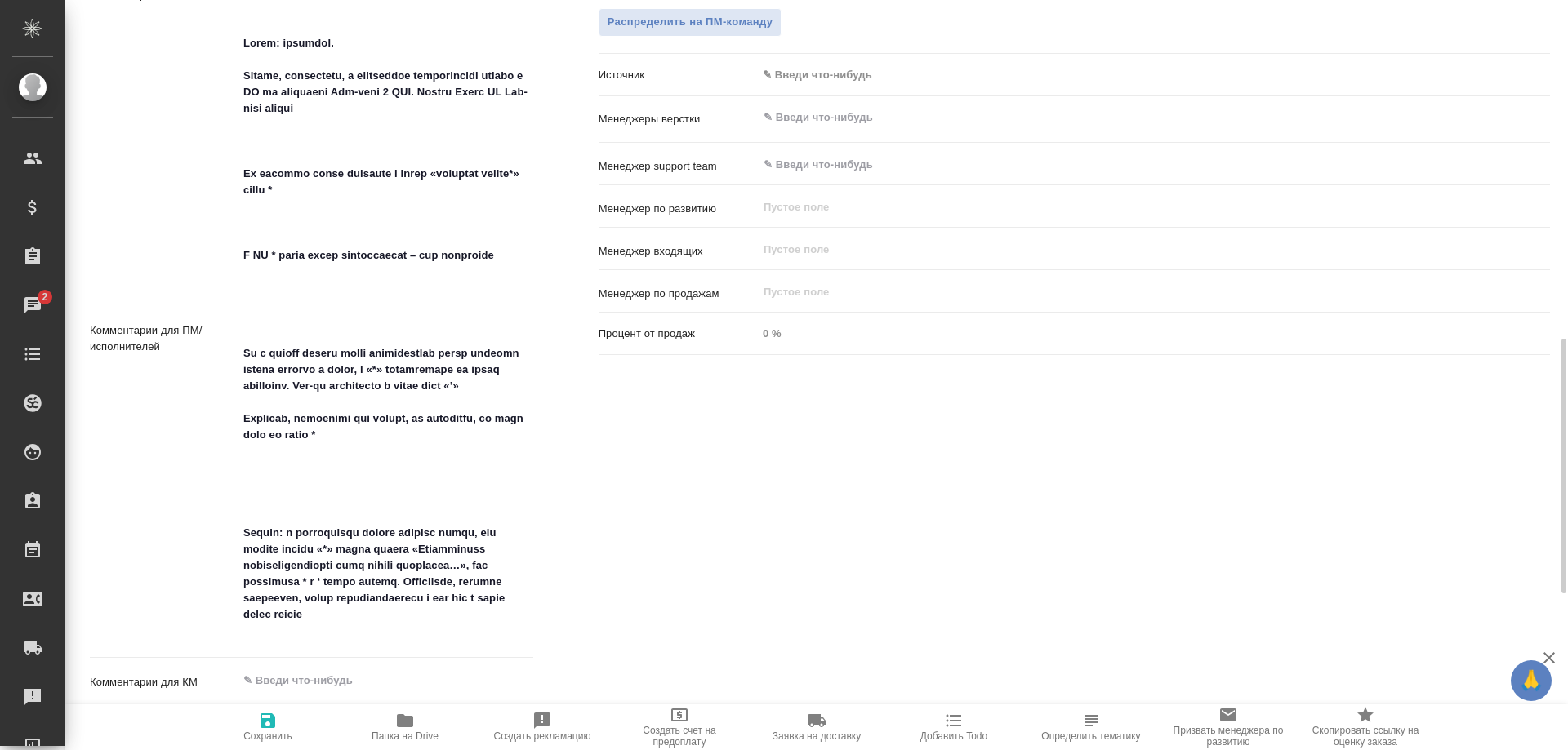
type textarea "x"
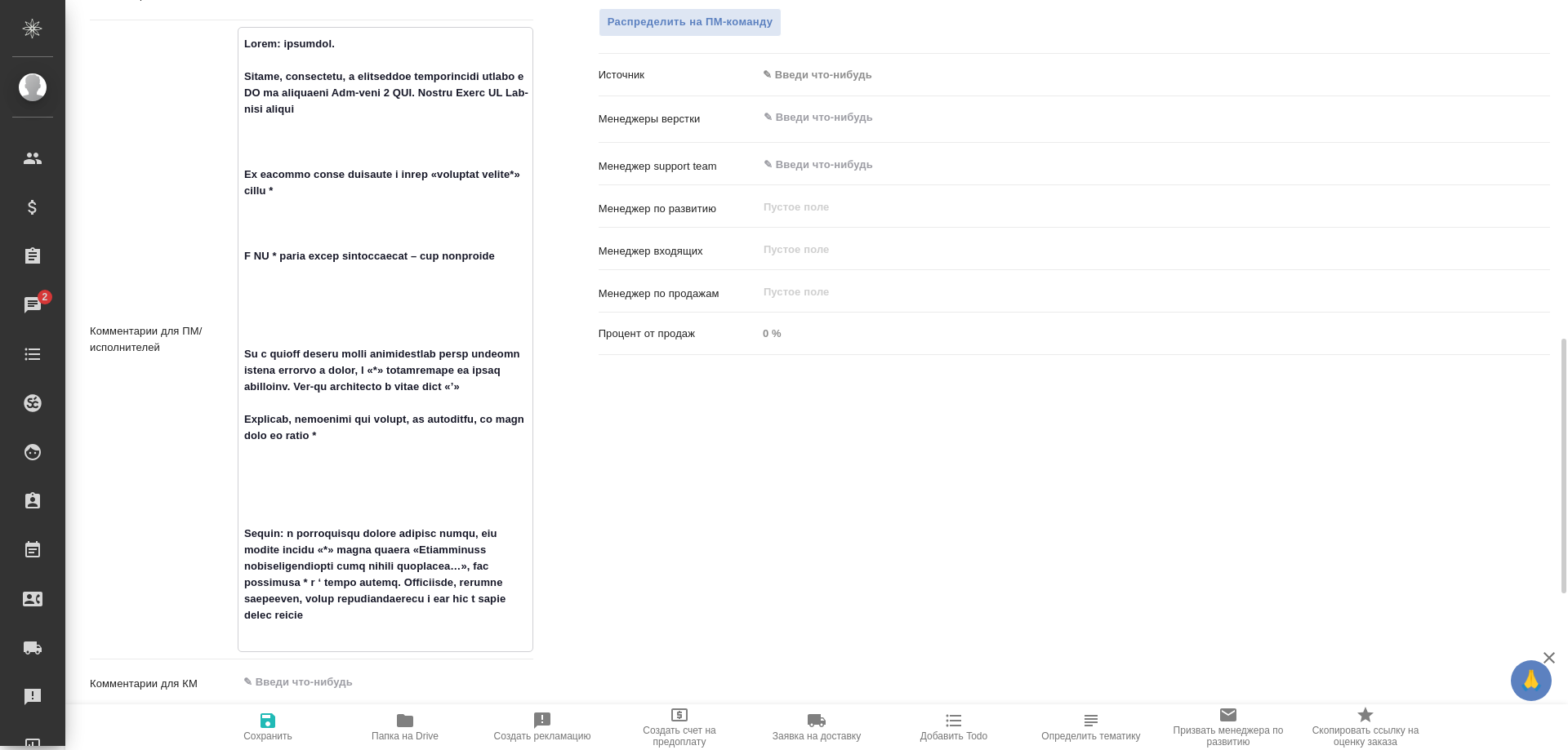
type textarea "x"
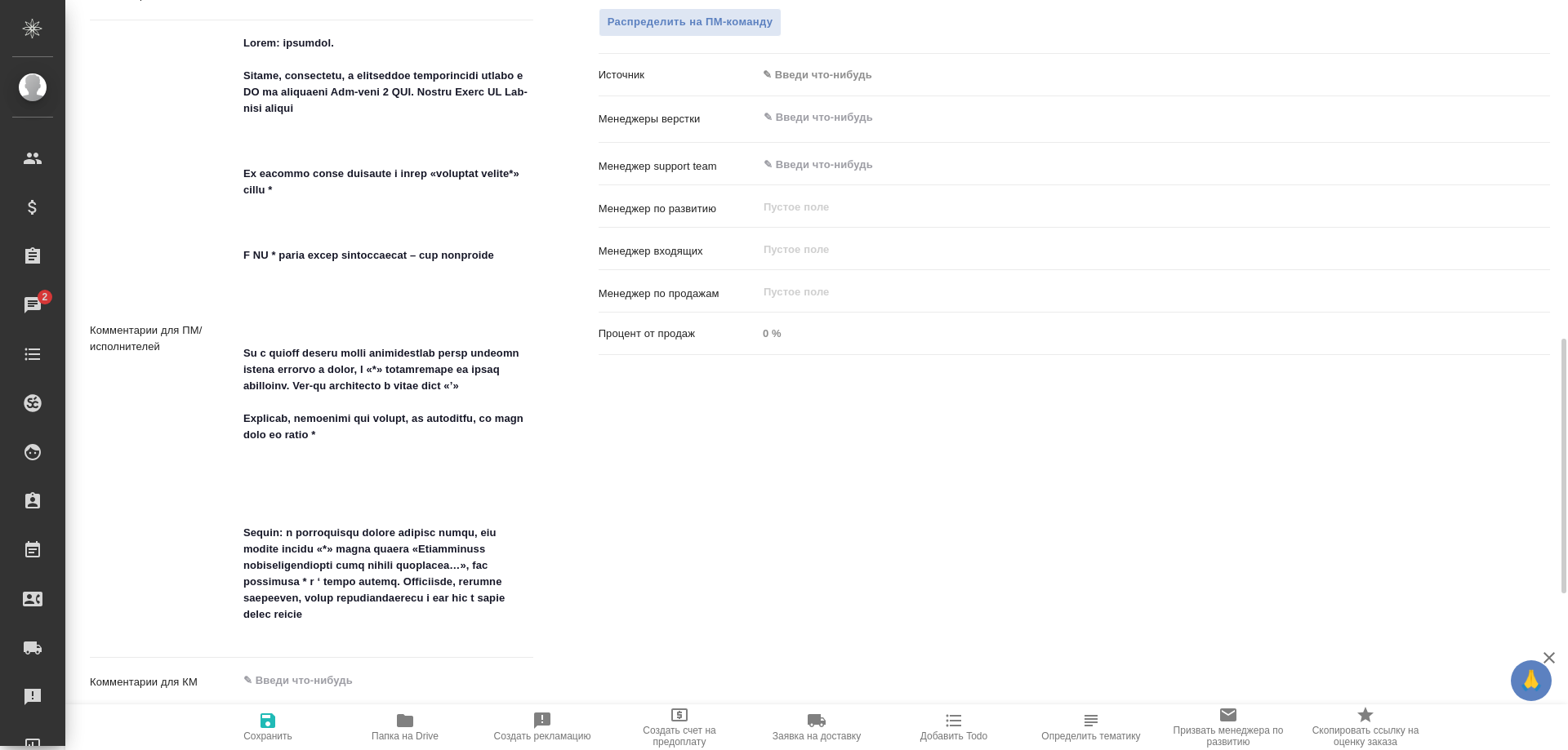
type textarea "x"
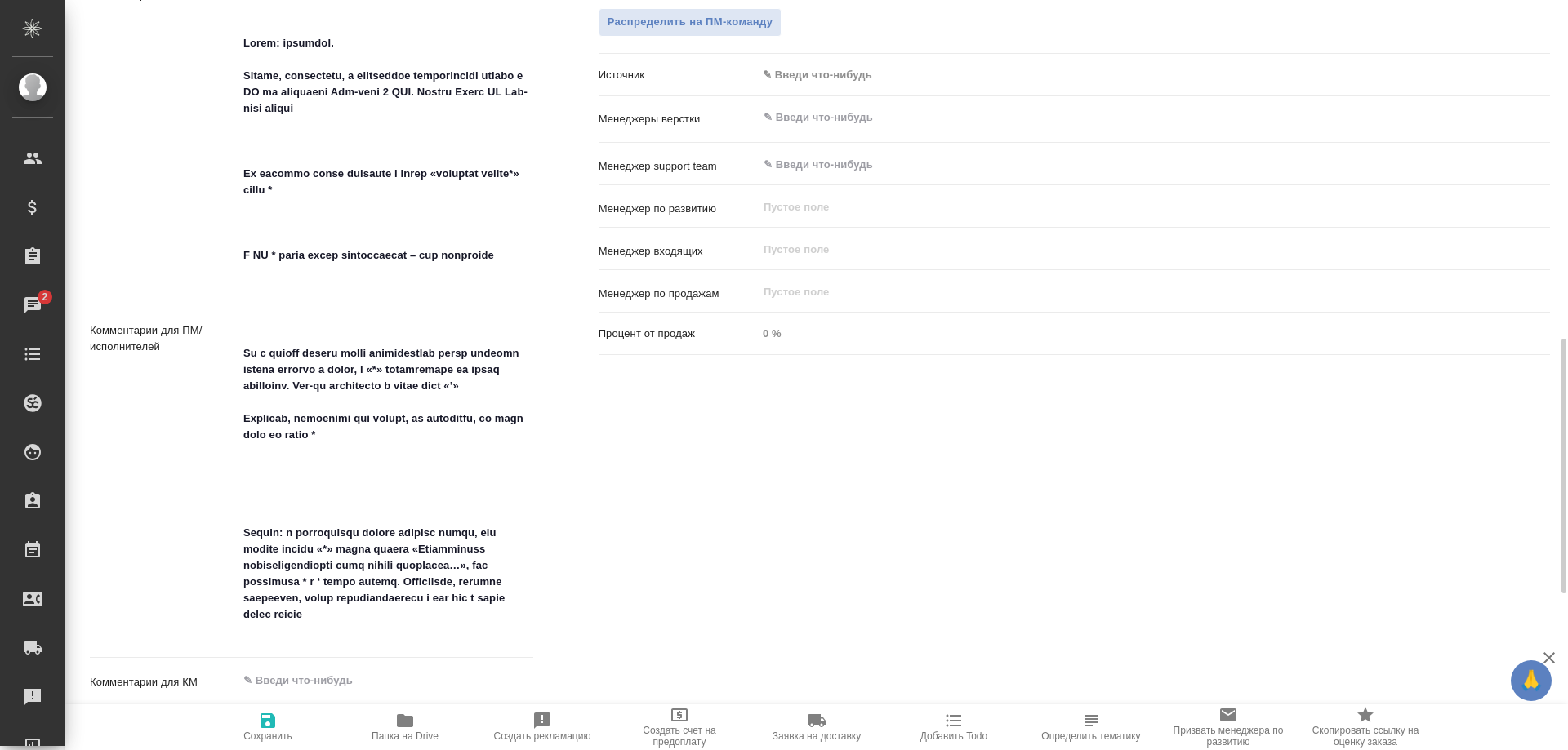
type textarea "x"
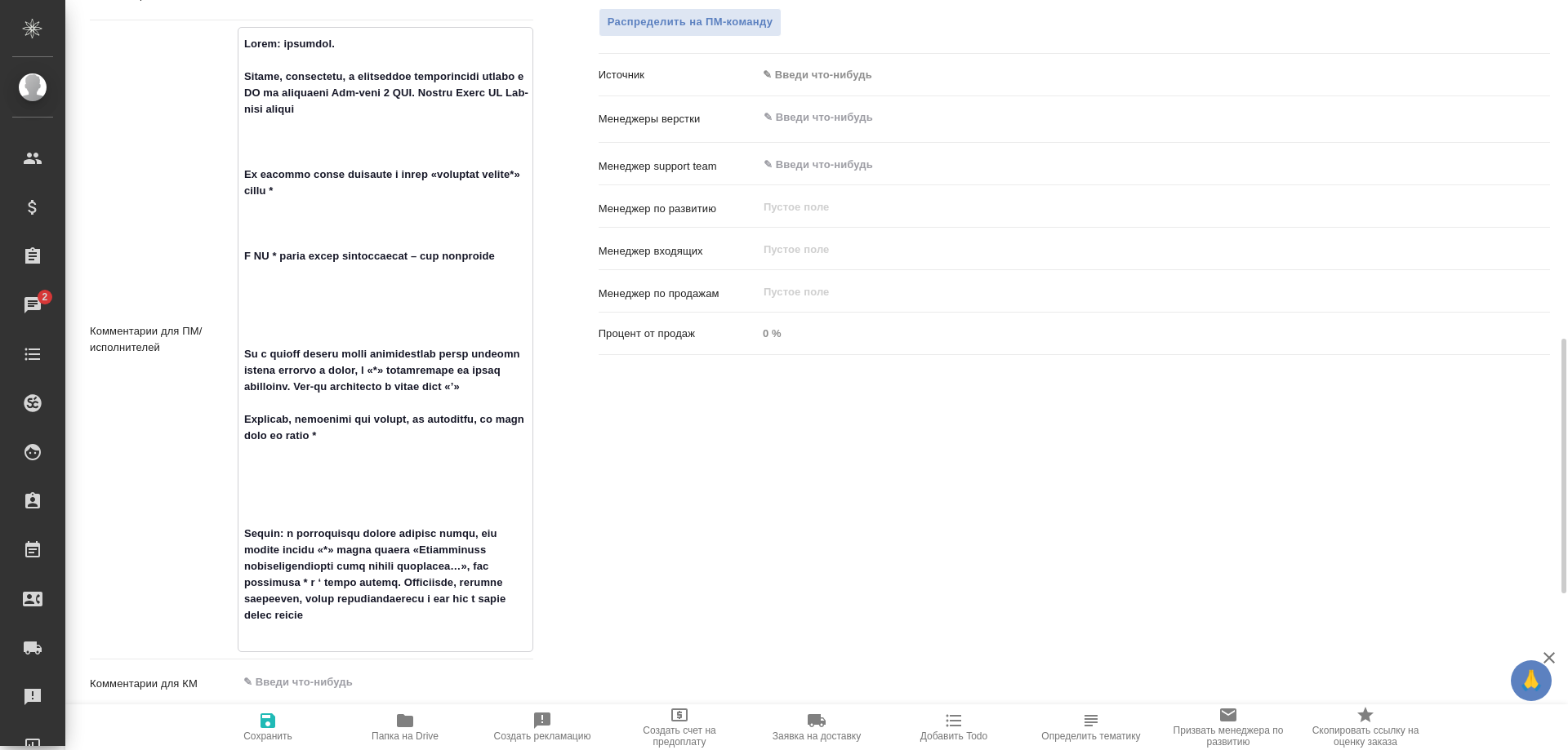
type textarea "x"
drag, startPoint x: 280, startPoint y: 546, endPoint x: 295, endPoint y: 555, distance: 17.5
click at [295, 555] on textarea at bounding box center [385, 338] width 294 height 615
drag, startPoint x: 410, startPoint y: 600, endPoint x: 233, endPoint y: 541, distance: 186.6
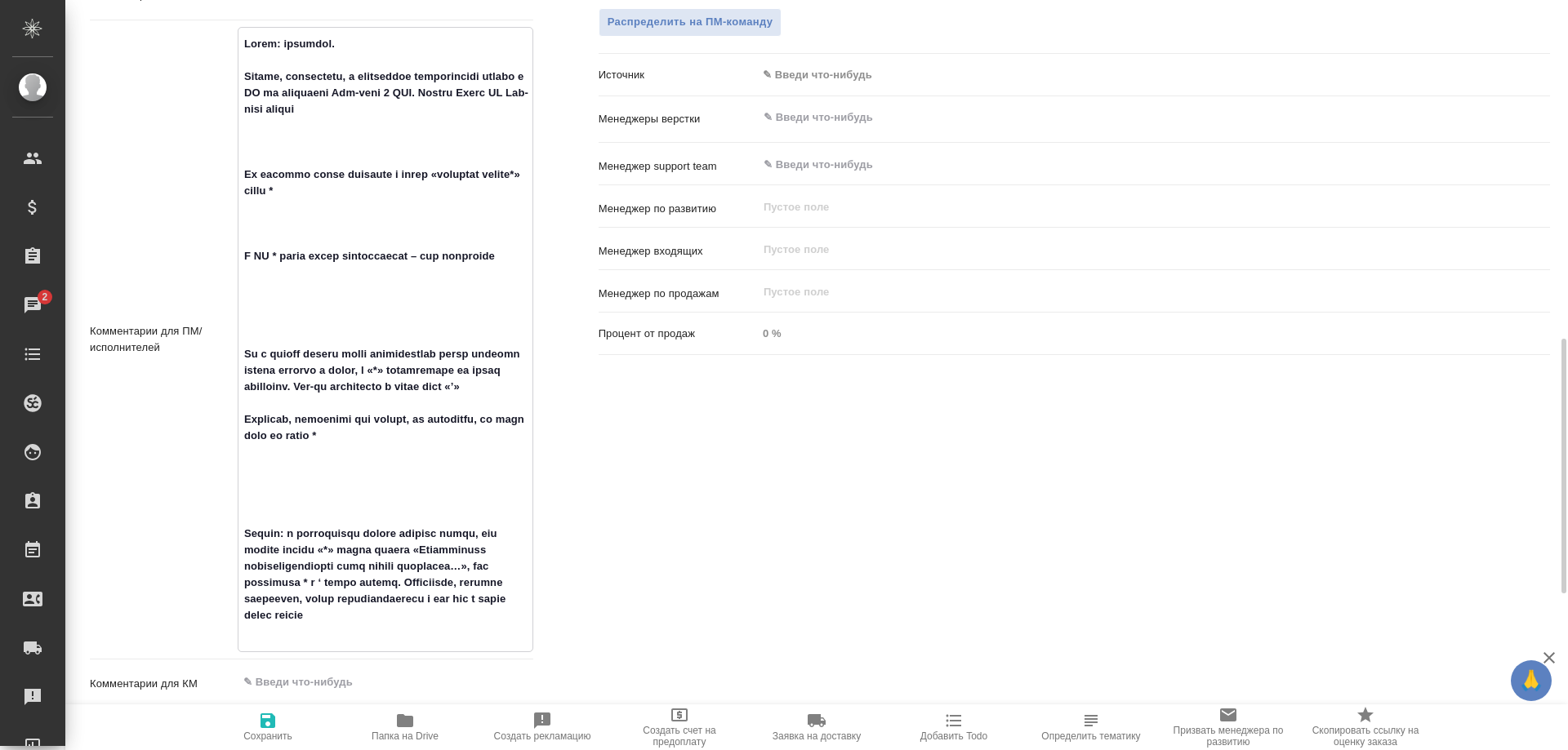
click at [238, 541] on textarea at bounding box center [385, 338] width 294 height 615
type textarea "x"
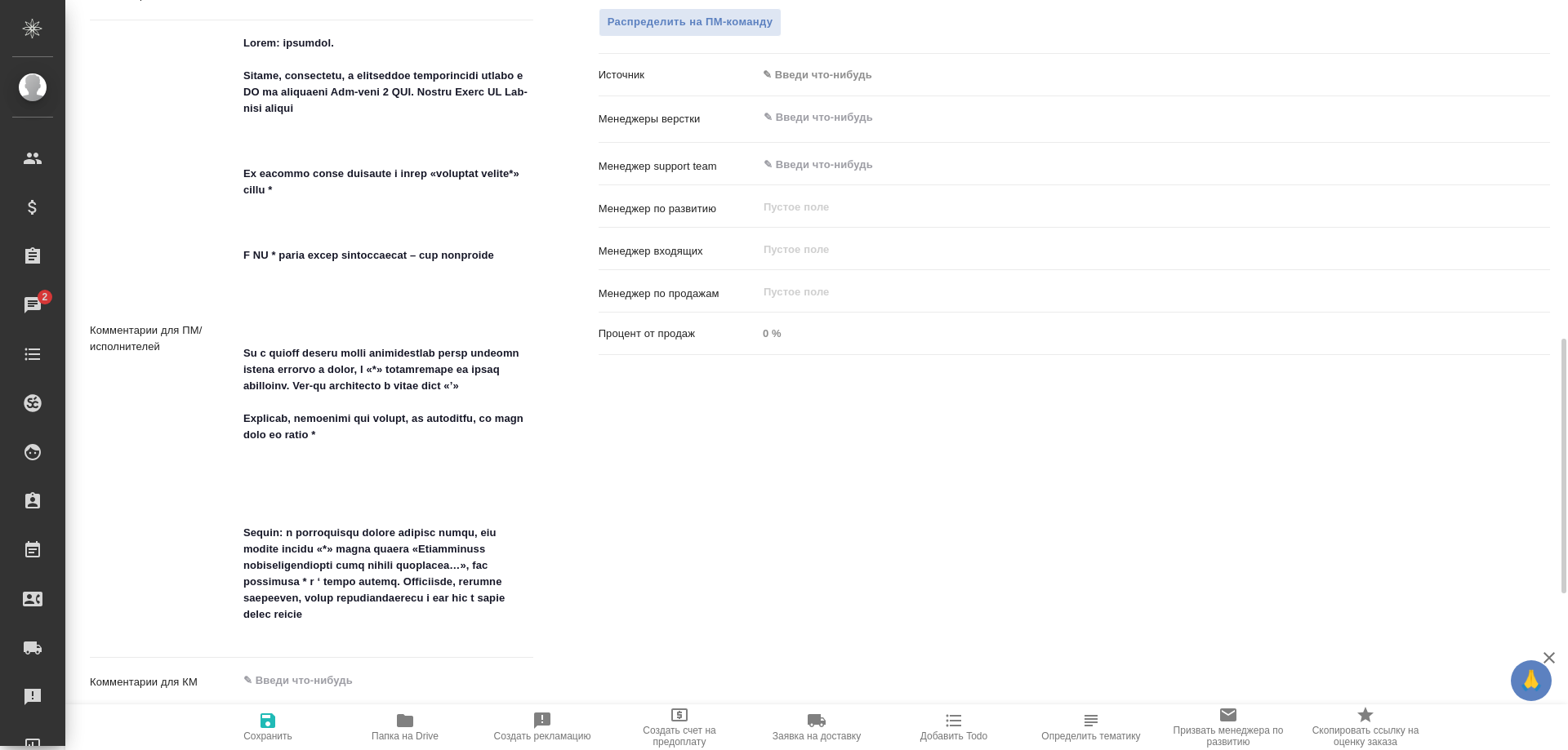
type textarea "x"
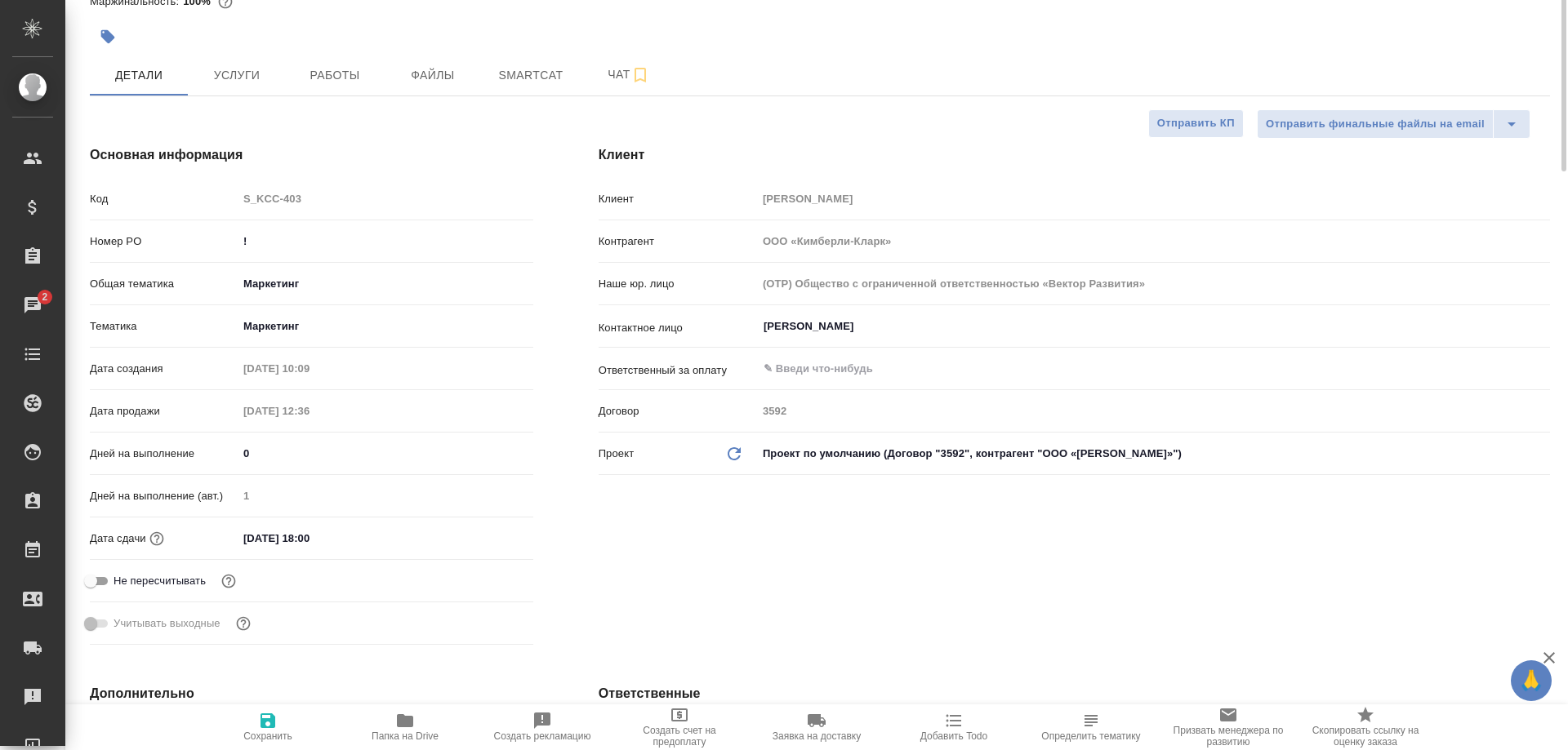
scroll to position [0, 0]
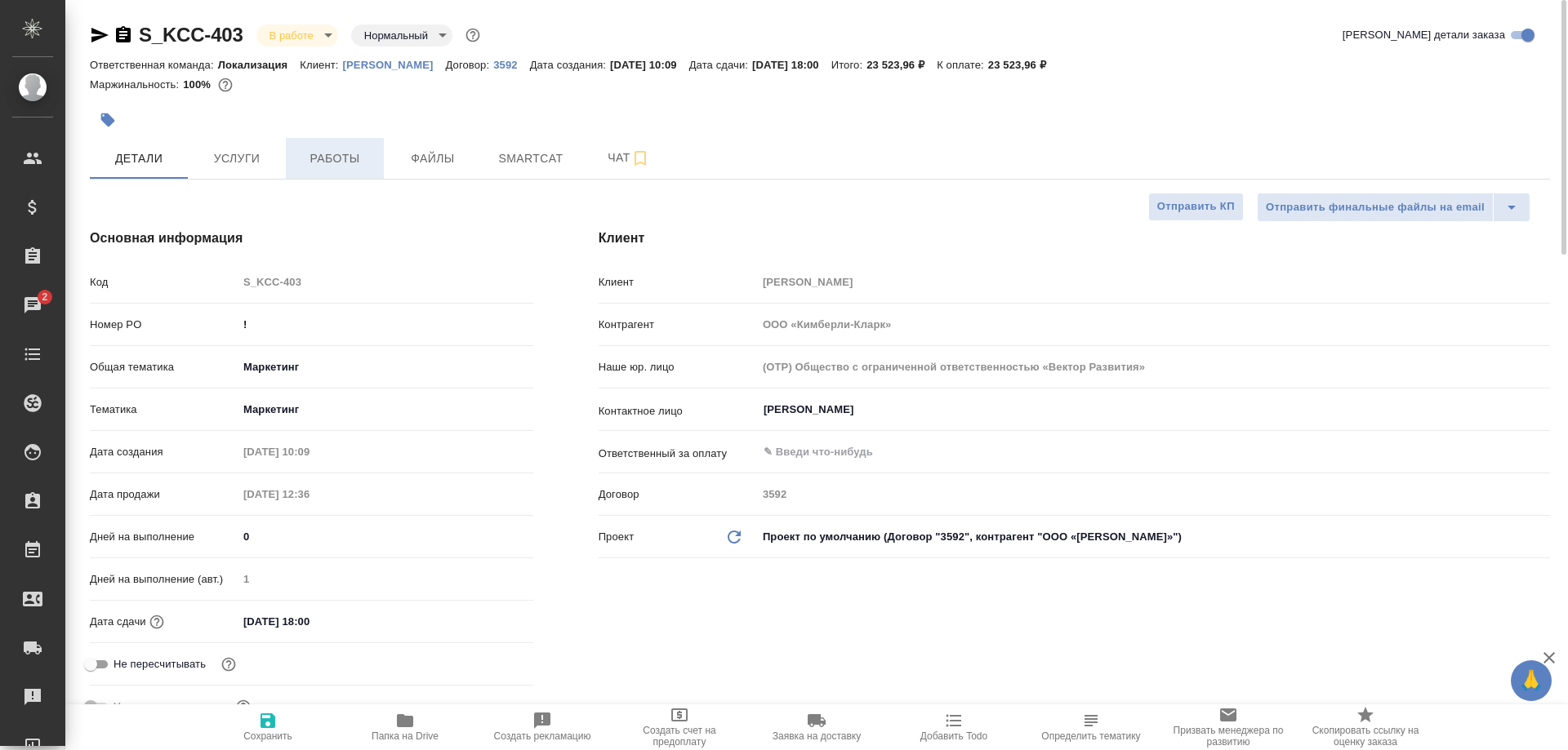
type textarea "x"
click at [339, 168] on span "Работы" at bounding box center [335, 159] width 79 height 20
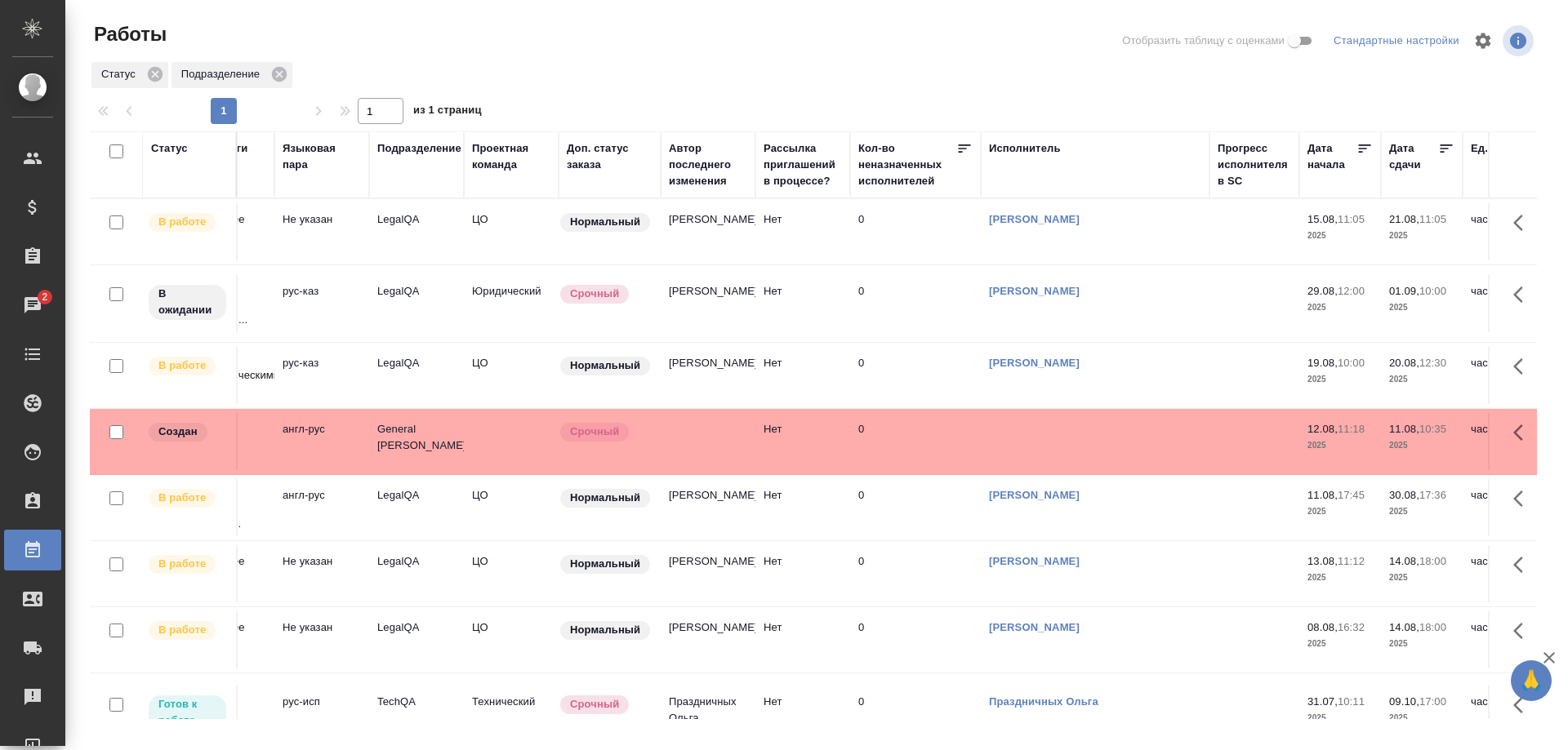
scroll to position [0, 556]
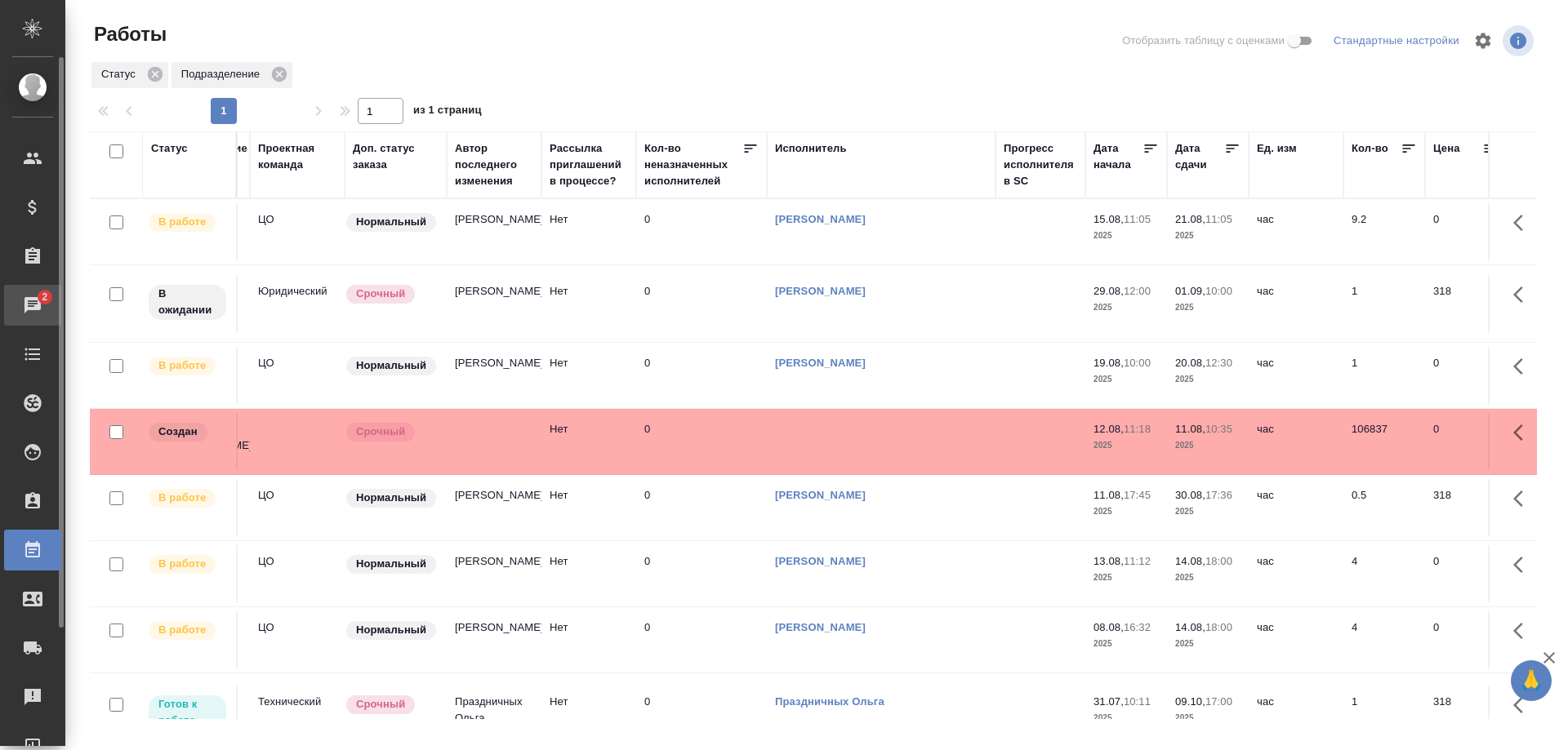
click at [33, 311] on div "Чаты" at bounding box center [12, 305] width 41 height 25
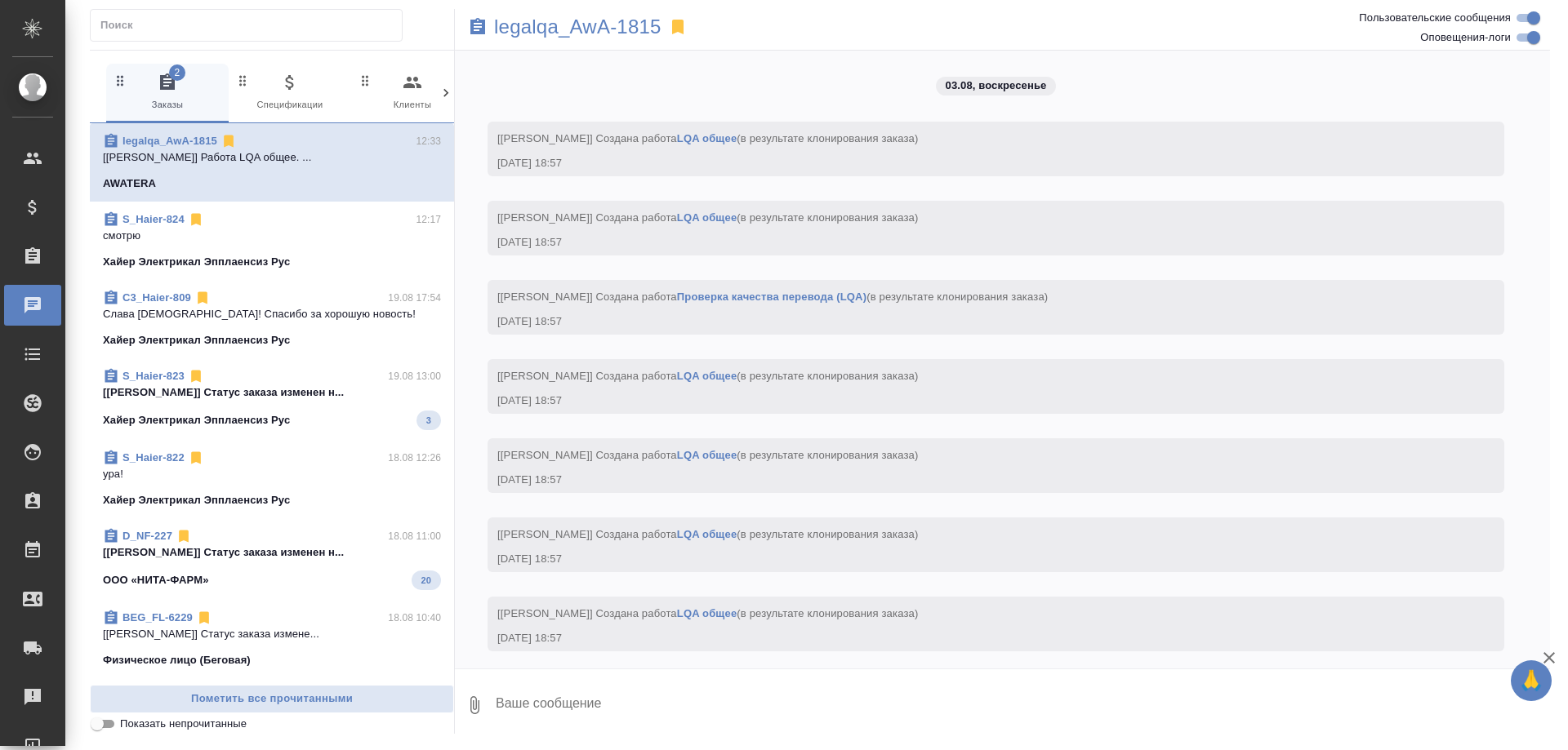
scroll to position [14656, 0]
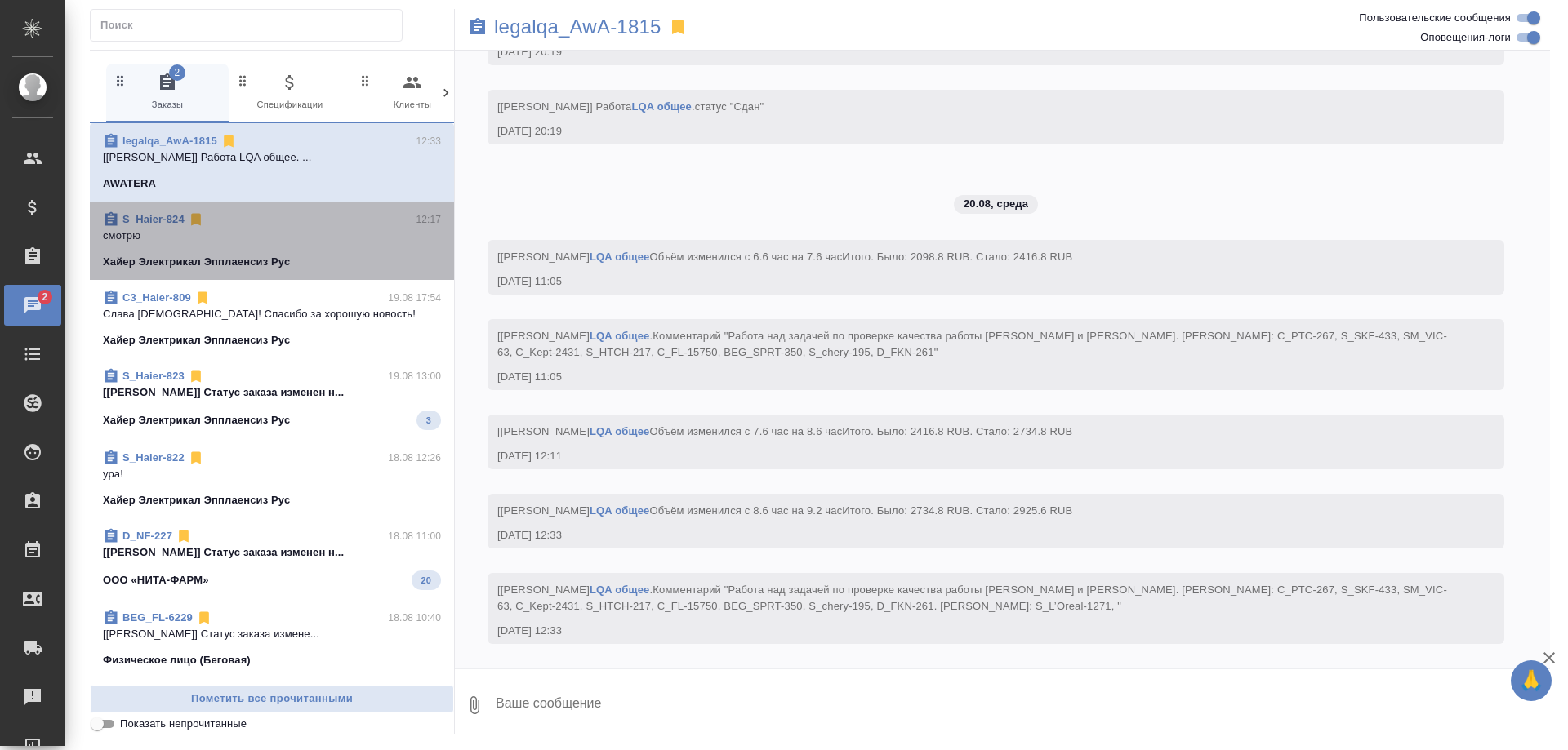
click at [236, 235] on p "смотрю" at bounding box center [272, 236] width 338 height 16
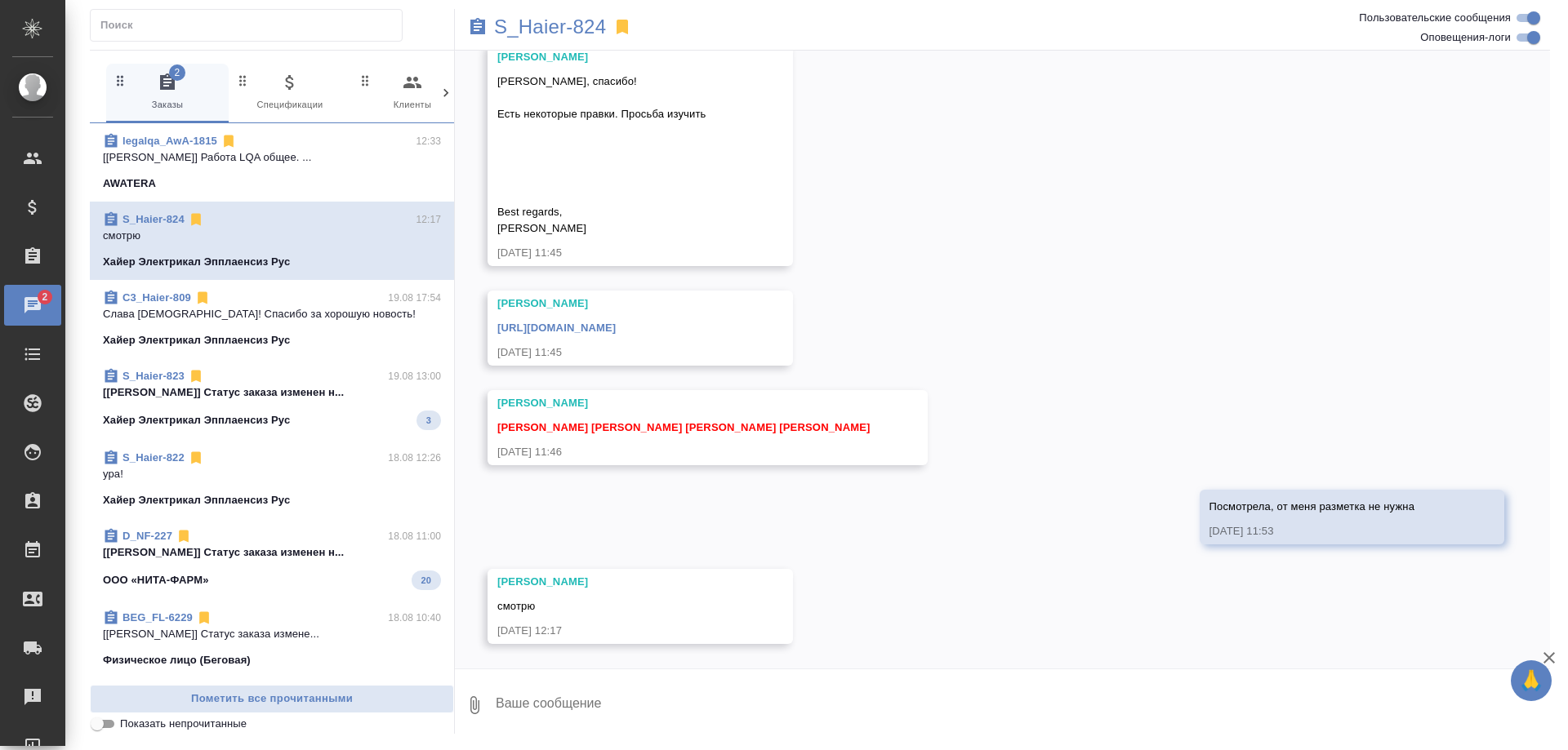
scroll to position [10929, 0]
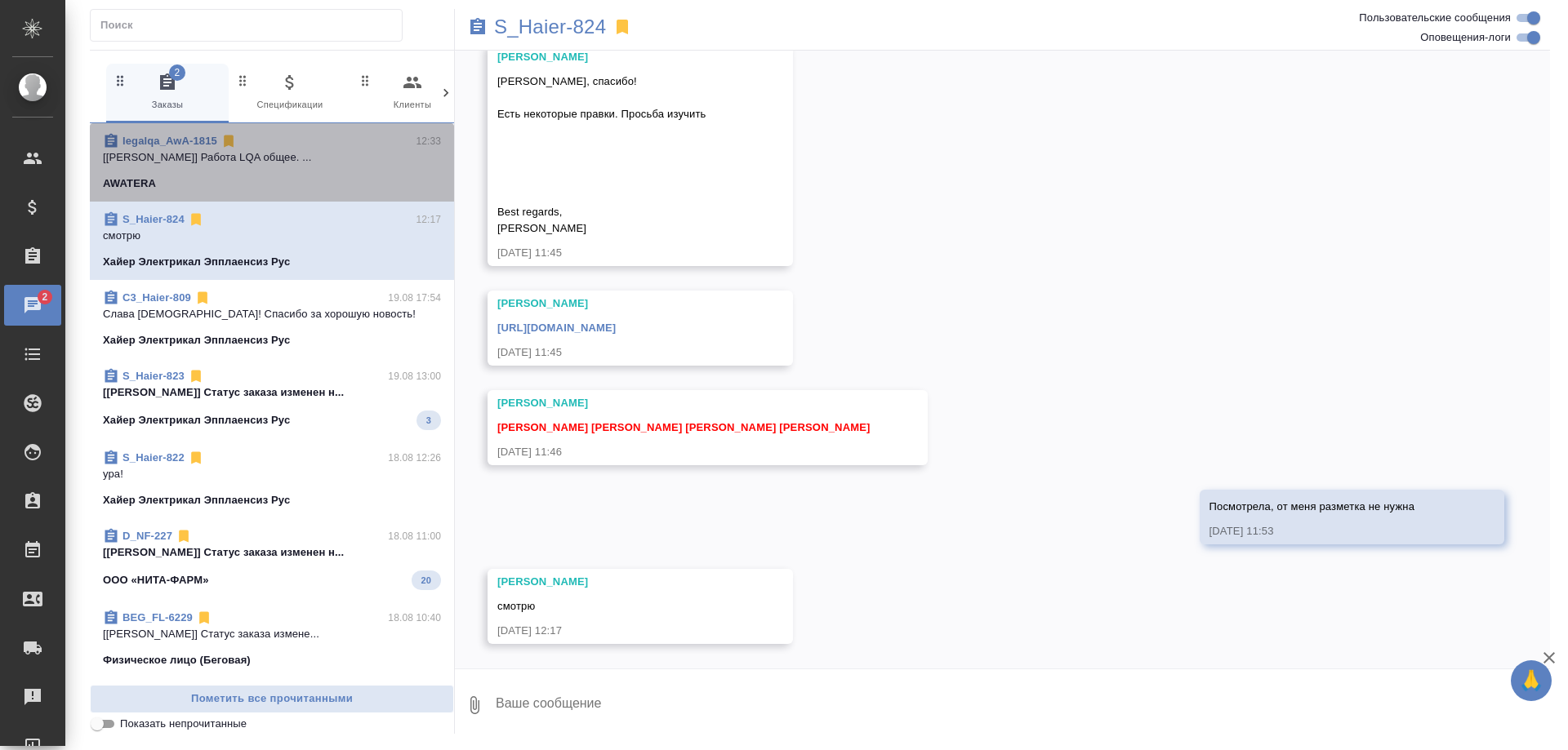
click at [277, 159] on p "[Стрельникова Ольга] Работа LQA общее. ..." at bounding box center [272, 158] width 338 height 16
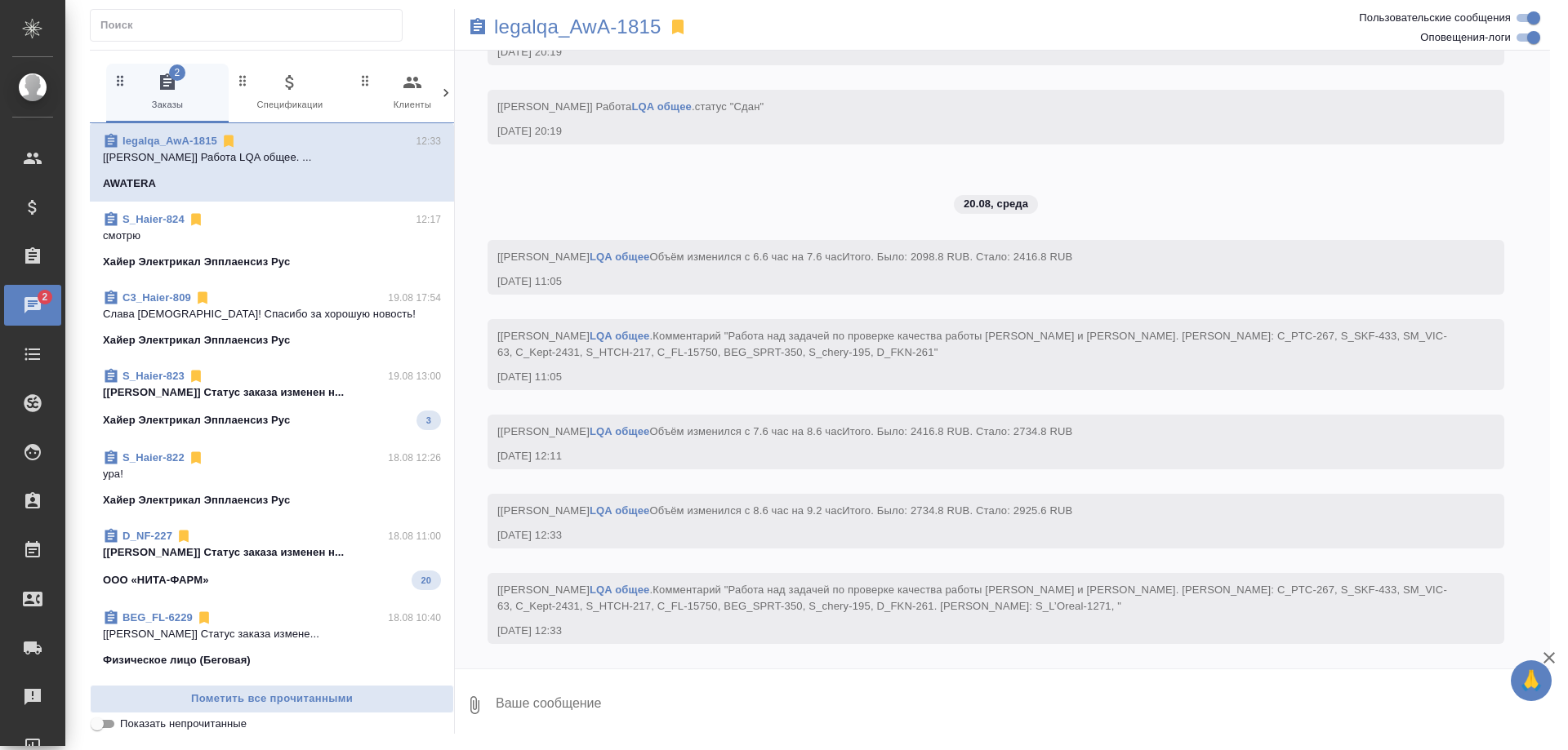
scroll to position [14656, 0]
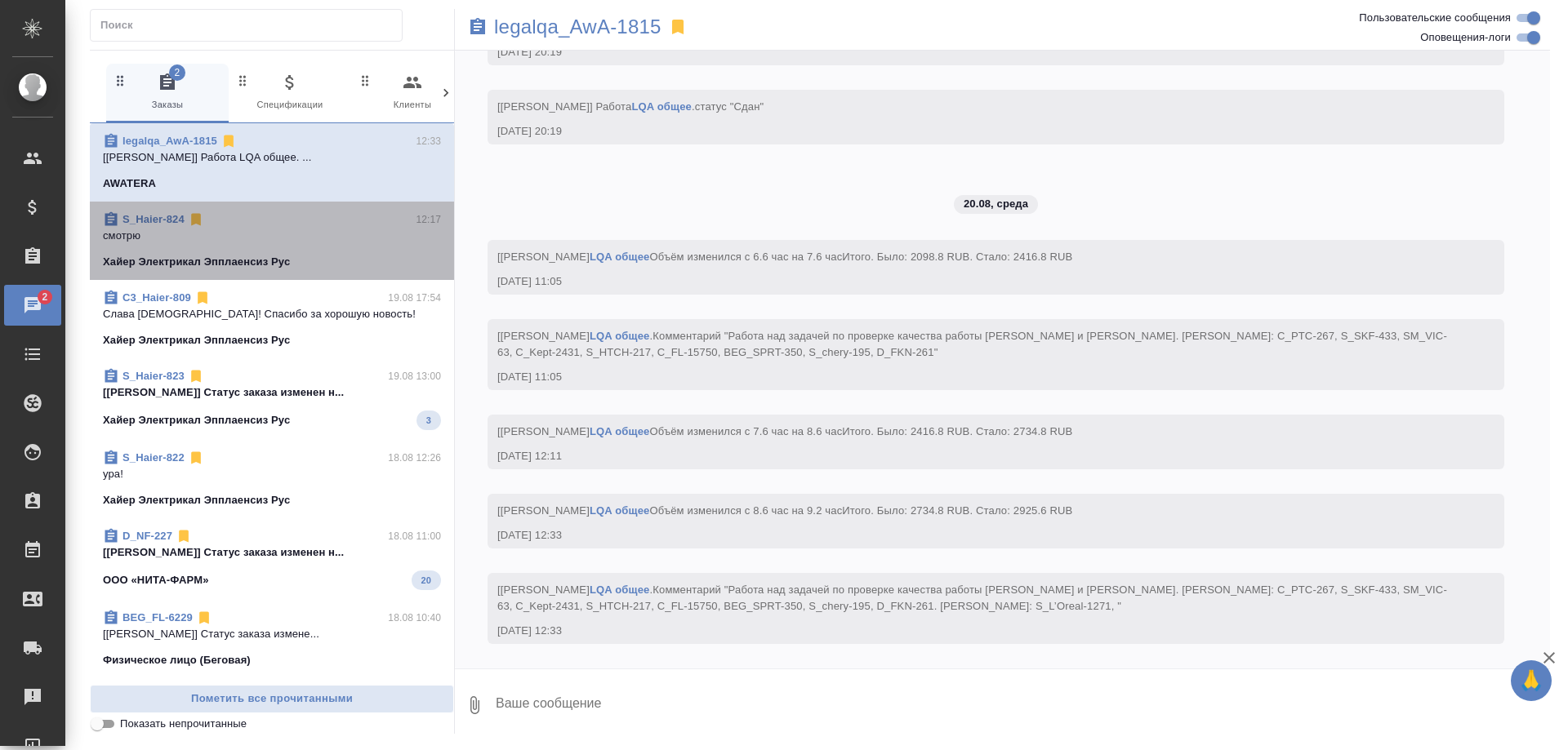
click at [331, 244] on span "S_Haier-824 12:17 смотрю Хайер Электрикал Эпплаенсиз Рус" at bounding box center [272, 240] width 338 height 59
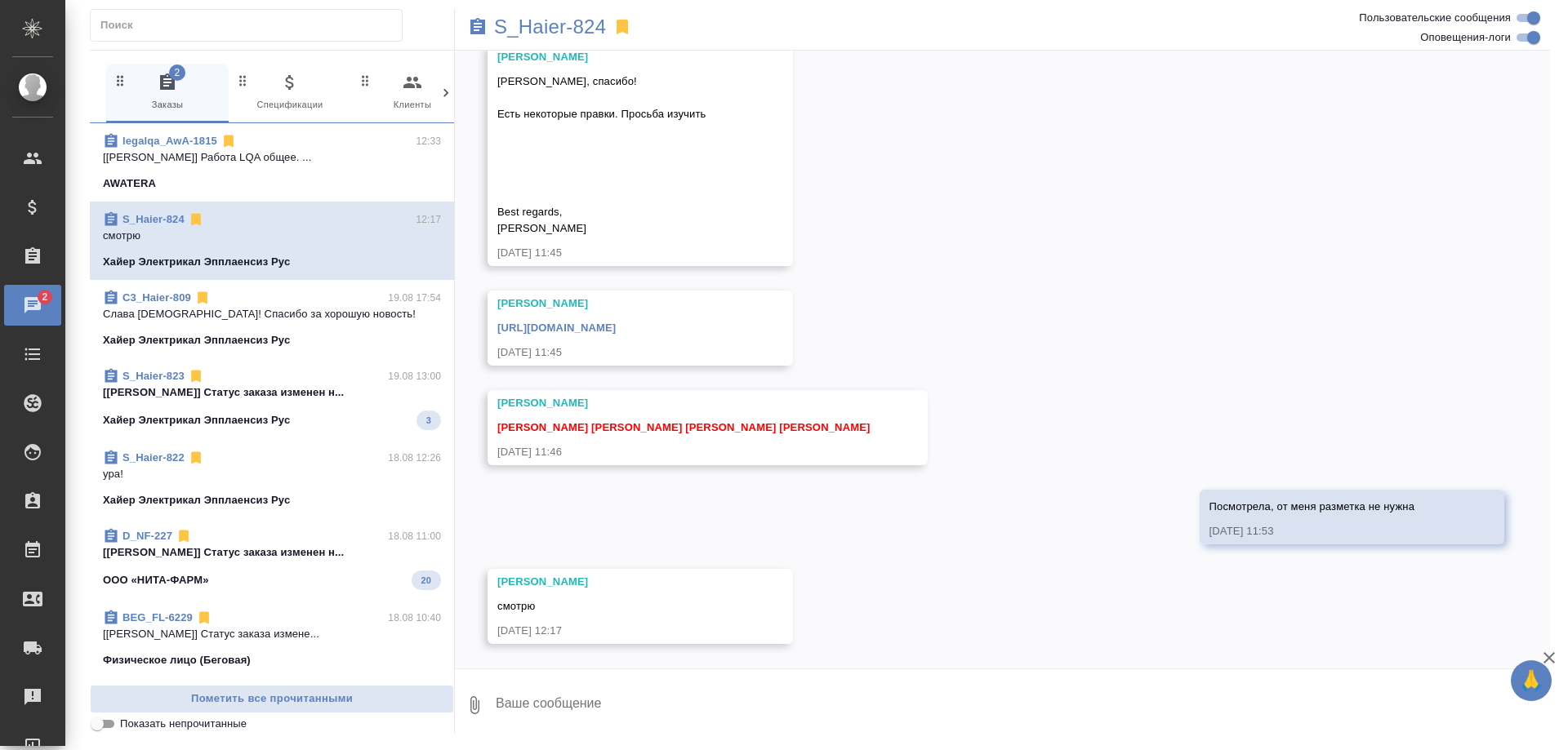
scroll to position [10930, 0]
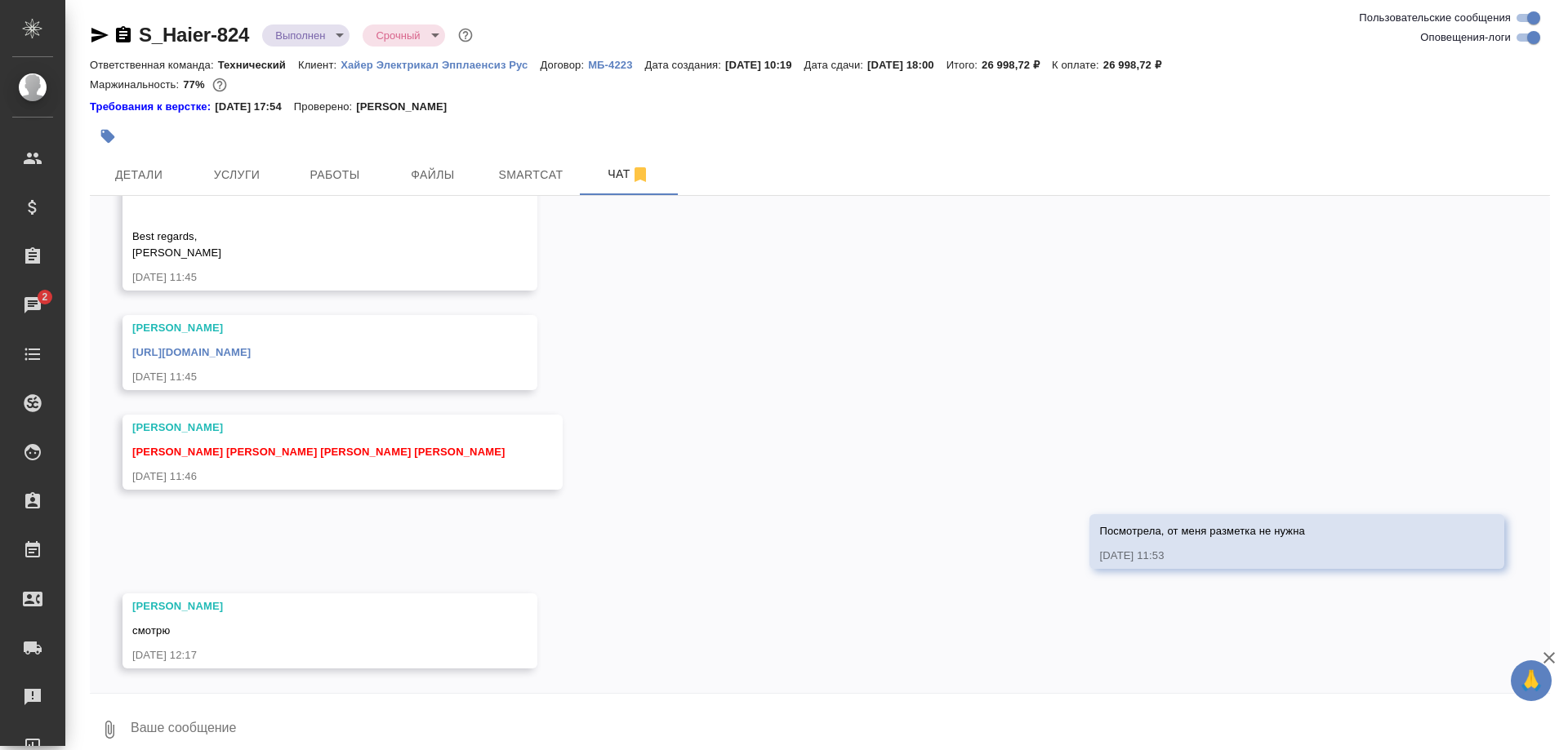
scroll to position [10903, 0]
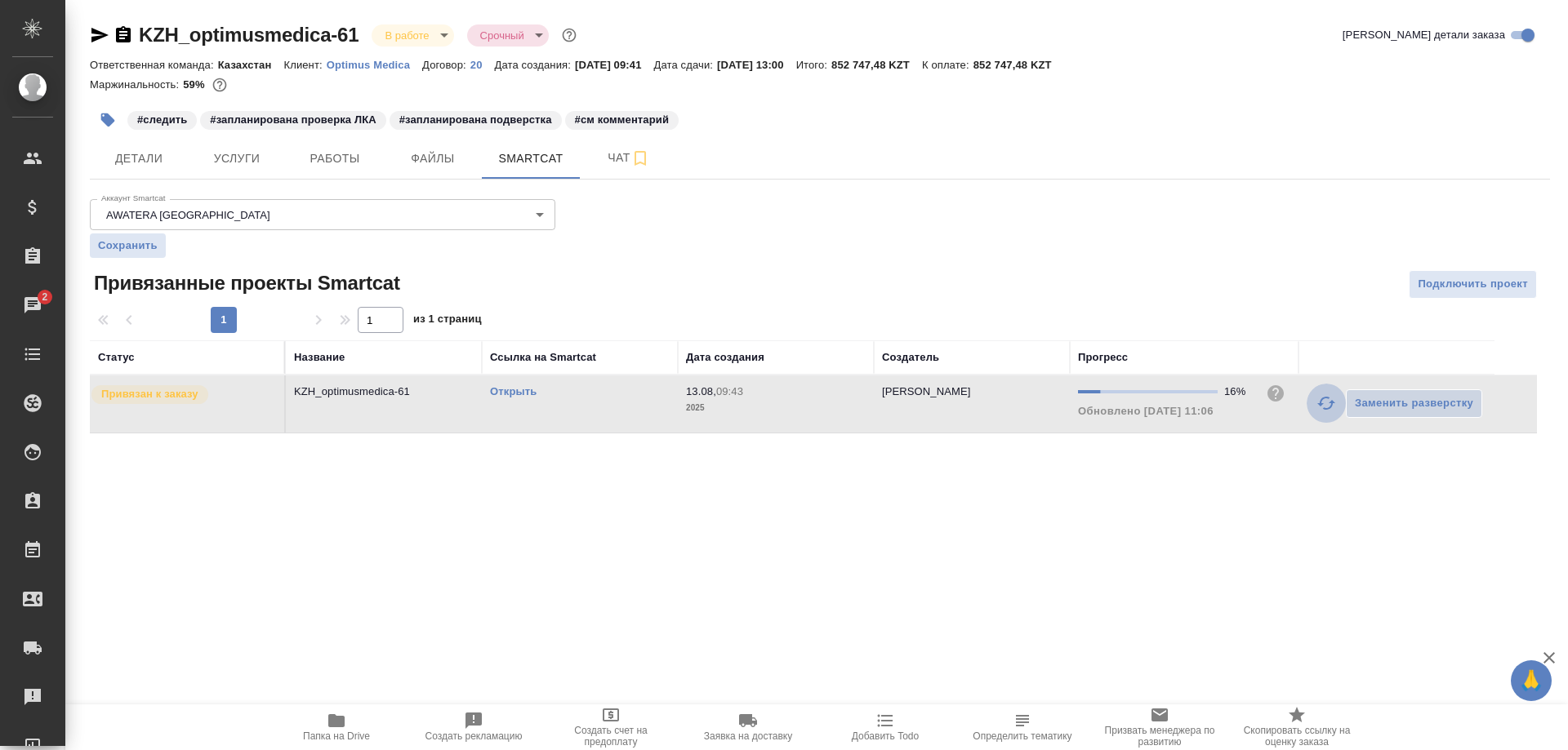
click at [1315, 400] on button "button" at bounding box center [1326, 403] width 39 height 39
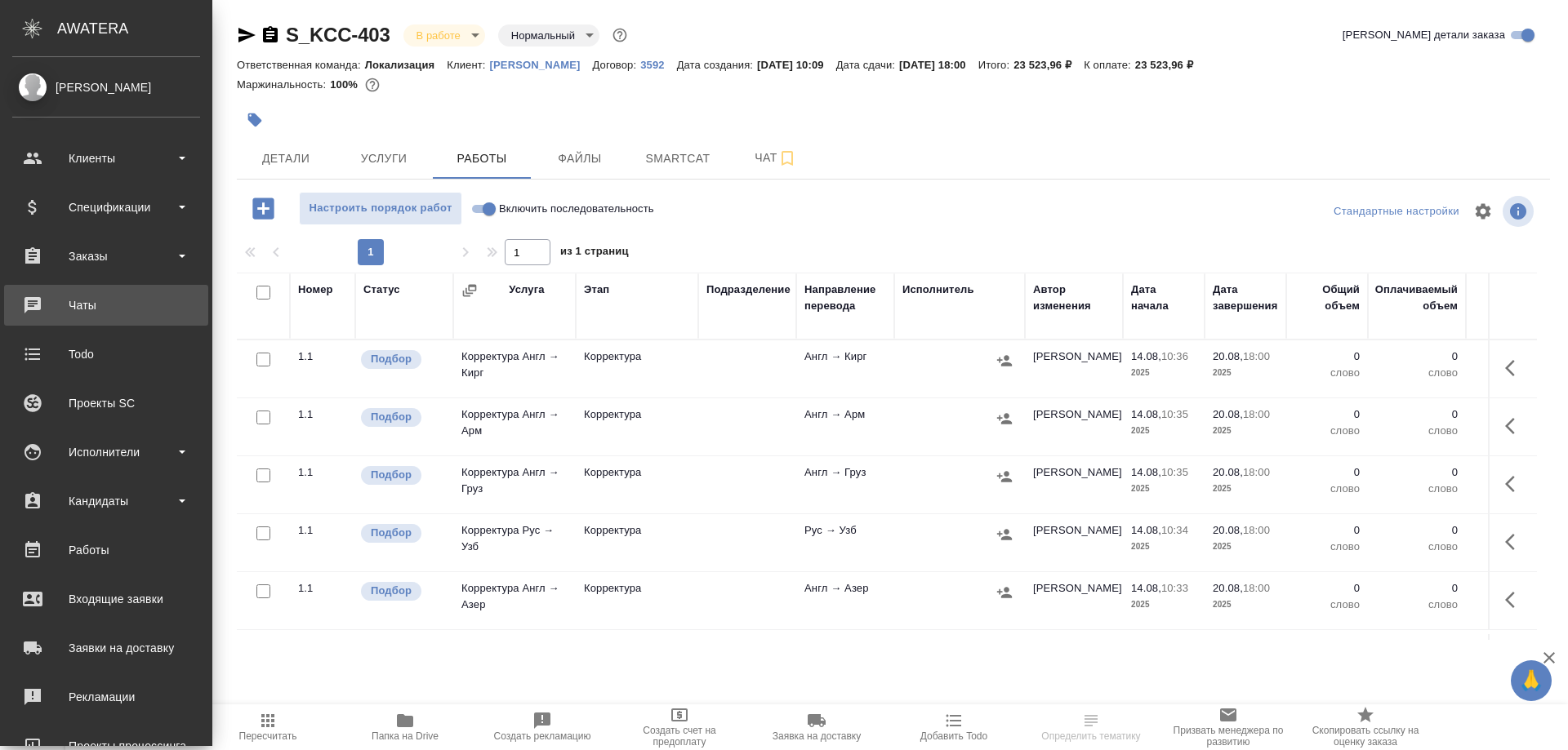
click at [42, 306] on div "Чаты" at bounding box center [106, 305] width 187 height 25
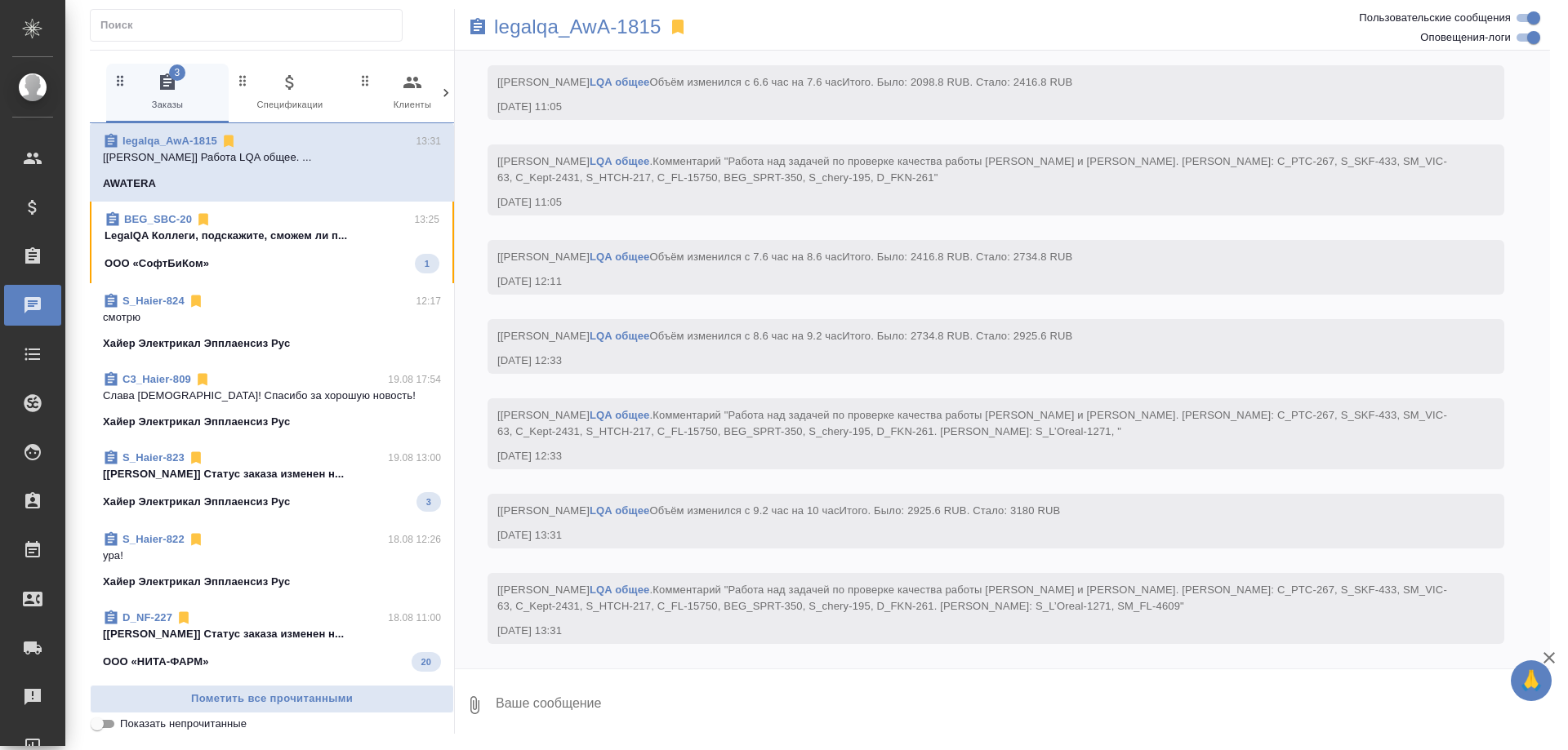
scroll to position [14847, 0]
click at [256, 258] on div "ООО «СофтБиКом» 1" at bounding box center [272, 263] width 335 height 20
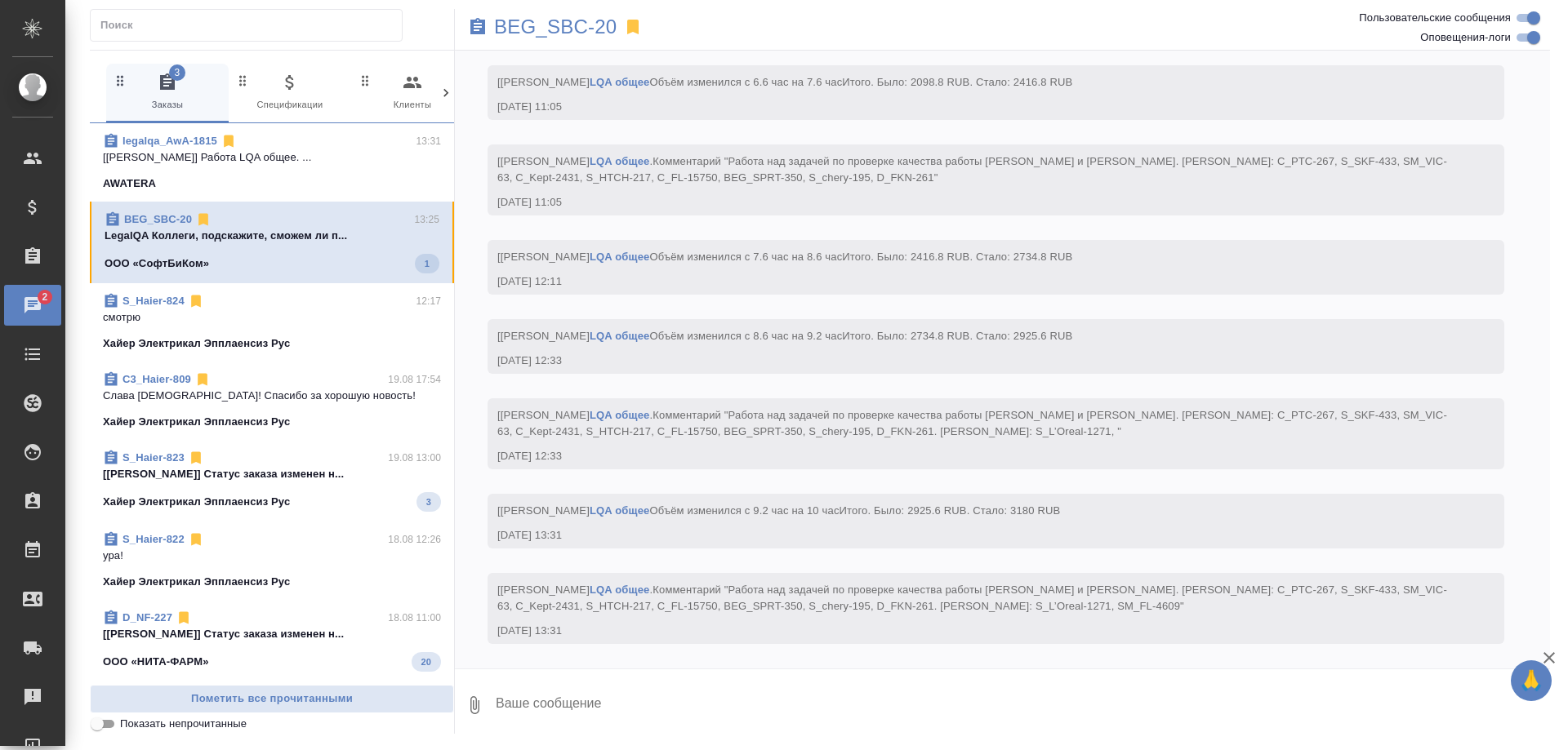
scroll to position [0, 0]
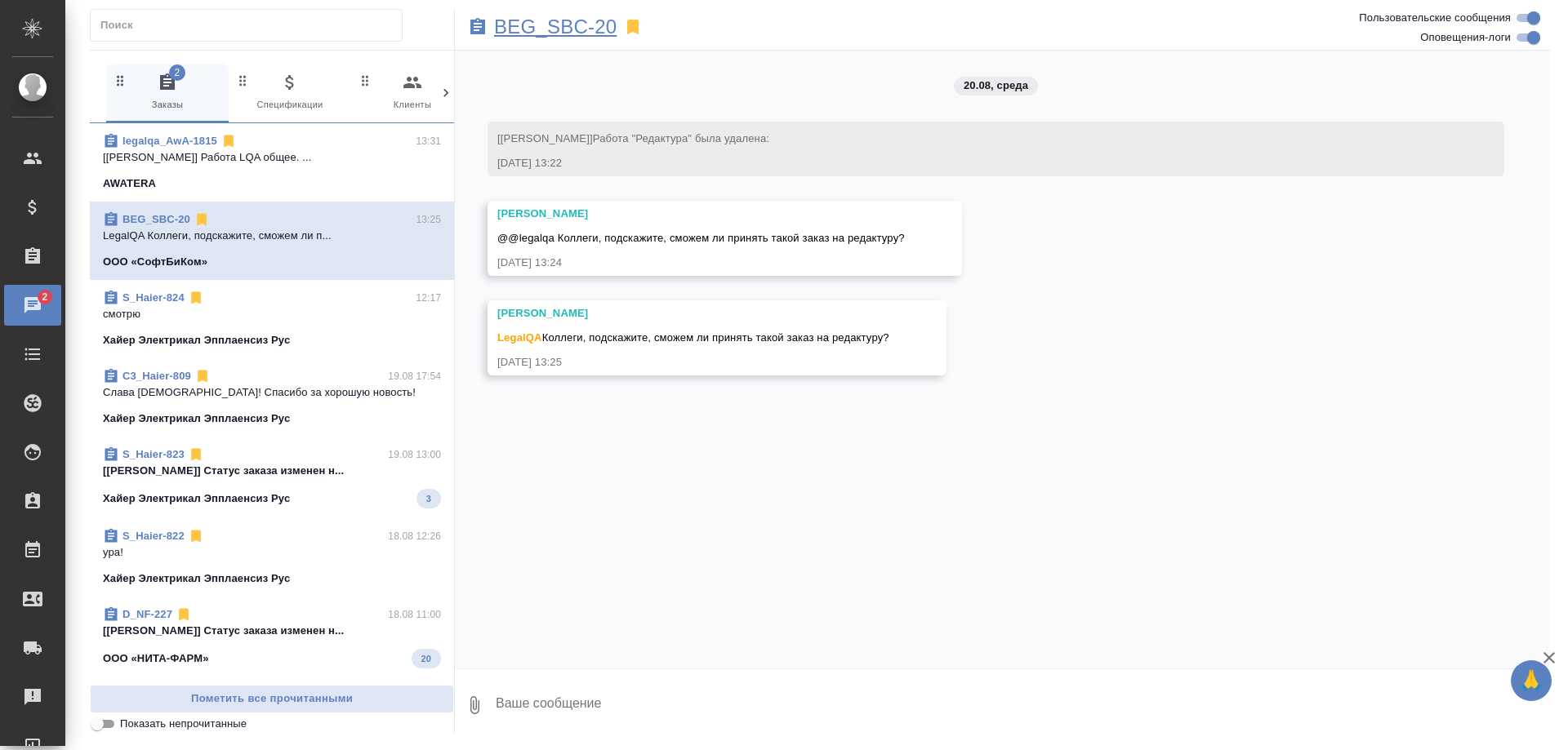
click at [550, 32] on p "BEG_SBC-20" at bounding box center [556, 27] width 123 height 16
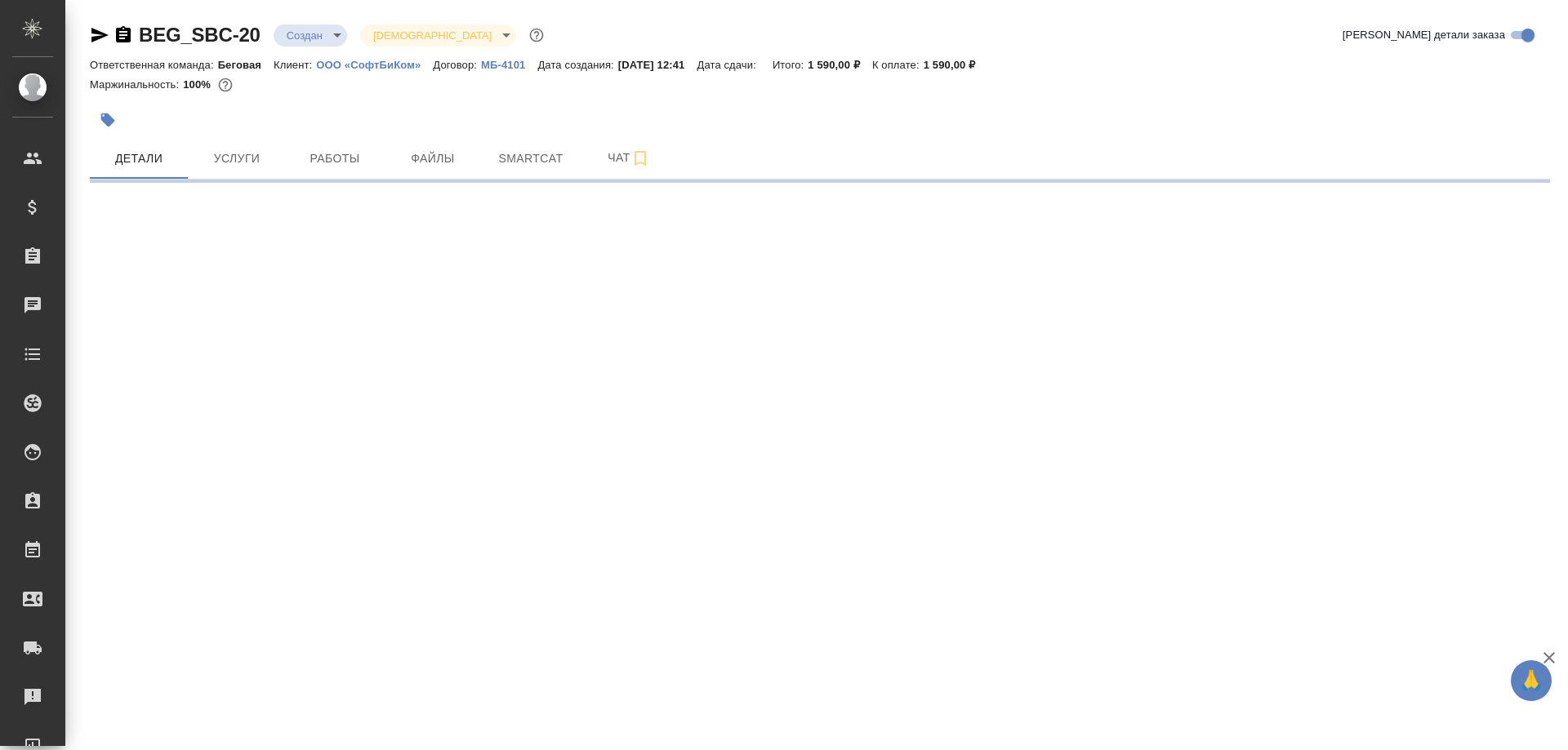
select select "RU"
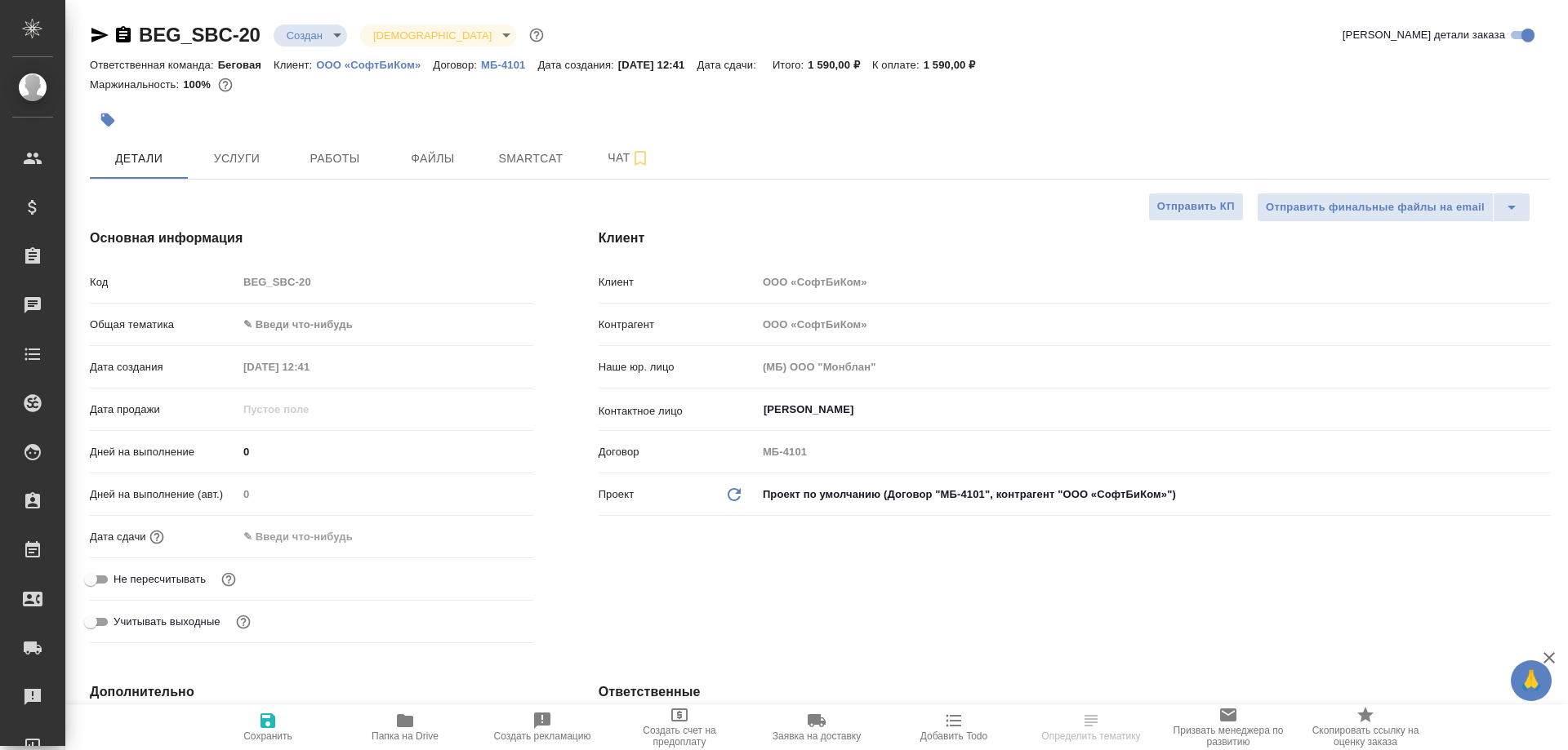
type textarea "x"
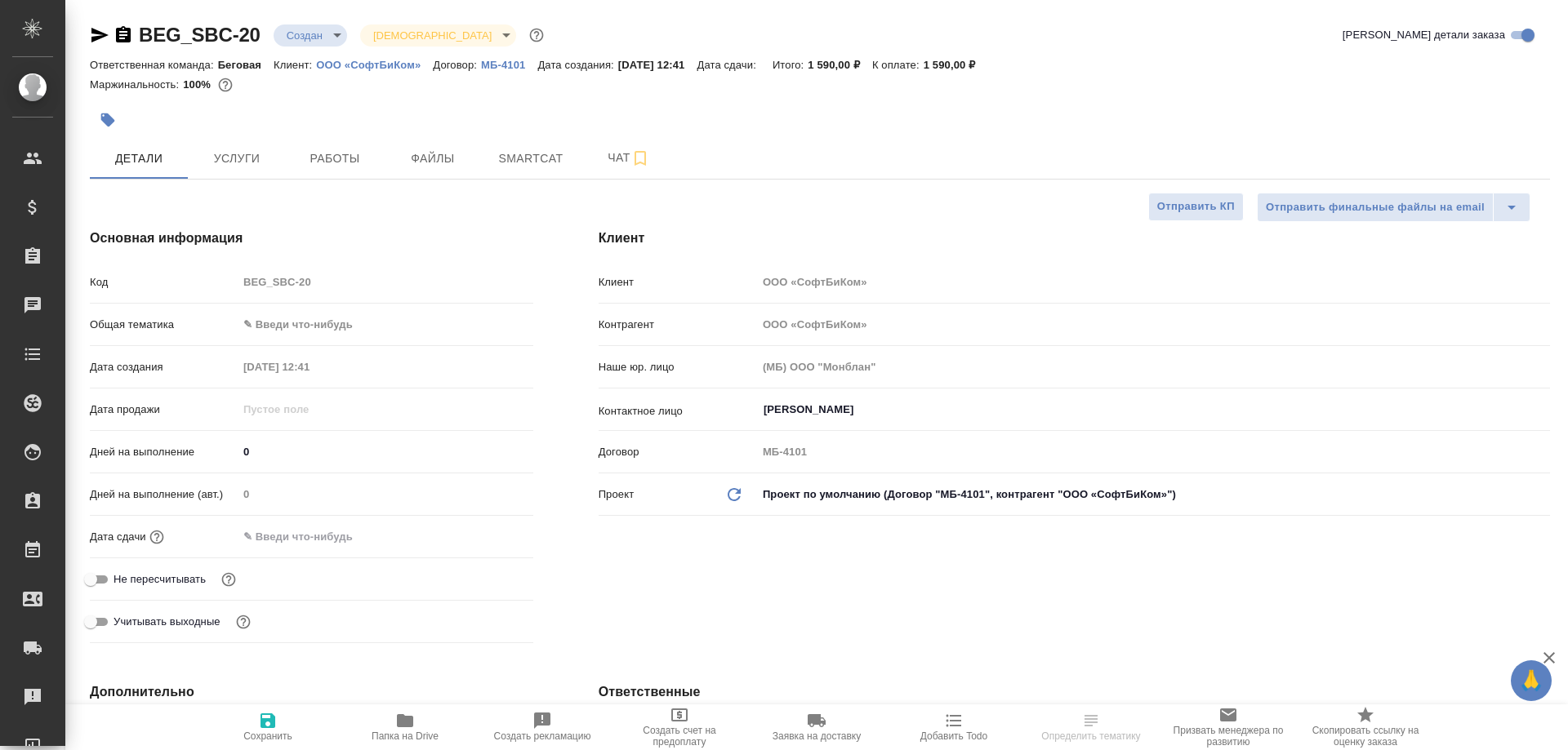
type textarea "x"
click at [309, 155] on span "Работы" at bounding box center [335, 159] width 79 height 20
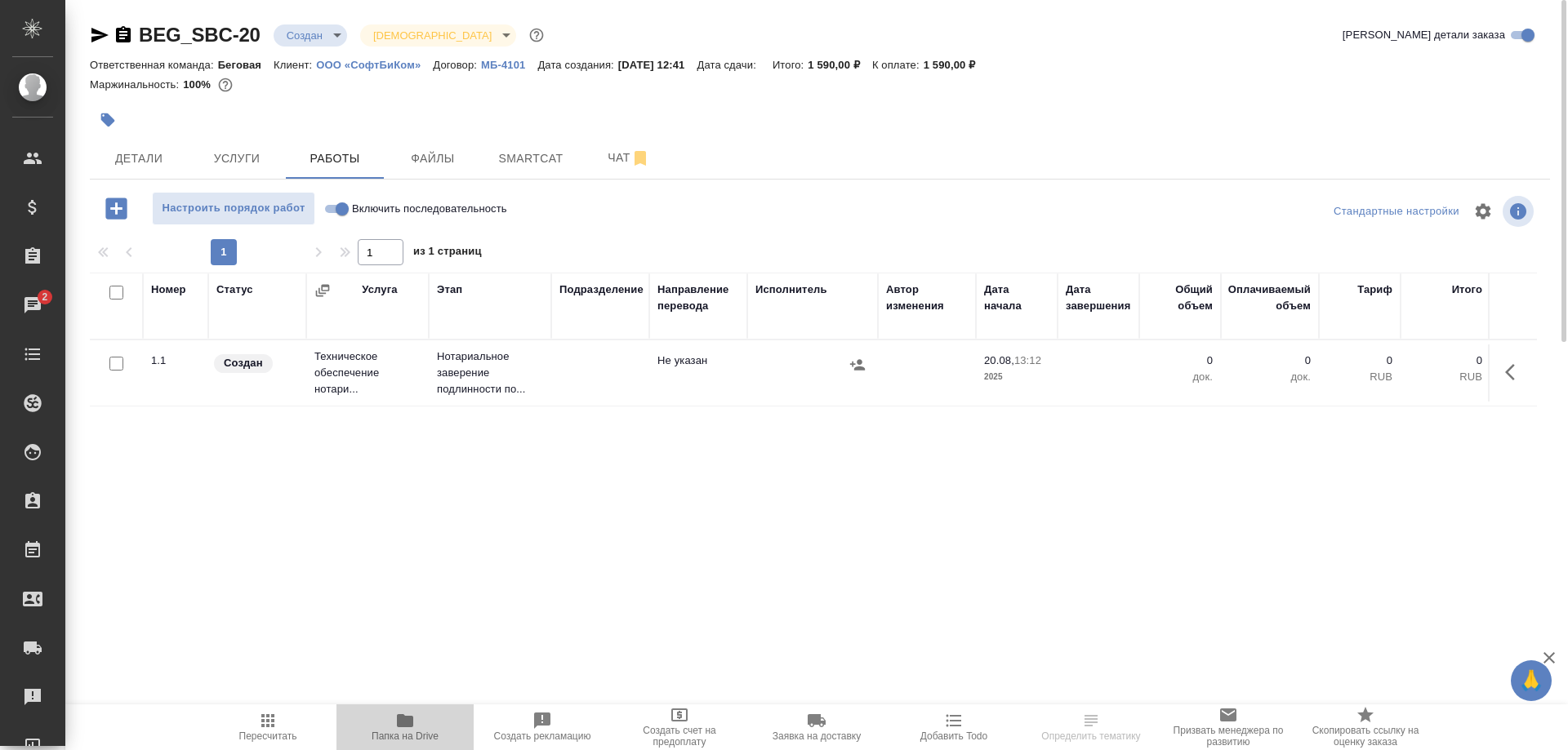
click at [406, 724] on icon "button" at bounding box center [405, 721] width 16 height 13
click at [596, 158] on span "Чат" at bounding box center [629, 158] width 79 height 20
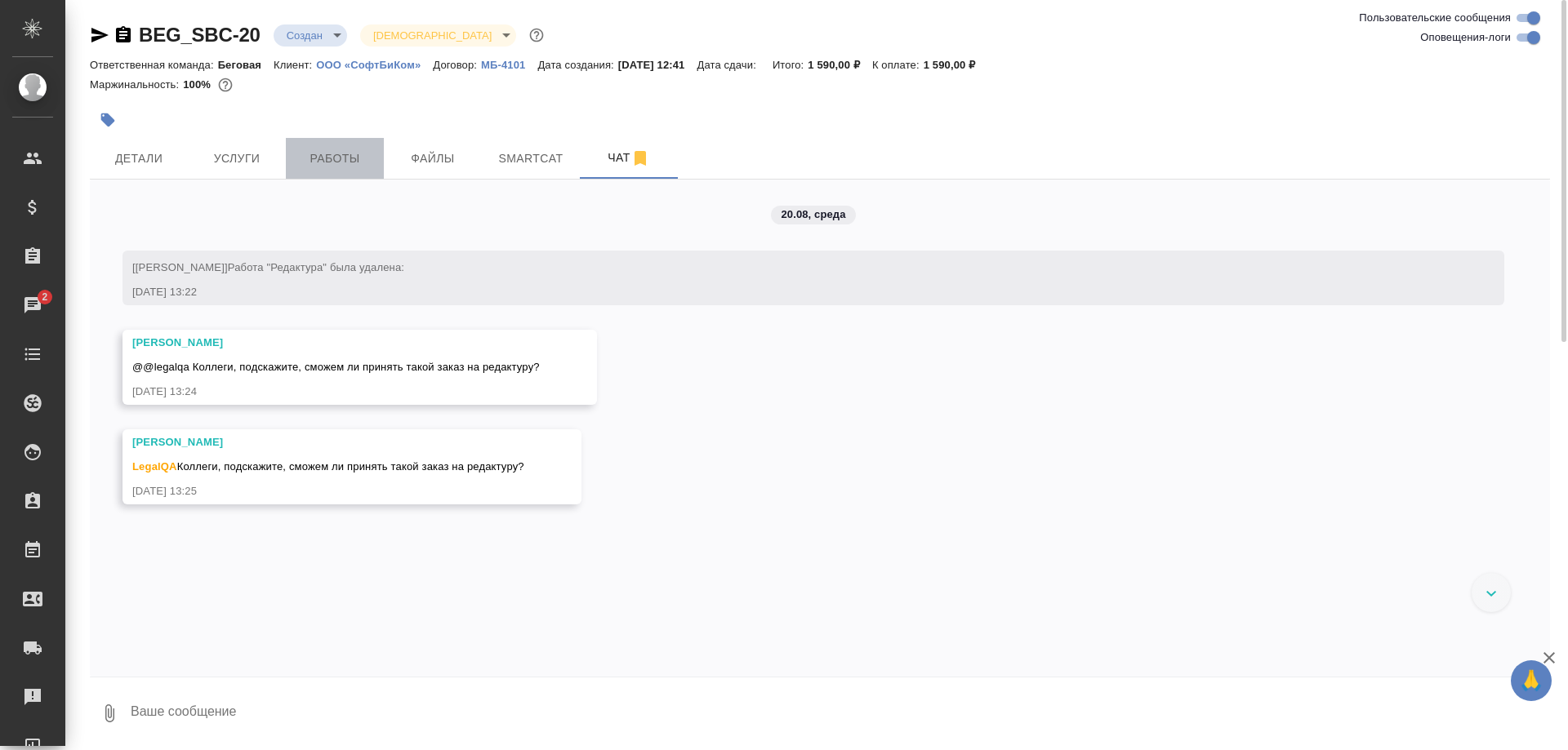
click at [325, 157] on span "Работы" at bounding box center [335, 159] width 79 height 20
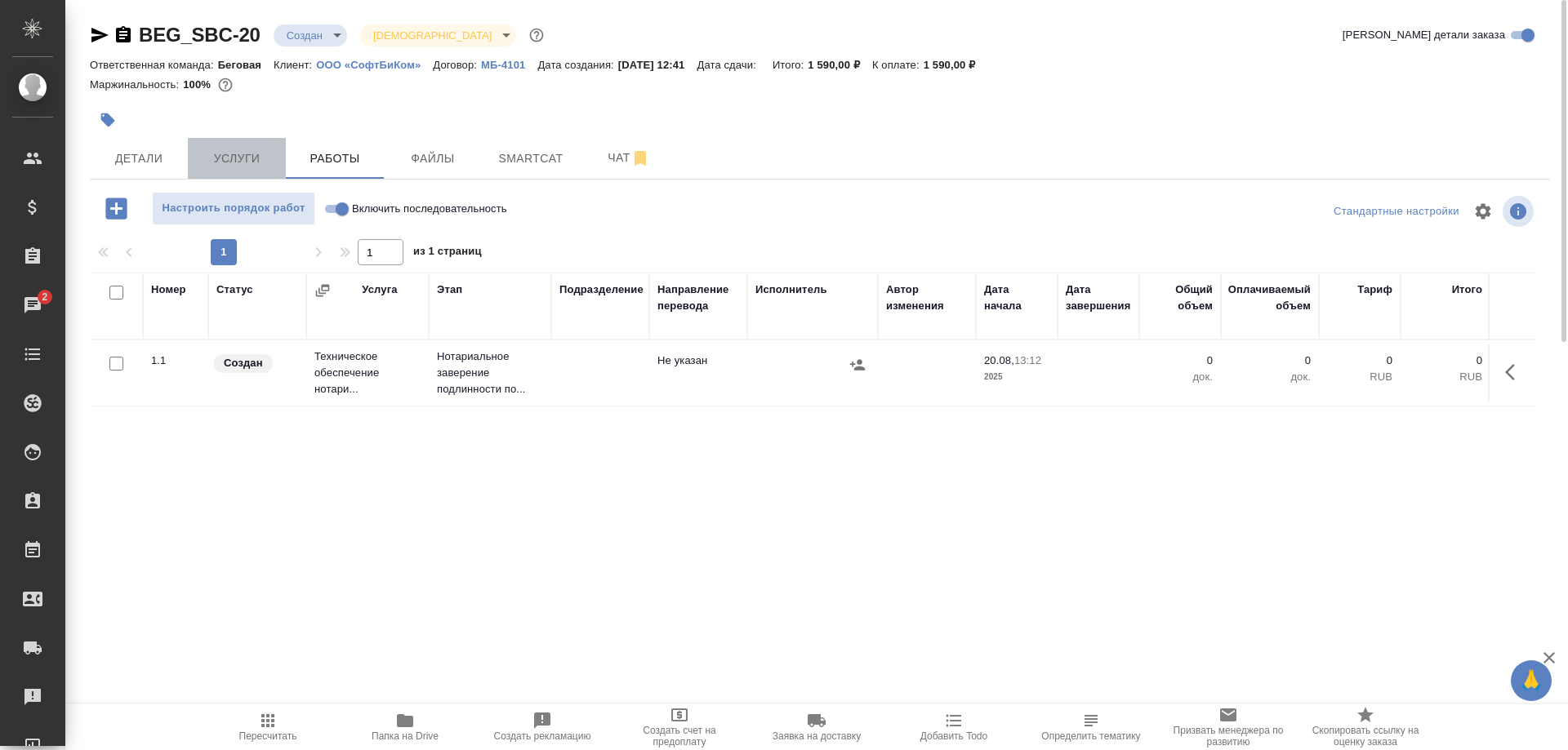
click at [235, 157] on span "Услуги" at bounding box center [237, 159] width 79 height 20
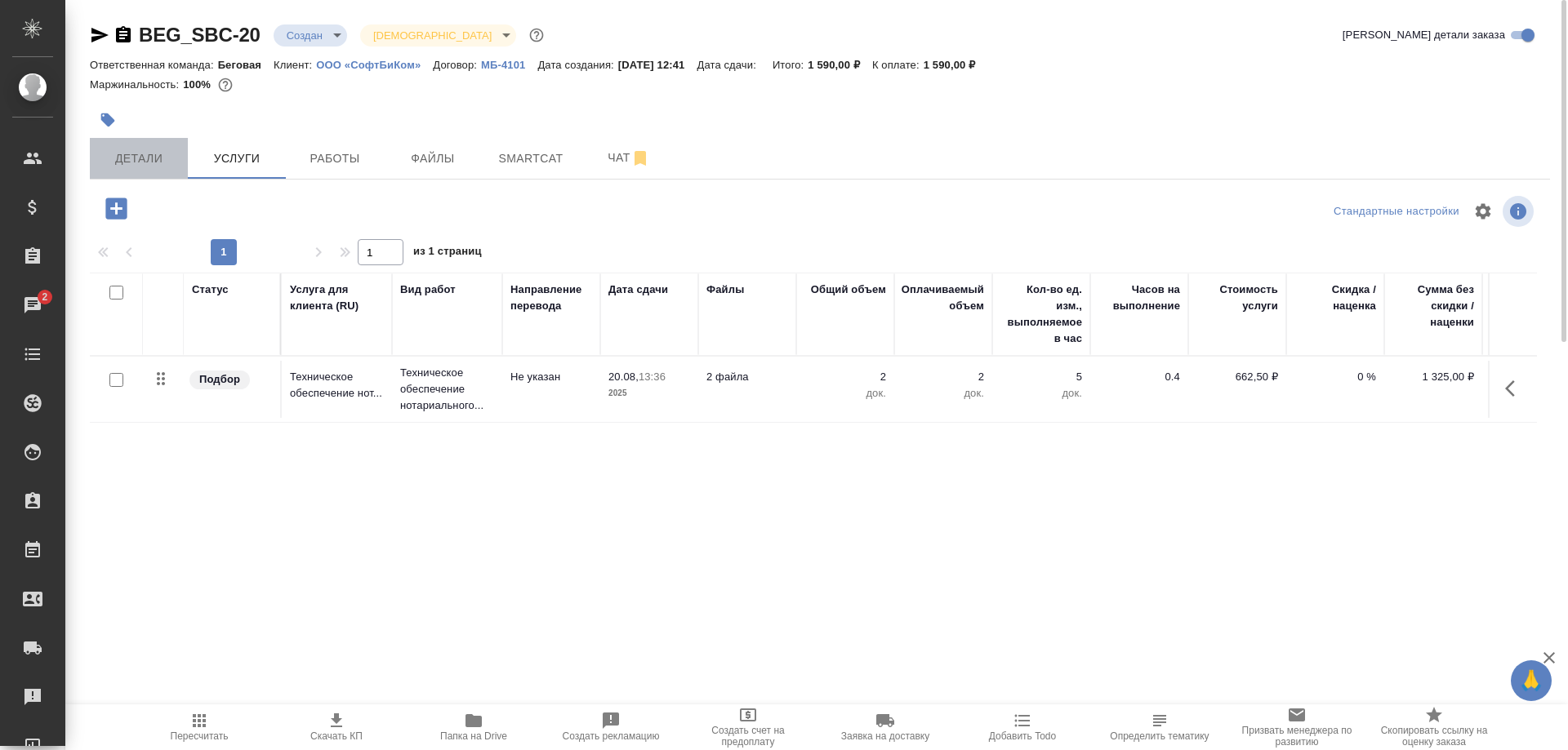
click at [157, 146] on button "Детали" at bounding box center [139, 159] width 98 height 41
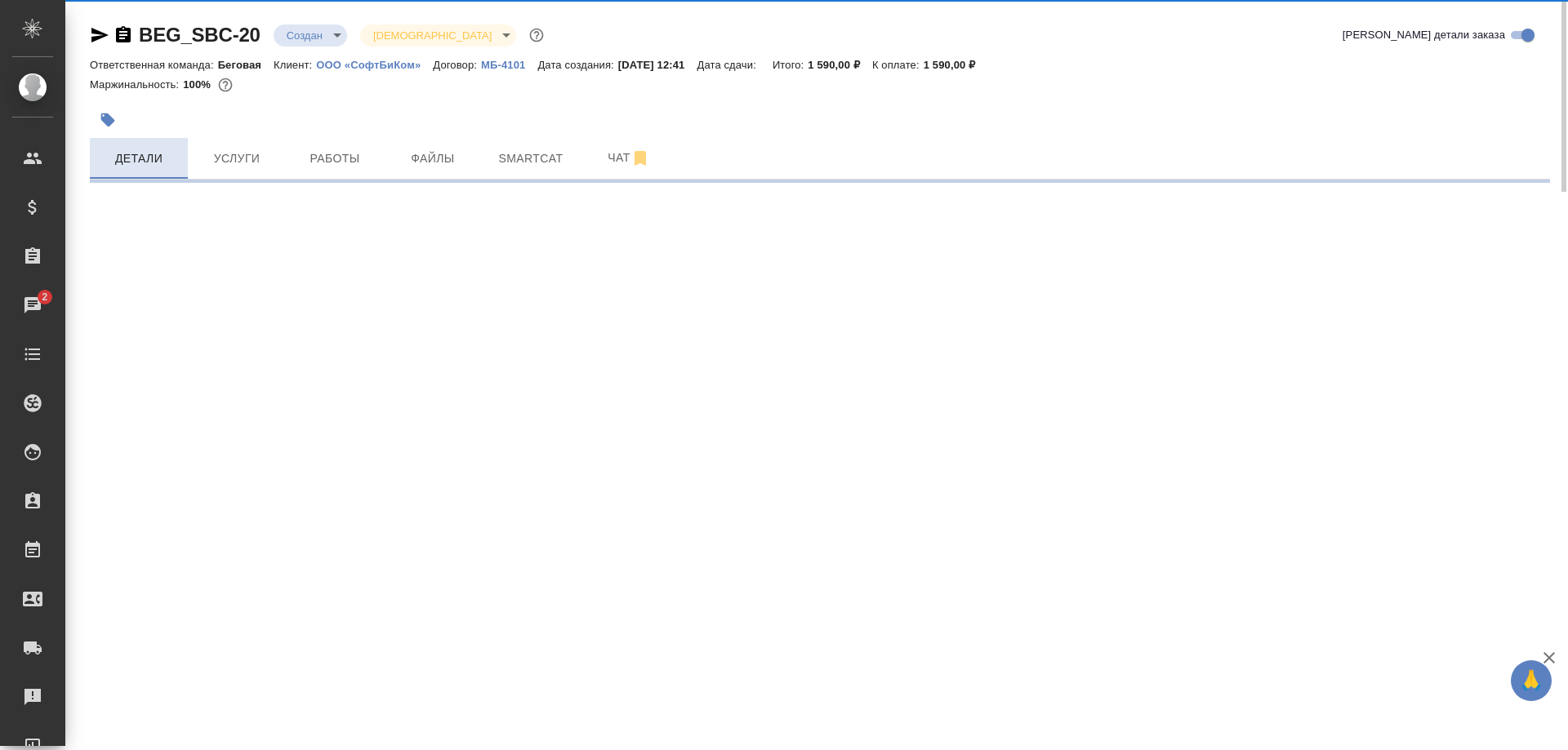
select select "RU"
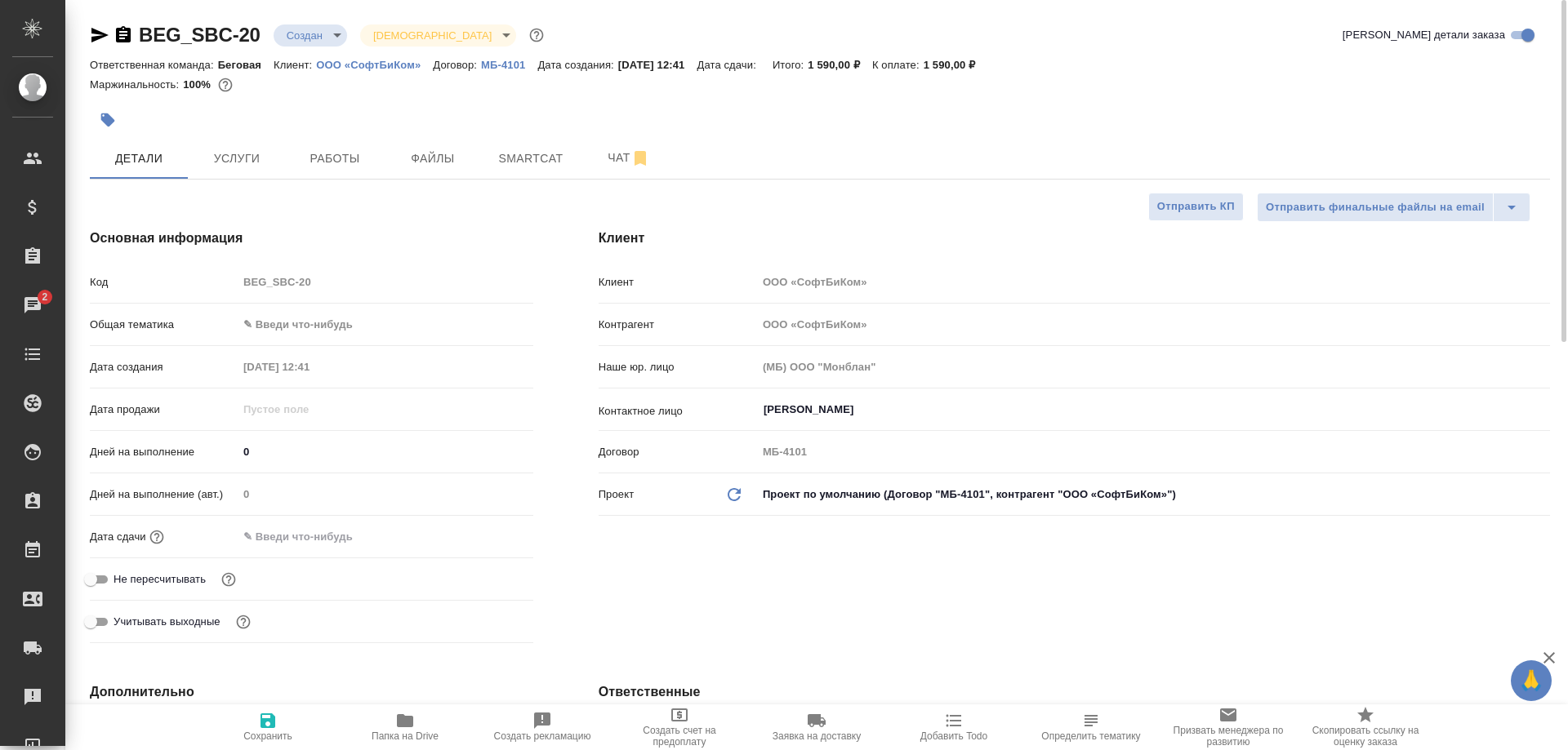
type textarea "x"
click at [605, 164] on span "Чат" at bounding box center [629, 158] width 79 height 20
